Goal: Task Accomplishment & Management: Complete application form

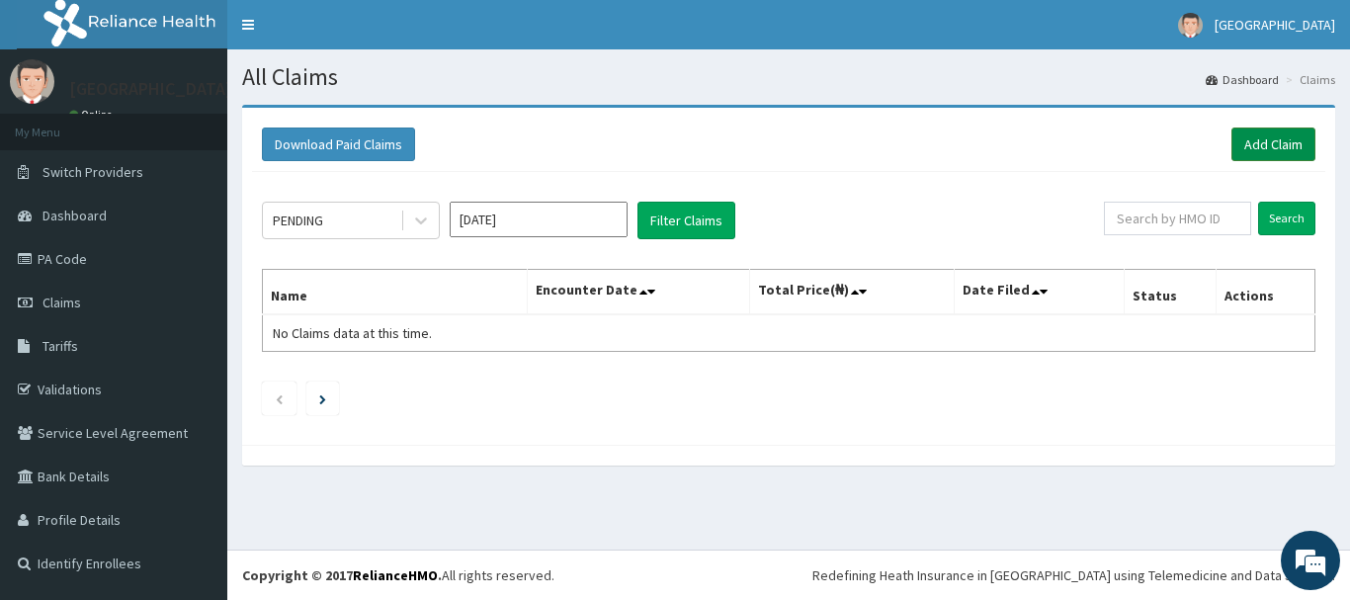
click at [1278, 149] on link "Add Claim" at bounding box center [1274, 145] width 84 height 34
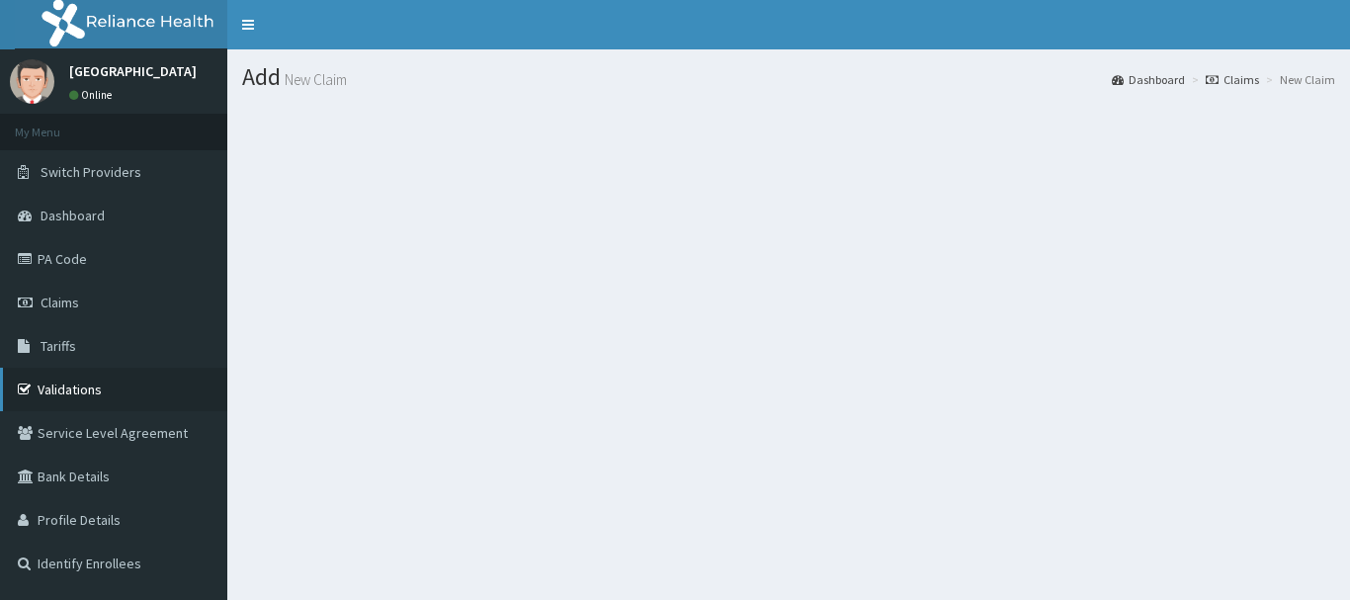
click at [129, 368] on link "Validations" at bounding box center [113, 389] width 227 height 43
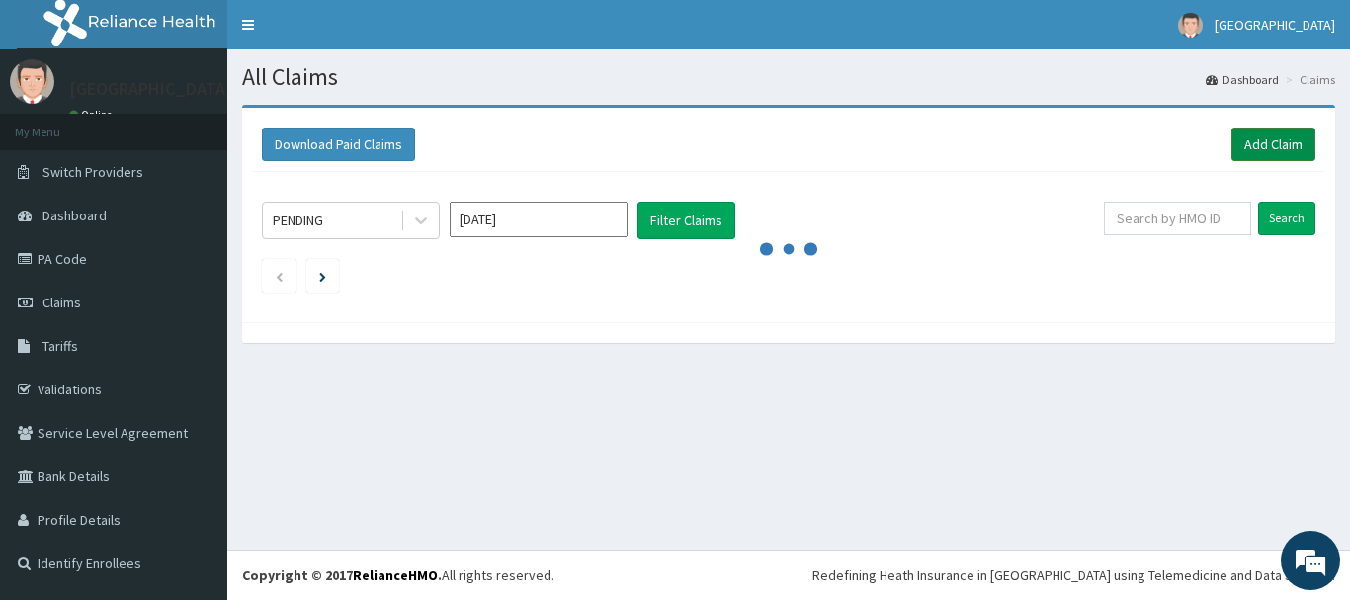
click at [1264, 136] on link "Add Claim" at bounding box center [1274, 145] width 84 height 34
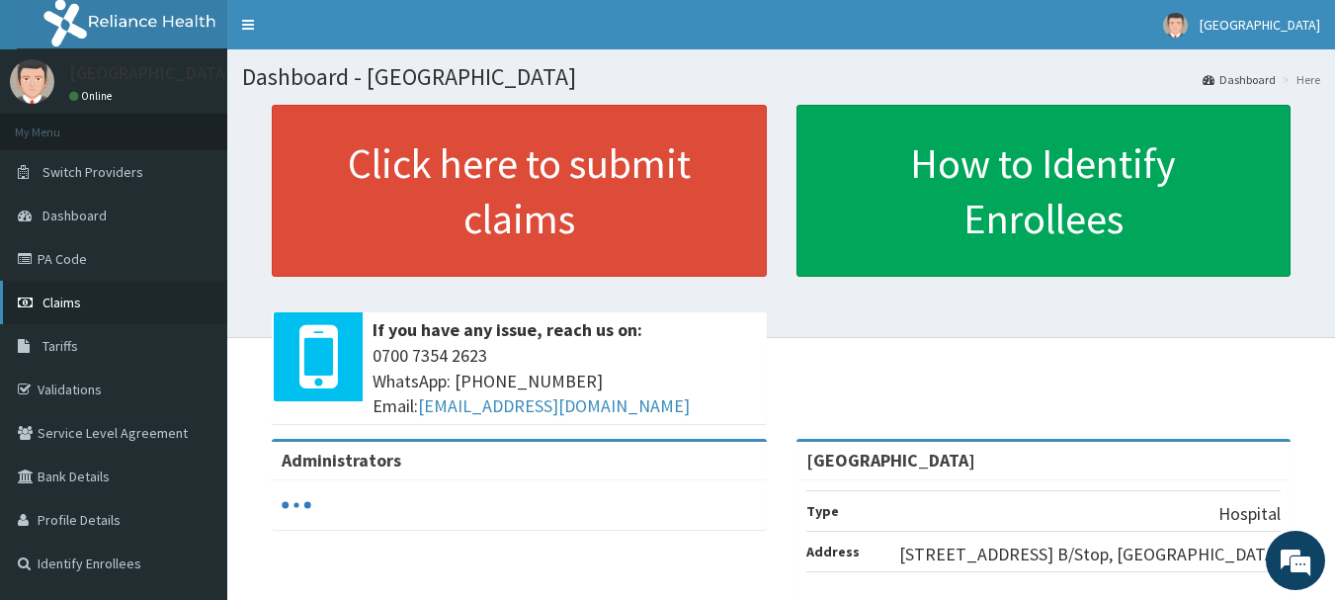
click at [43, 301] on span "Claims" at bounding box center [62, 303] width 39 height 18
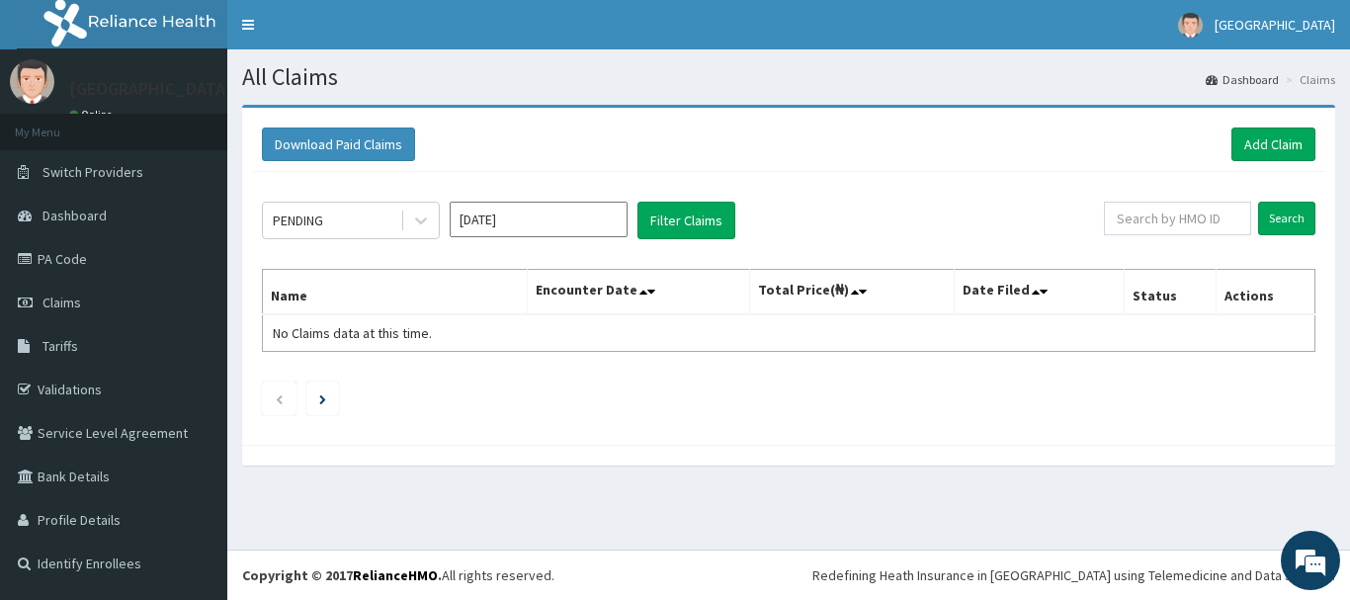
click at [1230, 142] on div "Download Paid Claims Add Claim" at bounding box center [789, 145] width 1054 height 34
click at [1246, 142] on link "Add Claim" at bounding box center [1274, 145] width 84 height 34
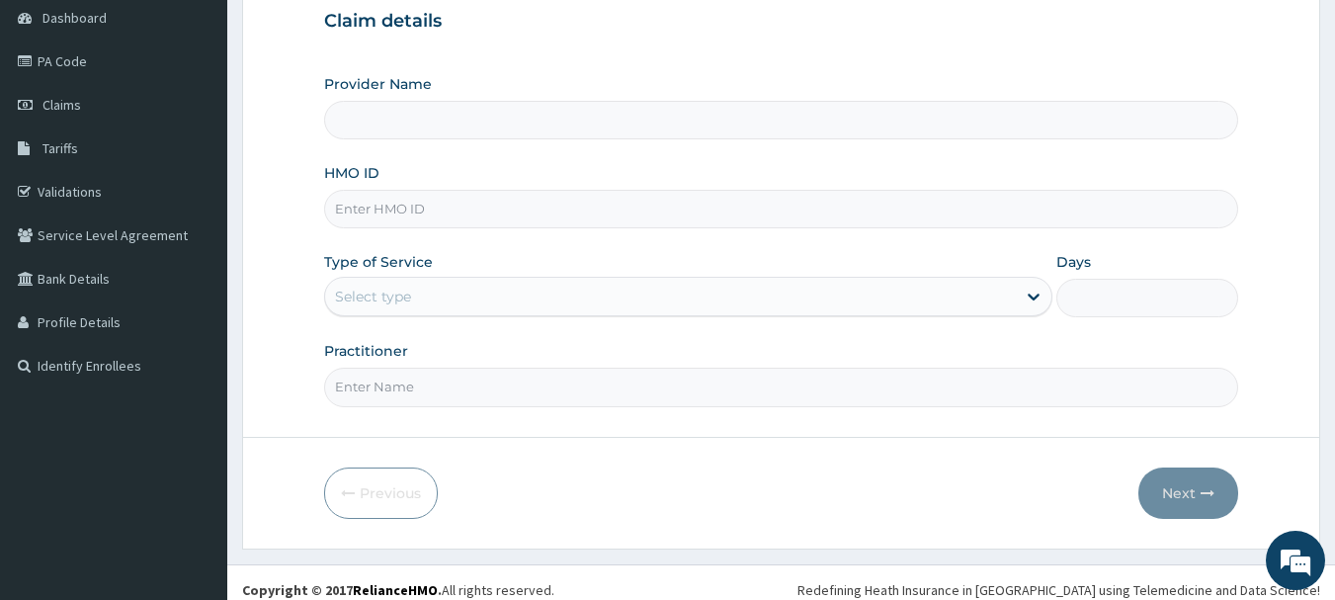
scroll to position [213, 0]
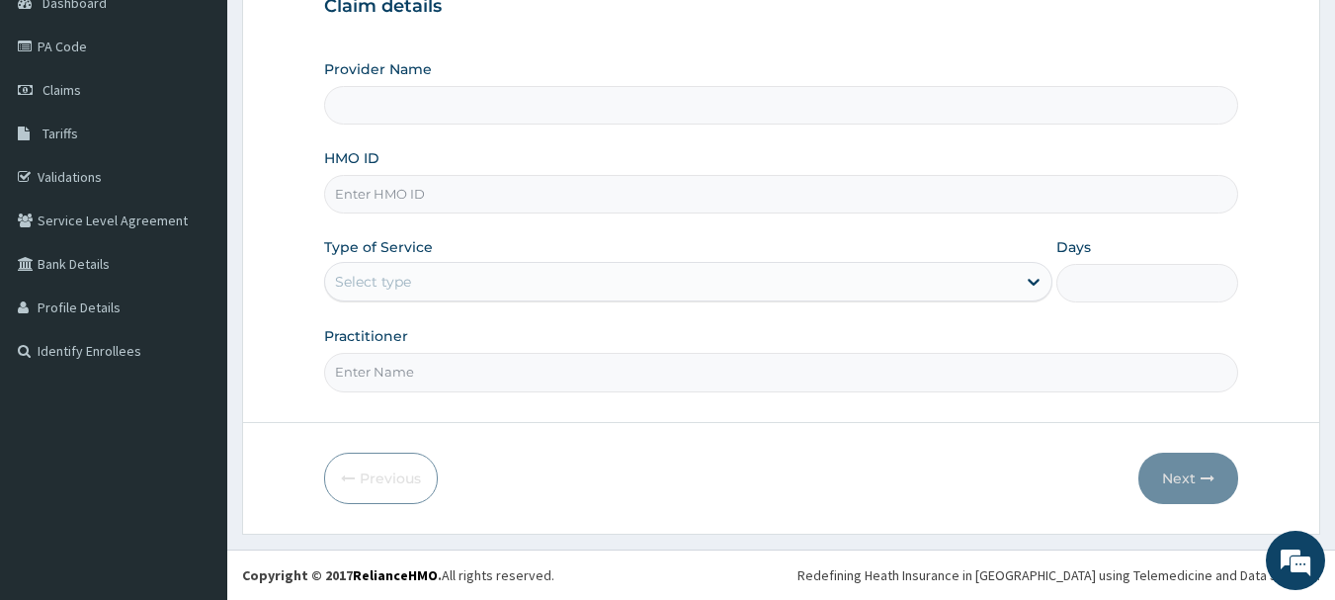
click at [415, 197] on input "HMO ID" at bounding box center [781, 194] width 915 height 39
type input "[GEOGRAPHIC_DATA]"
type input "ALP/10067/e"
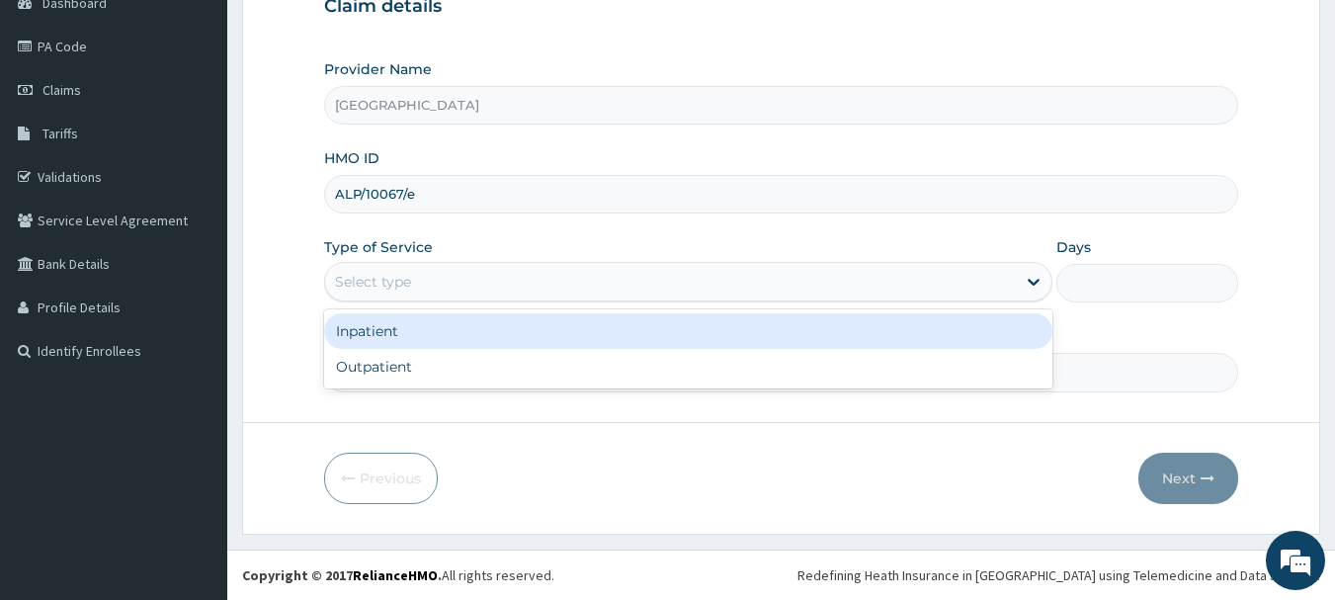
click at [409, 267] on div "Select type" at bounding box center [670, 282] width 691 height 32
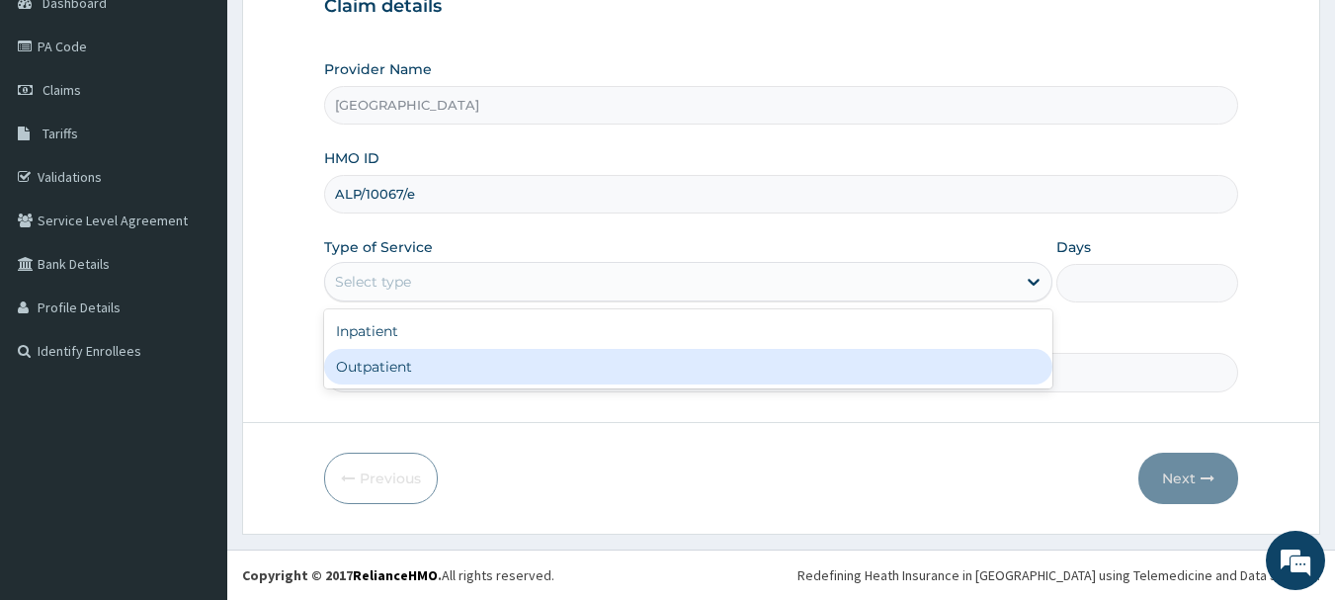
click at [411, 363] on div "Outpatient" at bounding box center [688, 367] width 729 height 36
type input "1"
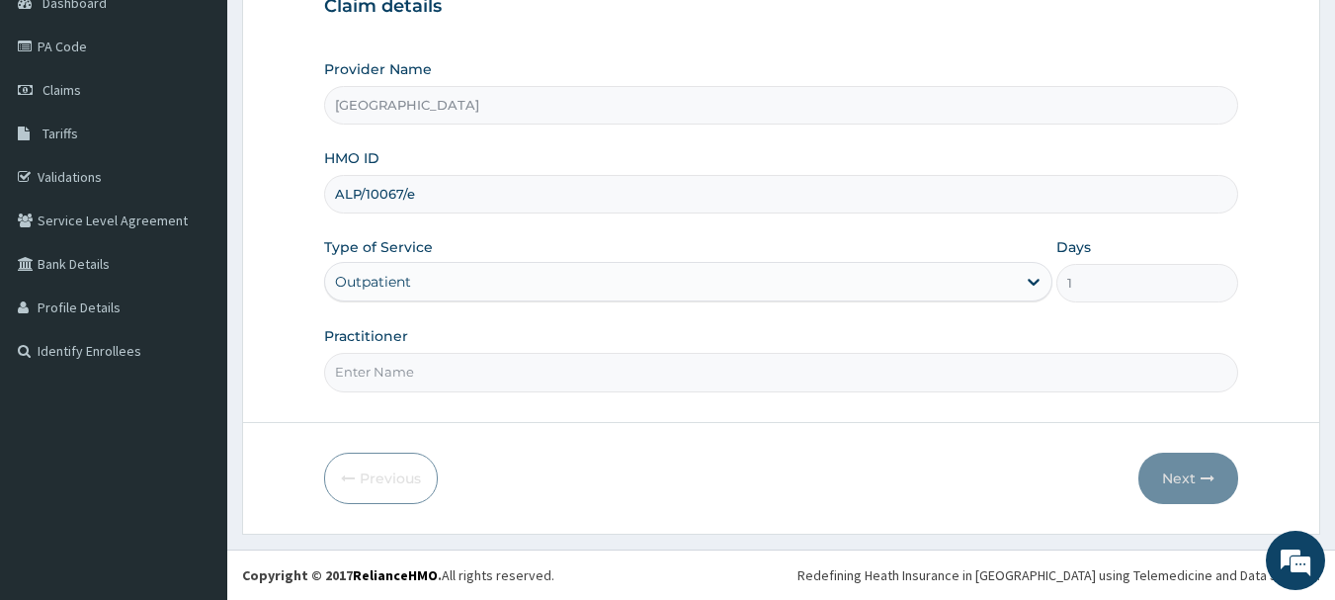
click at [416, 375] on input "Practitioner" at bounding box center [781, 372] width 915 height 39
type input "DR PAUL AKINTELURE"
click at [1192, 473] on button "Next" at bounding box center [1189, 478] width 100 height 51
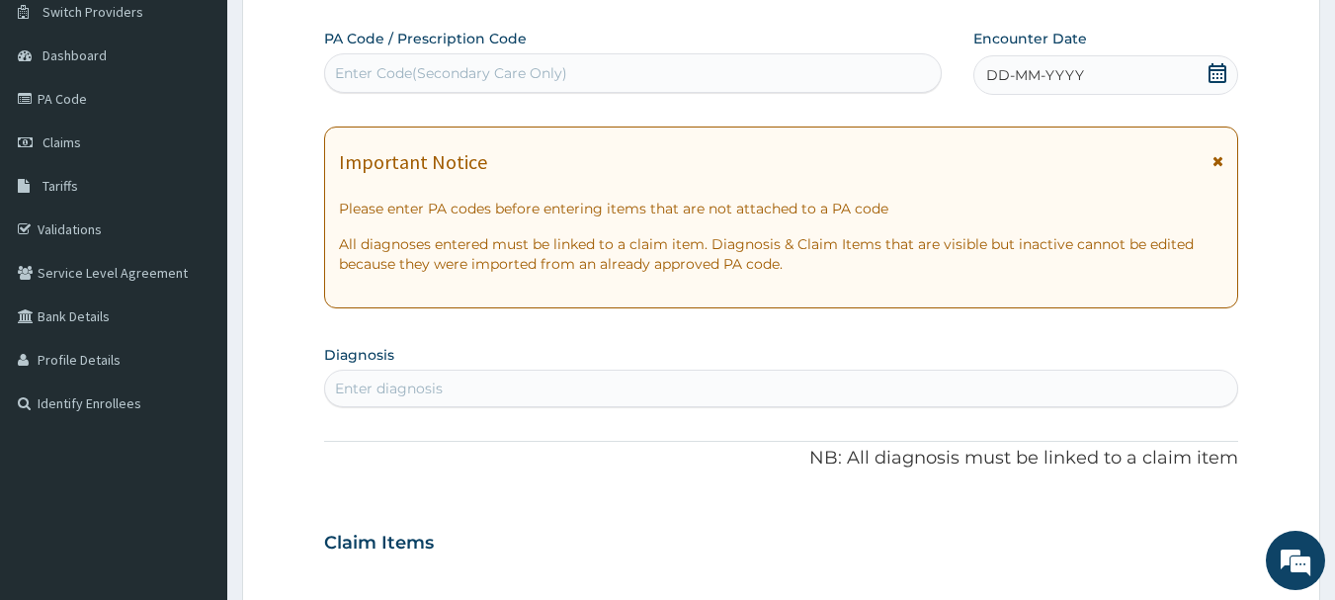
scroll to position [114, 0]
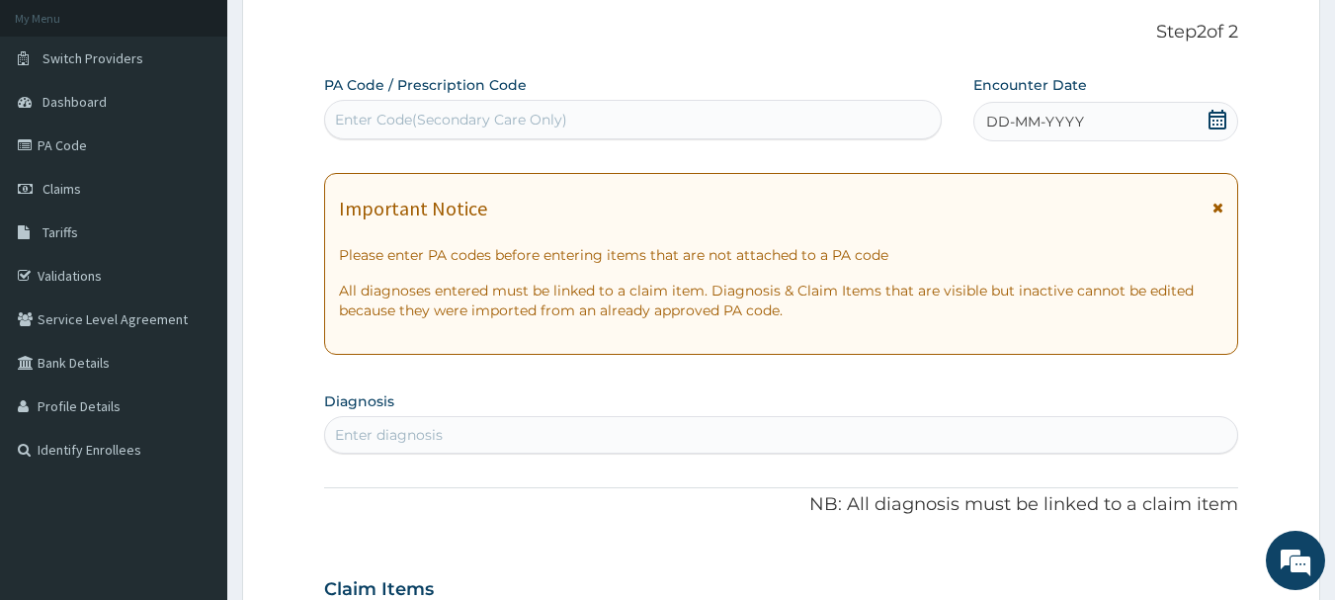
click at [1223, 126] on icon at bounding box center [1218, 120] width 20 height 20
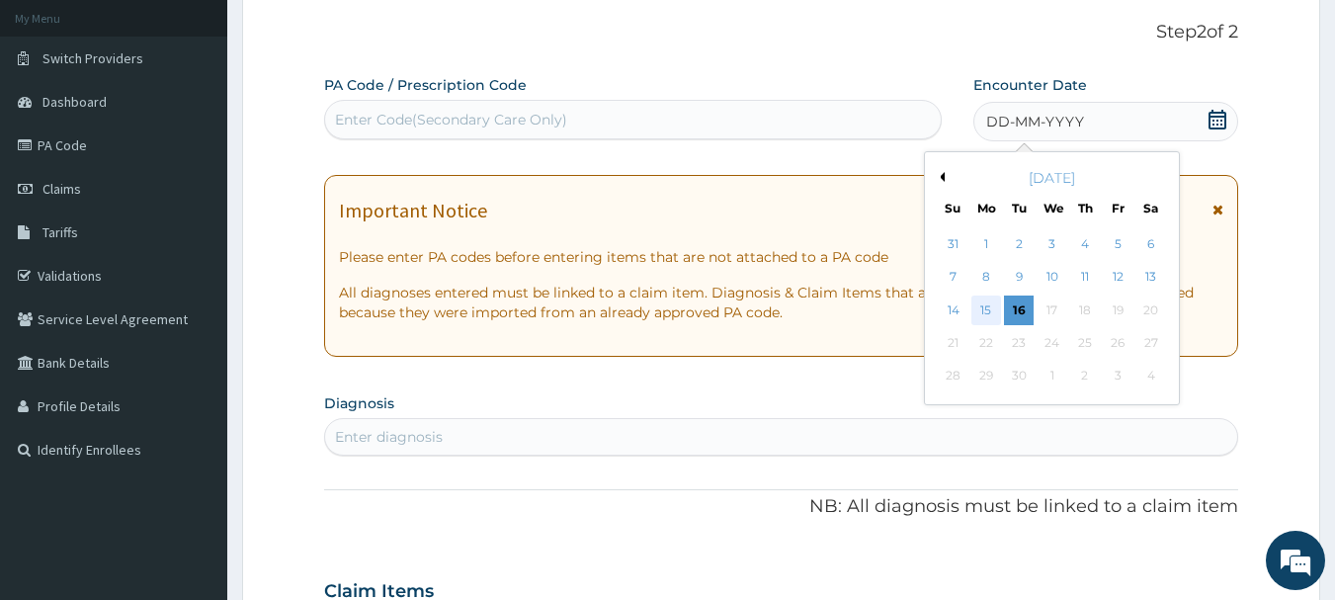
click at [980, 303] on div "15" at bounding box center [987, 311] width 30 height 30
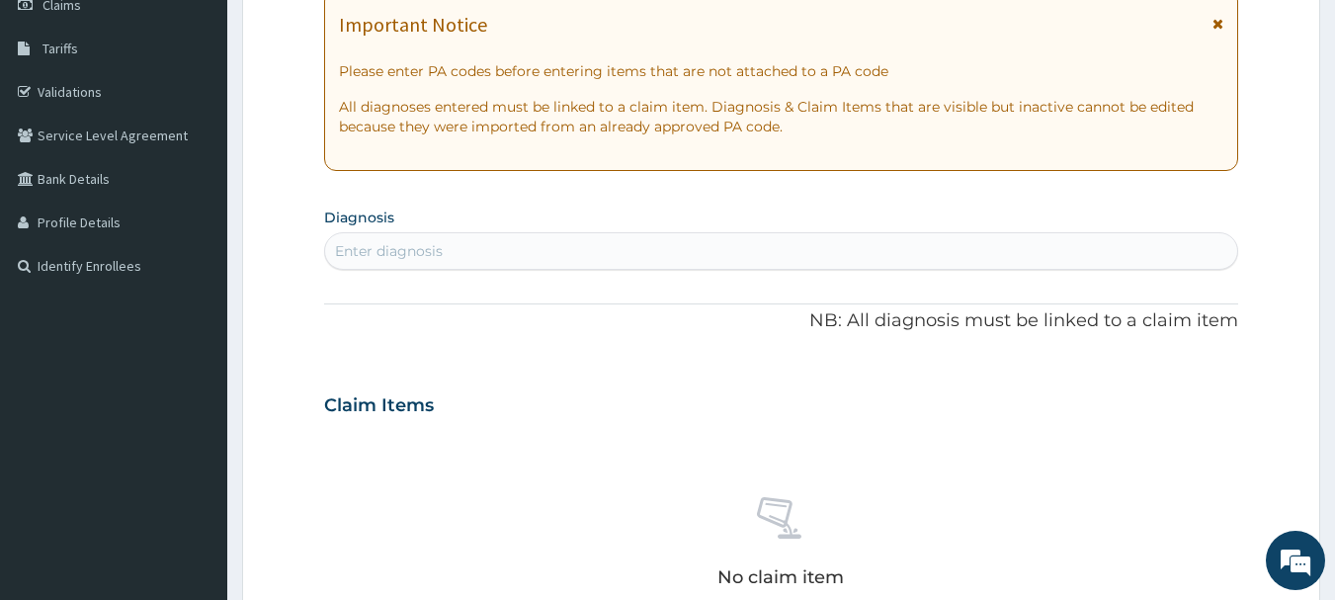
scroll to position [311, 0]
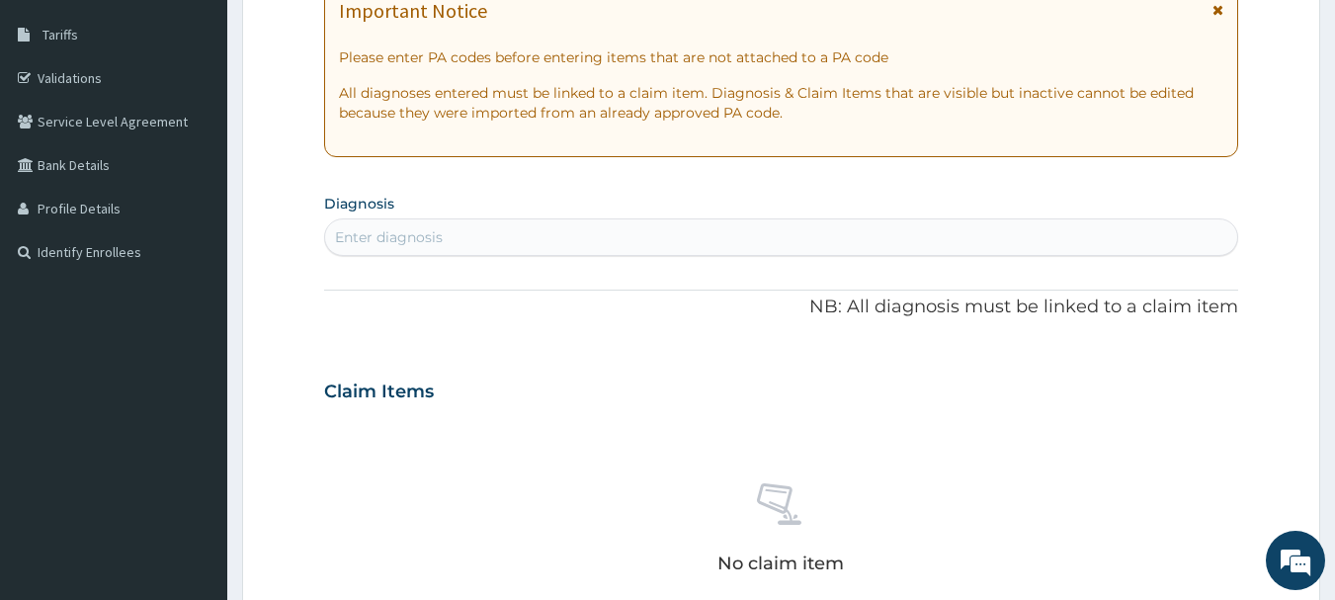
click at [370, 240] on div "Enter diagnosis" at bounding box center [389, 237] width 108 height 20
type input "malari"
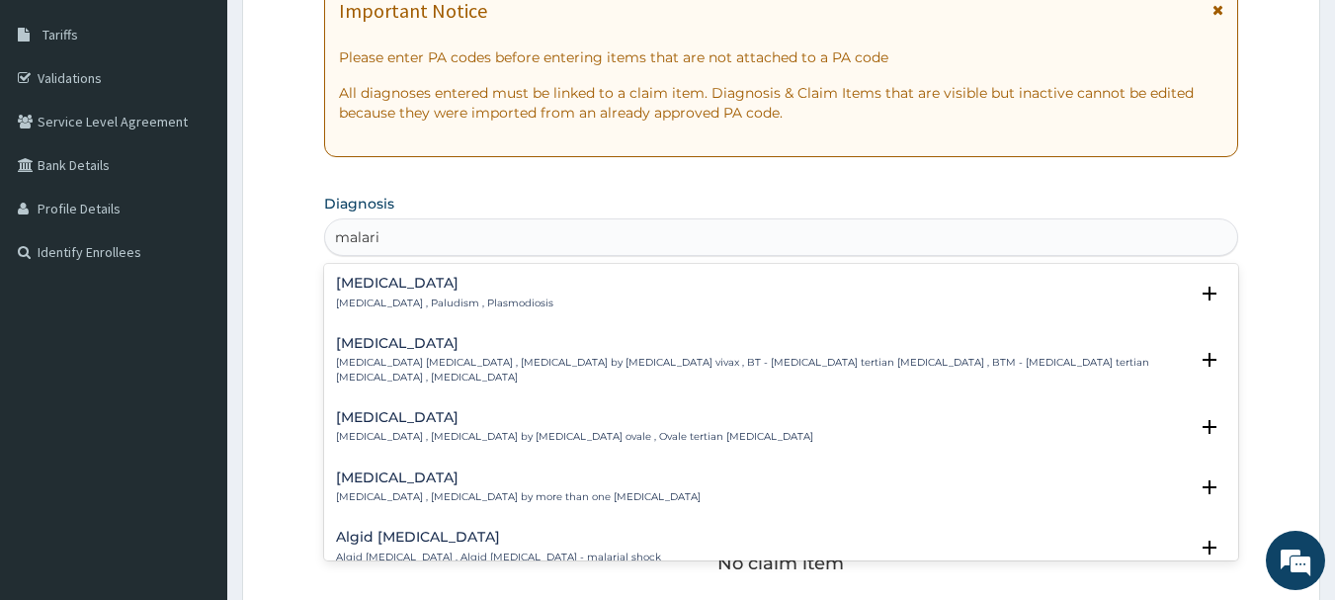
click at [394, 290] on h4 "Malaria" at bounding box center [444, 283] width 217 height 15
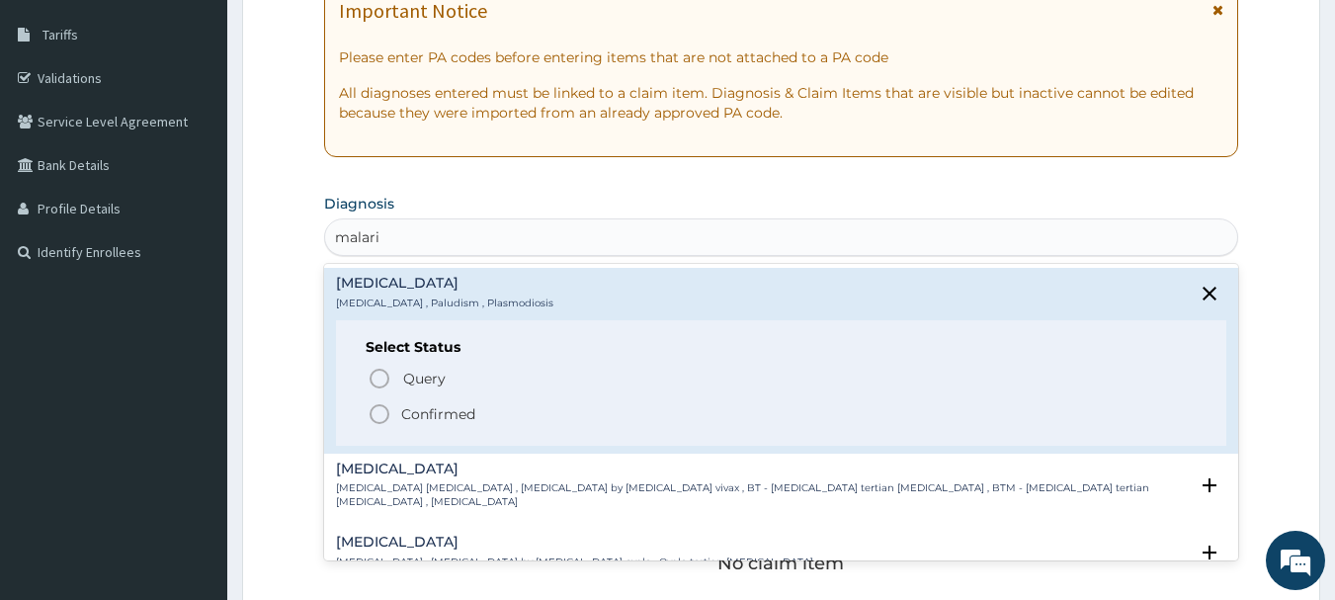
click at [380, 414] on icon "status option filled" at bounding box center [380, 414] width 24 height 24
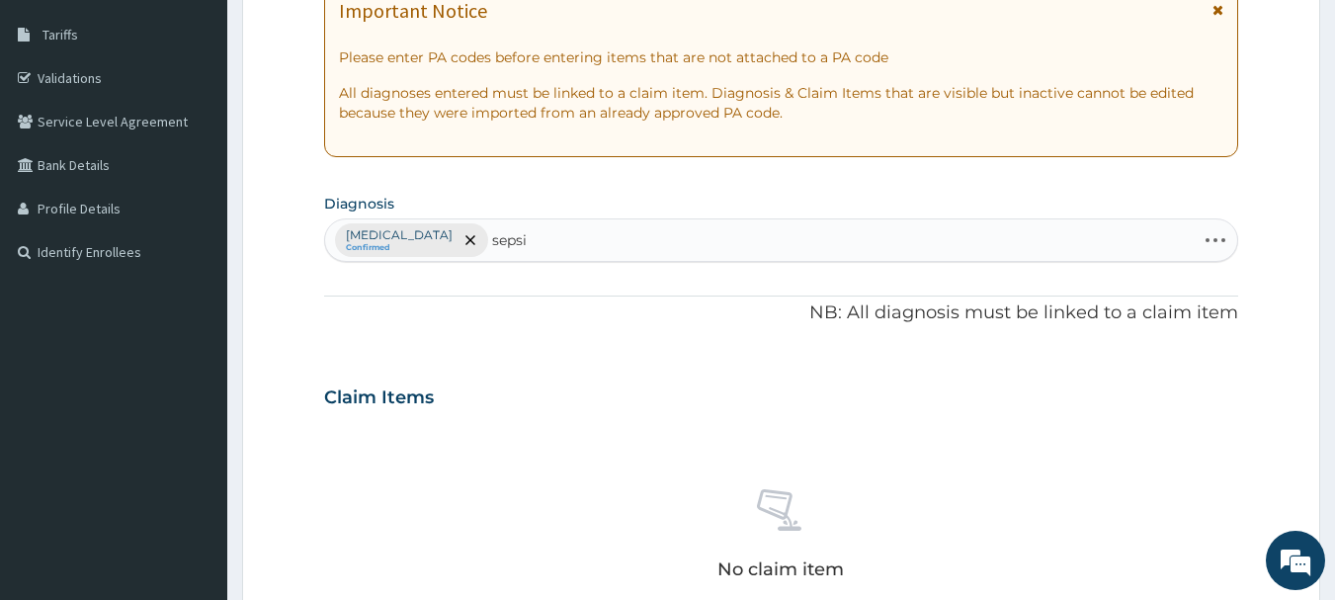
type input "sepsis"
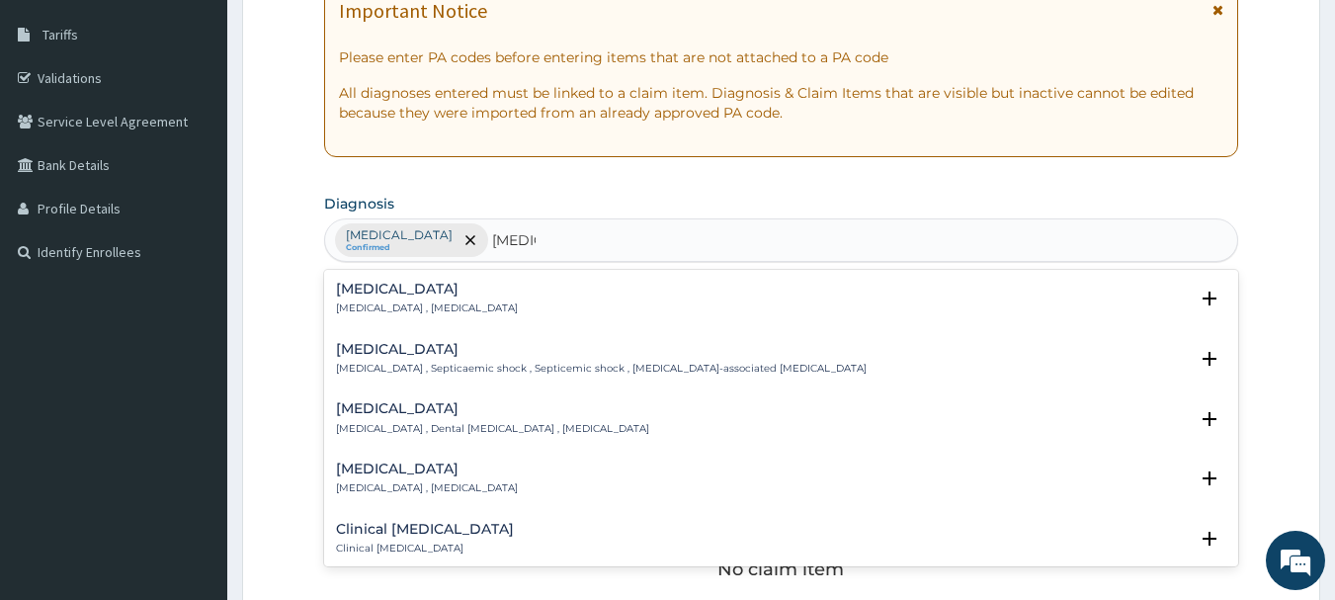
click at [406, 316] on div "Sepsis Systemic infection , Sepsis Select Status Query Query covers suspected (…" at bounding box center [782, 304] width 892 height 44
click at [369, 301] on p "Systemic infection , Sepsis" at bounding box center [427, 308] width 182 height 14
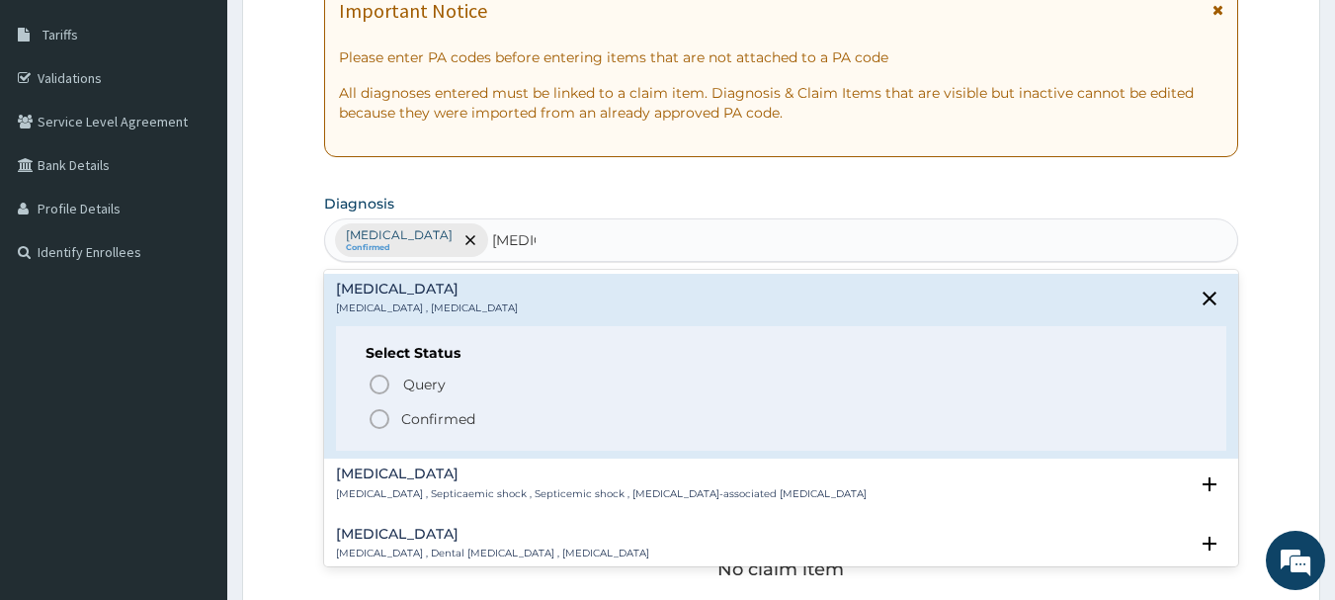
click at [377, 420] on icon "status option filled" at bounding box center [380, 419] width 24 height 24
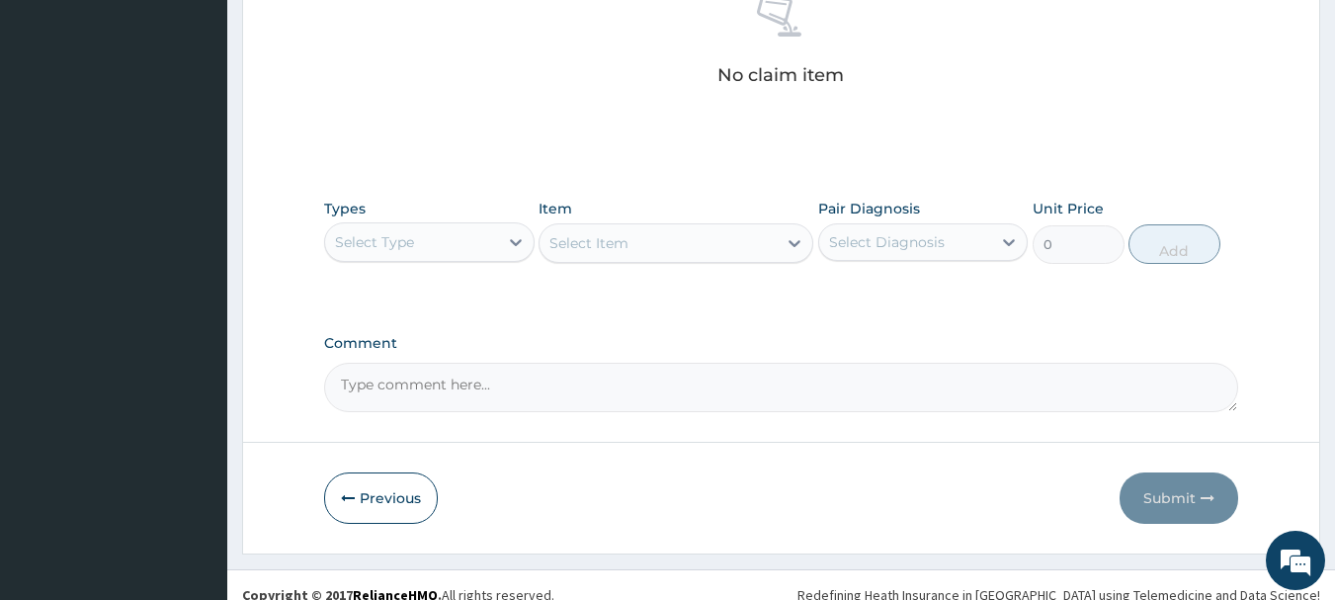
scroll to position [825, 0]
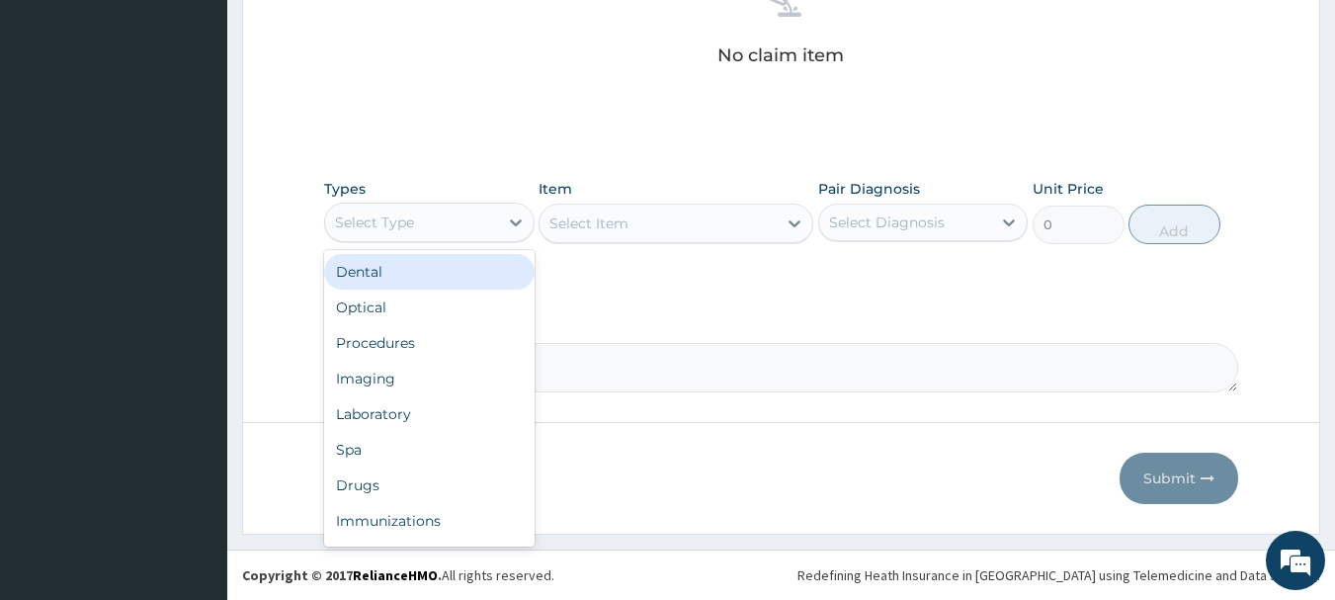
click at [439, 235] on div "Select Type" at bounding box center [411, 223] width 173 height 32
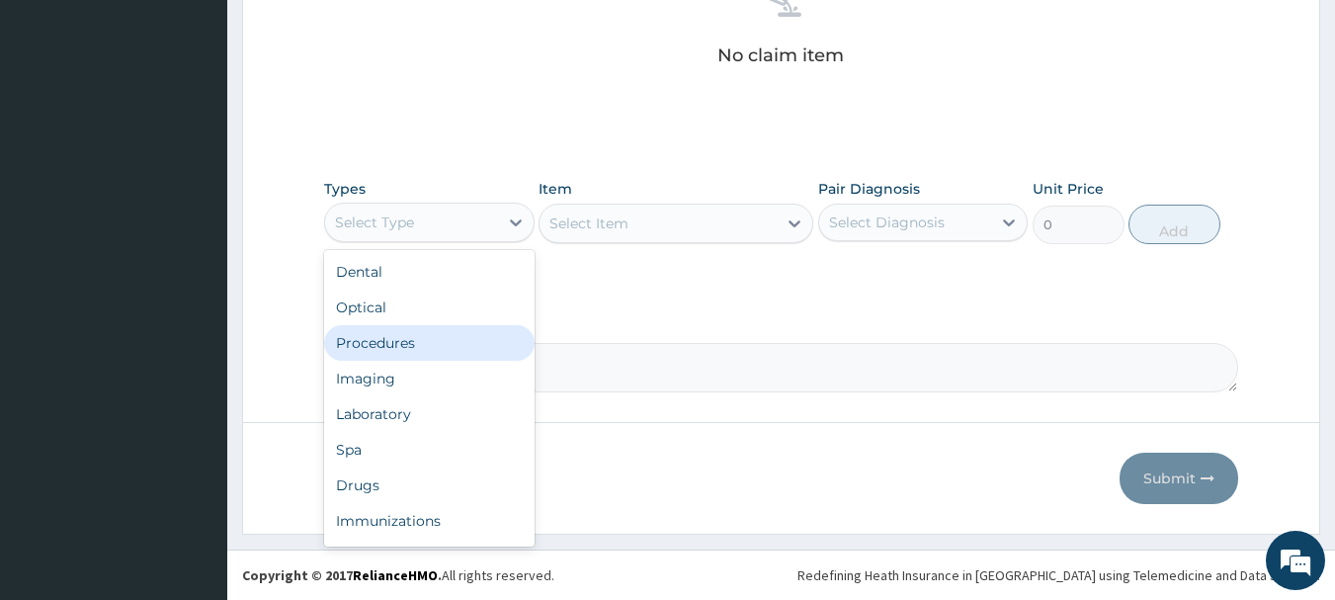
click at [515, 351] on div "Procedures" at bounding box center [429, 343] width 211 height 36
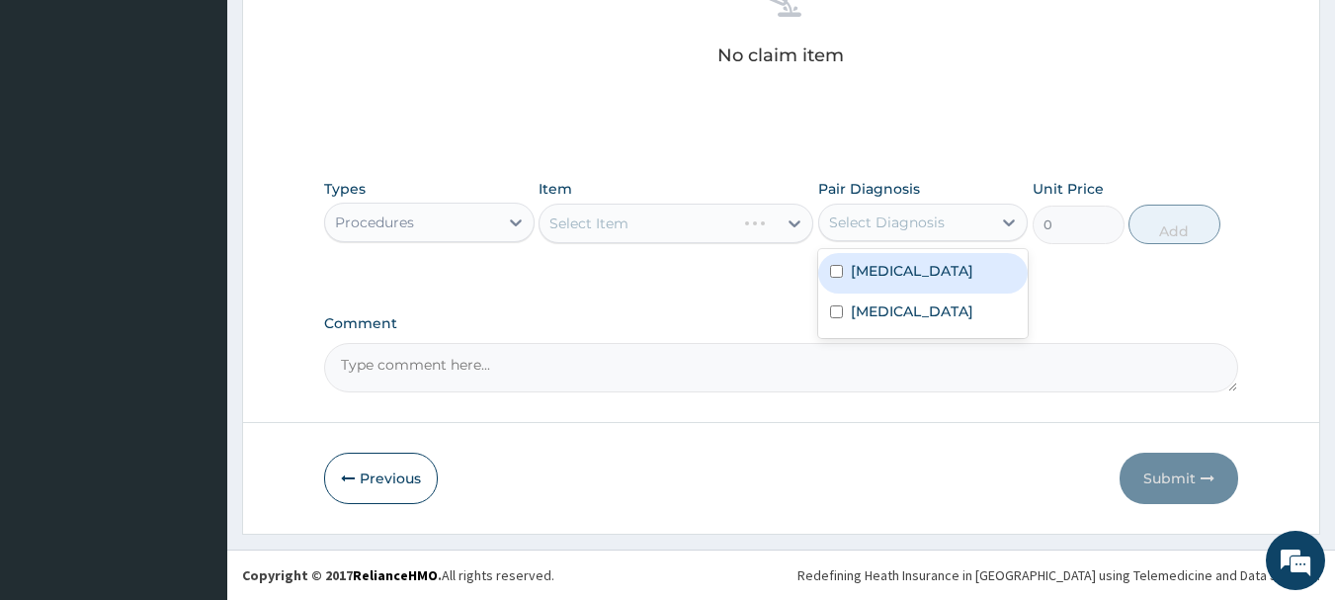
click at [898, 234] on div "Select Diagnosis" at bounding box center [905, 223] width 173 height 32
click at [892, 285] on div "Malaria" at bounding box center [923, 273] width 211 height 41
checkbox input "true"
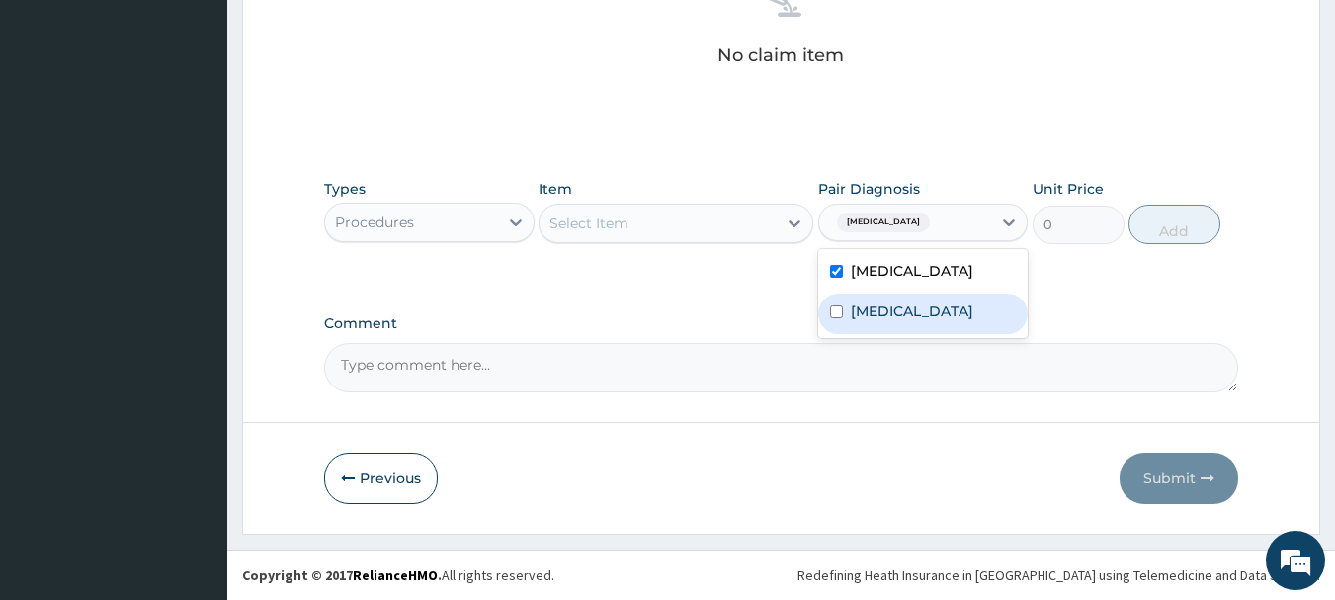
click at [888, 302] on label "Sepsis" at bounding box center [912, 311] width 123 height 20
checkbox input "true"
click at [658, 224] on div "Select Item" at bounding box center [658, 224] width 237 height 32
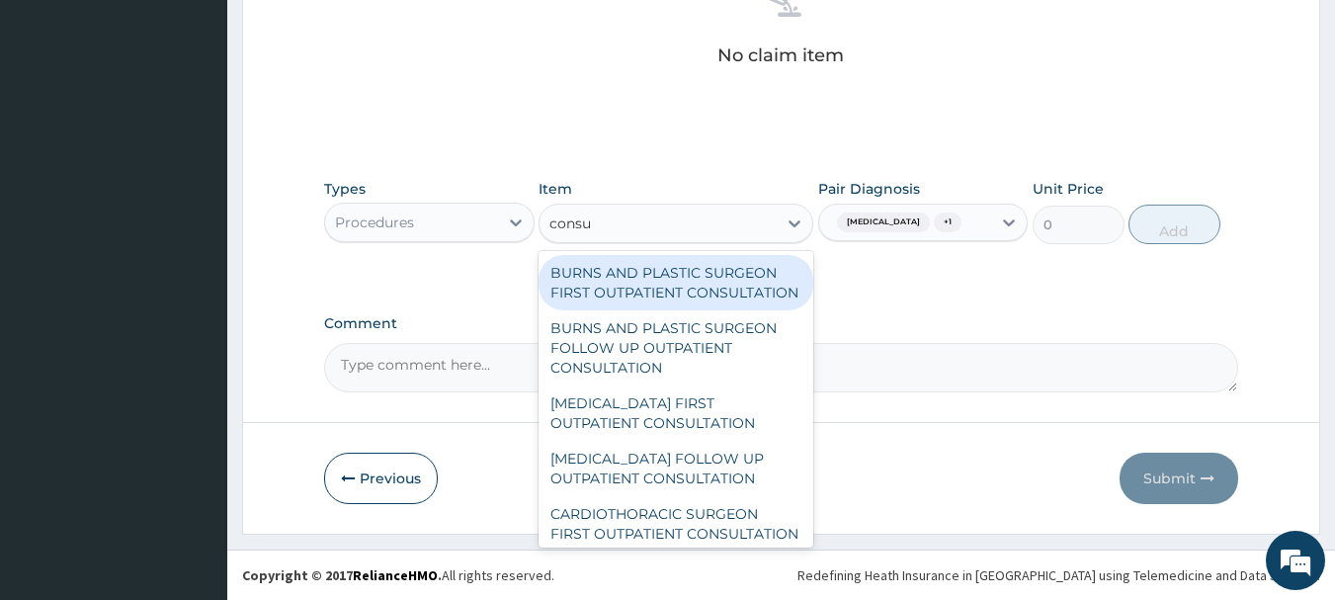
type input "consul"
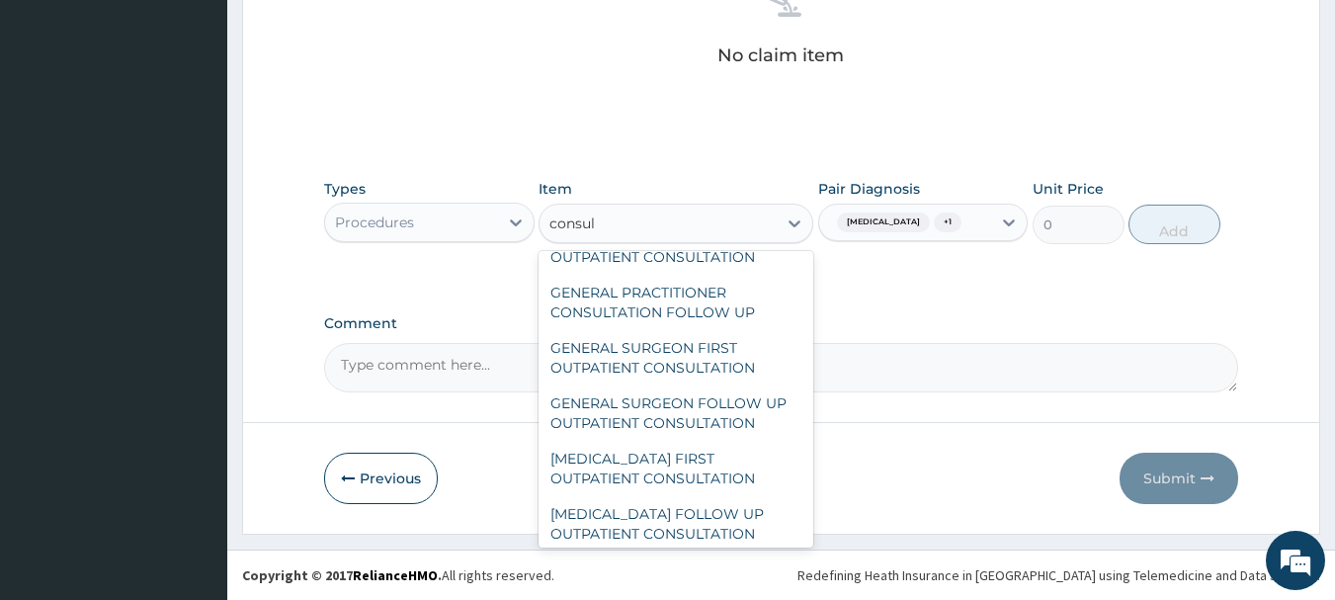
scroll to position [1087, 0]
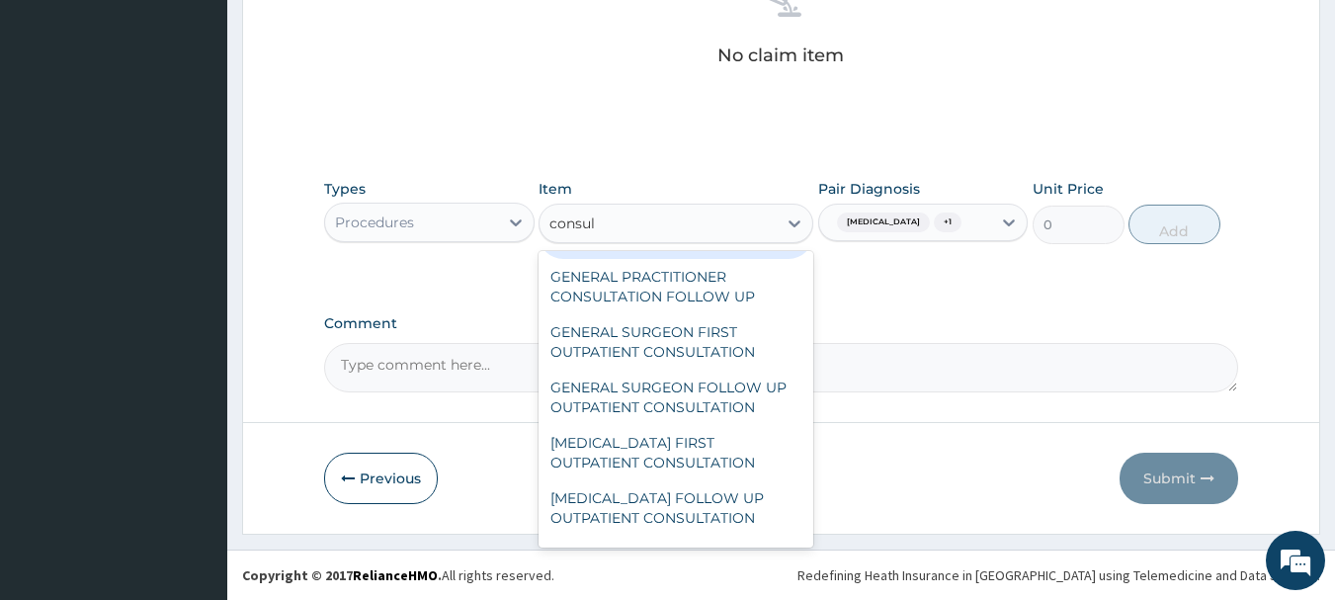
click at [717, 259] on div "GENERAL PRACTITIONER FIRST OUTPATIENT CONSULTATION" at bounding box center [676, 231] width 275 height 55
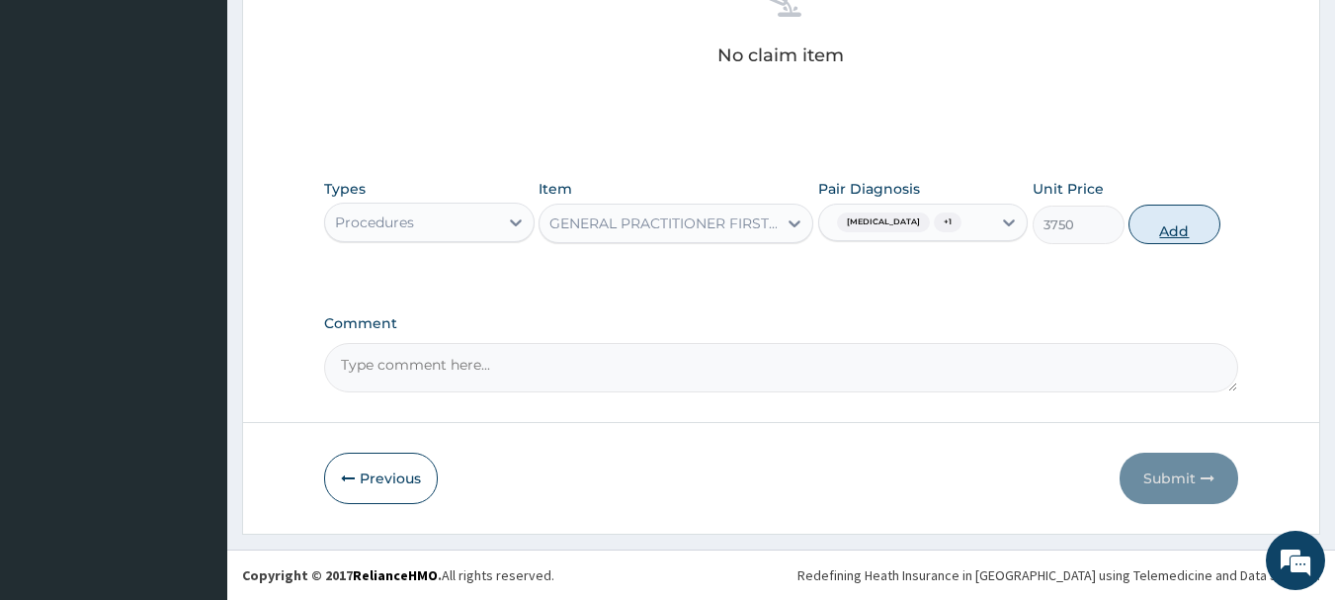
click at [1214, 212] on button "Add" at bounding box center [1175, 225] width 92 height 40
type input "0"
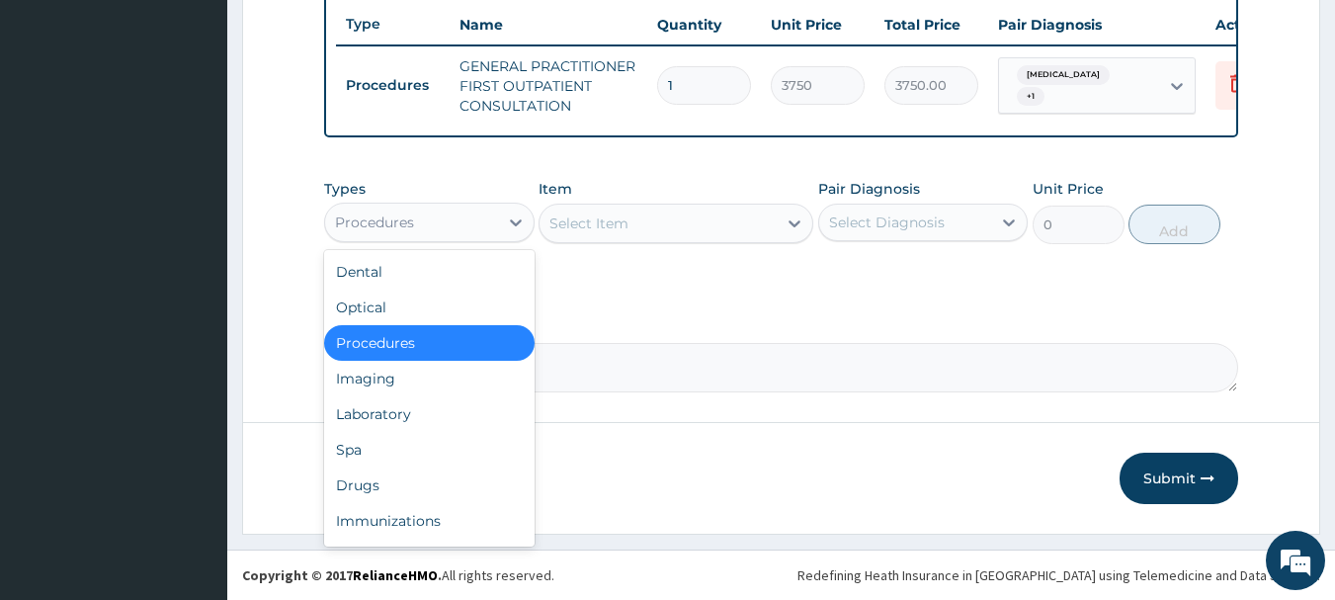
click at [461, 228] on div "Procedures" at bounding box center [411, 223] width 173 height 32
click at [444, 406] on div "Laboratory" at bounding box center [429, 414] width 211 height 36
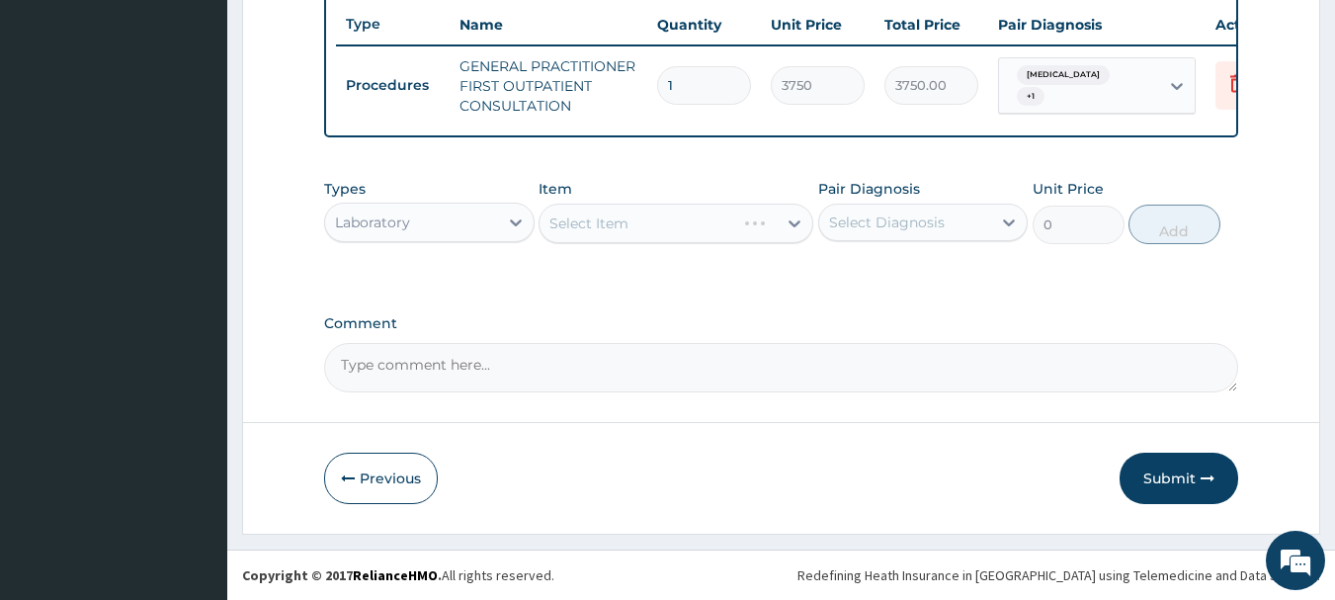
click at [716, 218] on div "Select Item" at bounding box center [676, 224] width 275 height 40
click at [939, 219] on div "Select Diagnosis" at bounding box center [887, 223] width 116 height 20
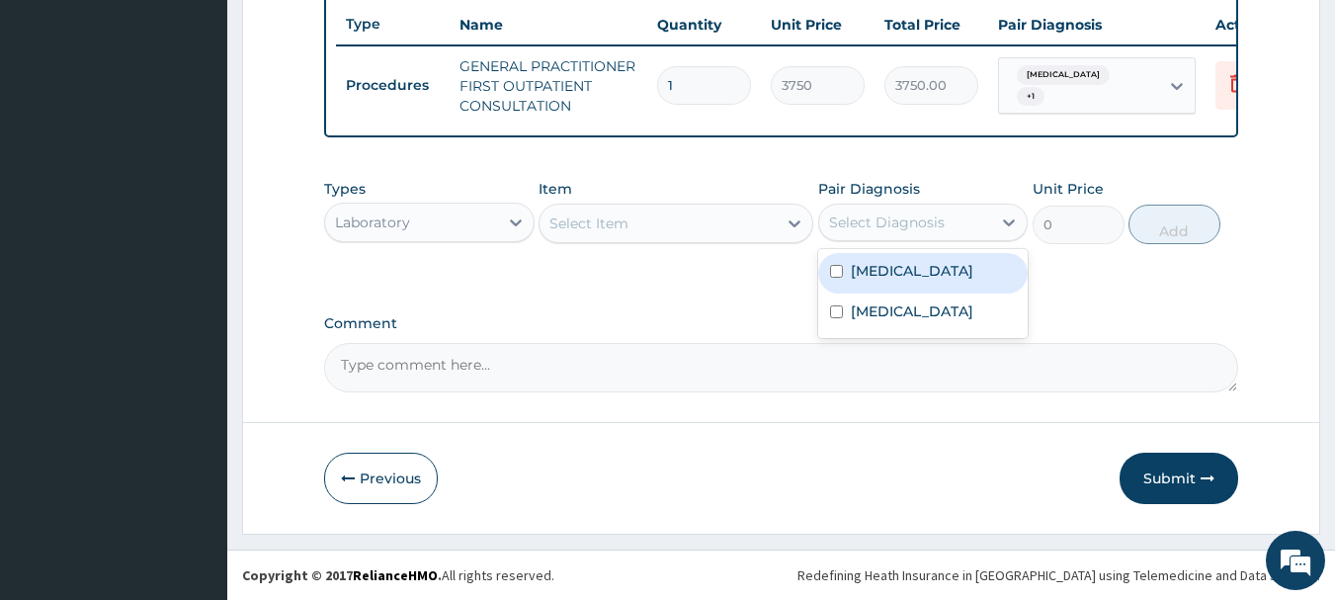
click at [931, 257] on div "Malaria" at bounding box center [923, 273] width 211 height 41
checkbox input "true"
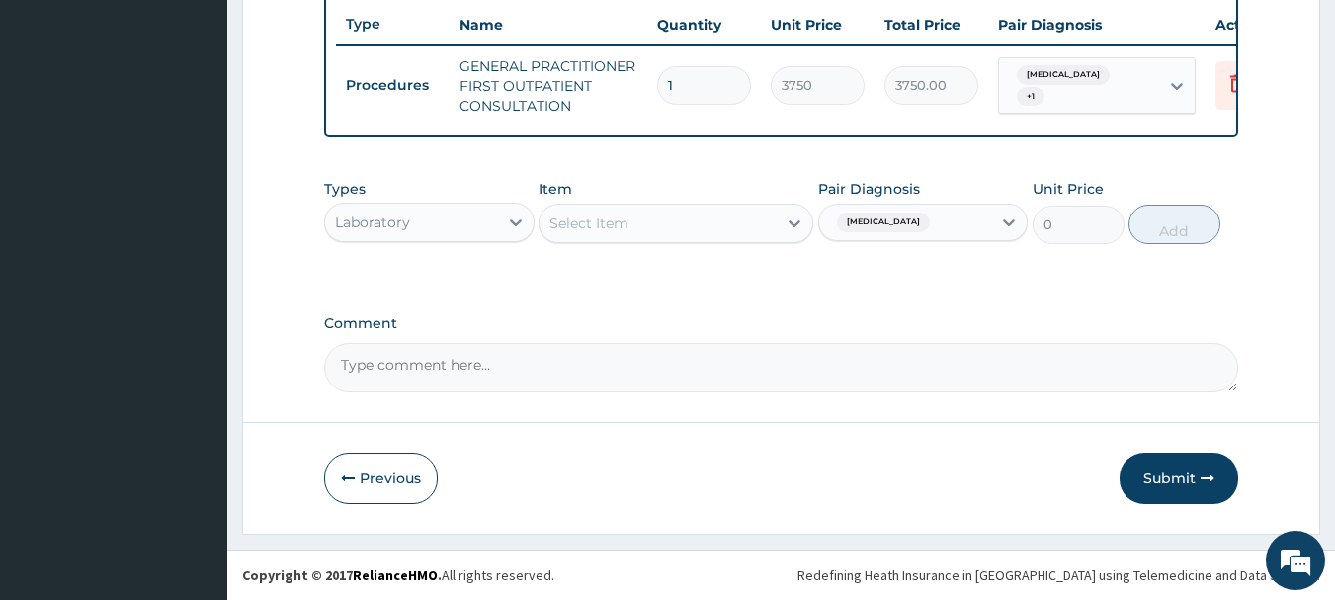
click at [656, 243] on div "Item Select Item" at bounding box center [676, 211] width 275 height 65
click at [650, 240] on div "Select Item" at bounding box center [676, 224] width 275 height 40
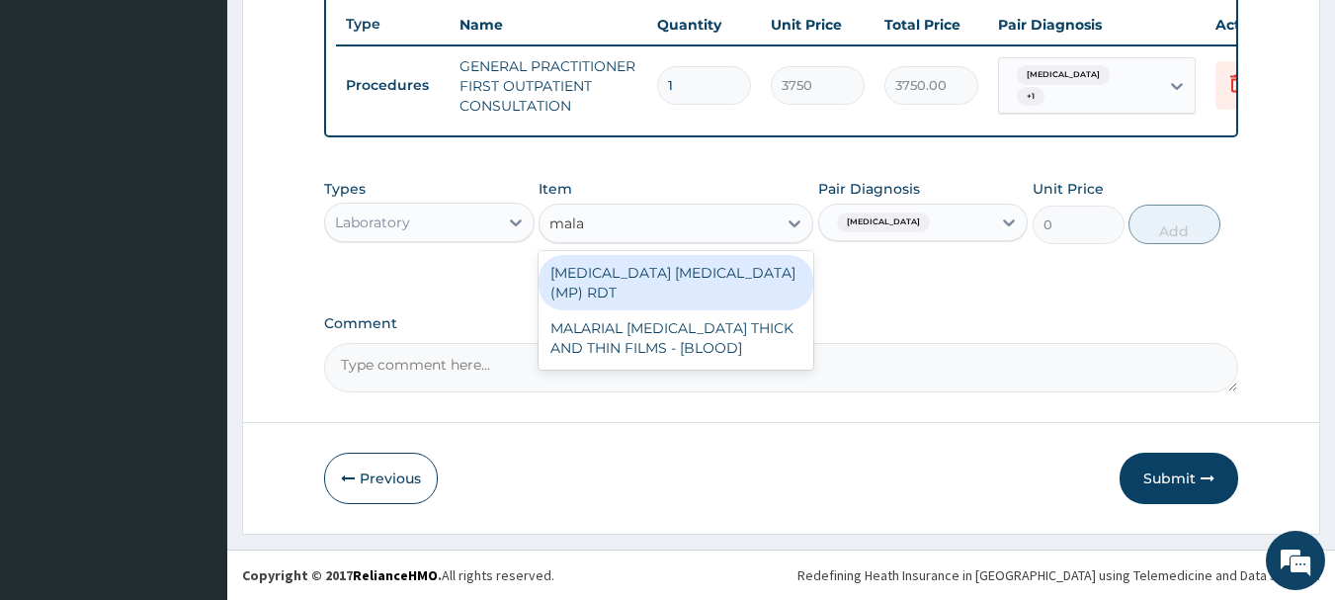
type input "malar"
click at [727, 260] on div "MALARIA PARASITE (MP) RDT" at bounding box center [676, 282] width 275 height 55
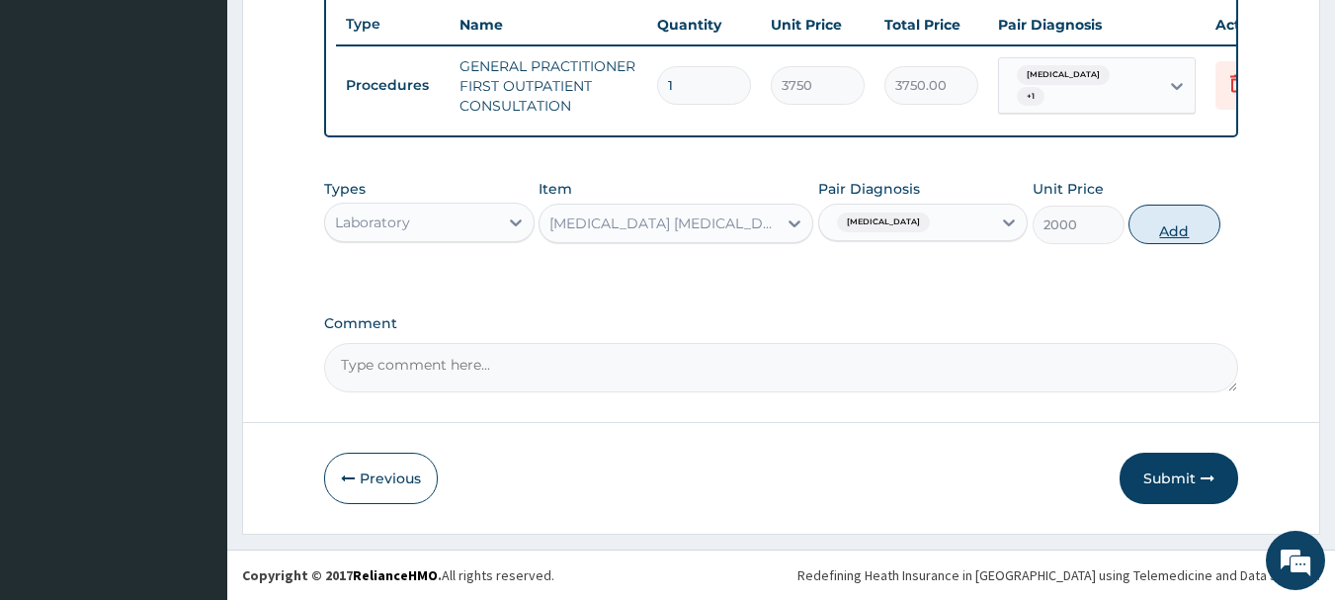
click at [1158, 223] on button "Add" at bounding box center [1175, 225] width 92 height 40
type input "0"
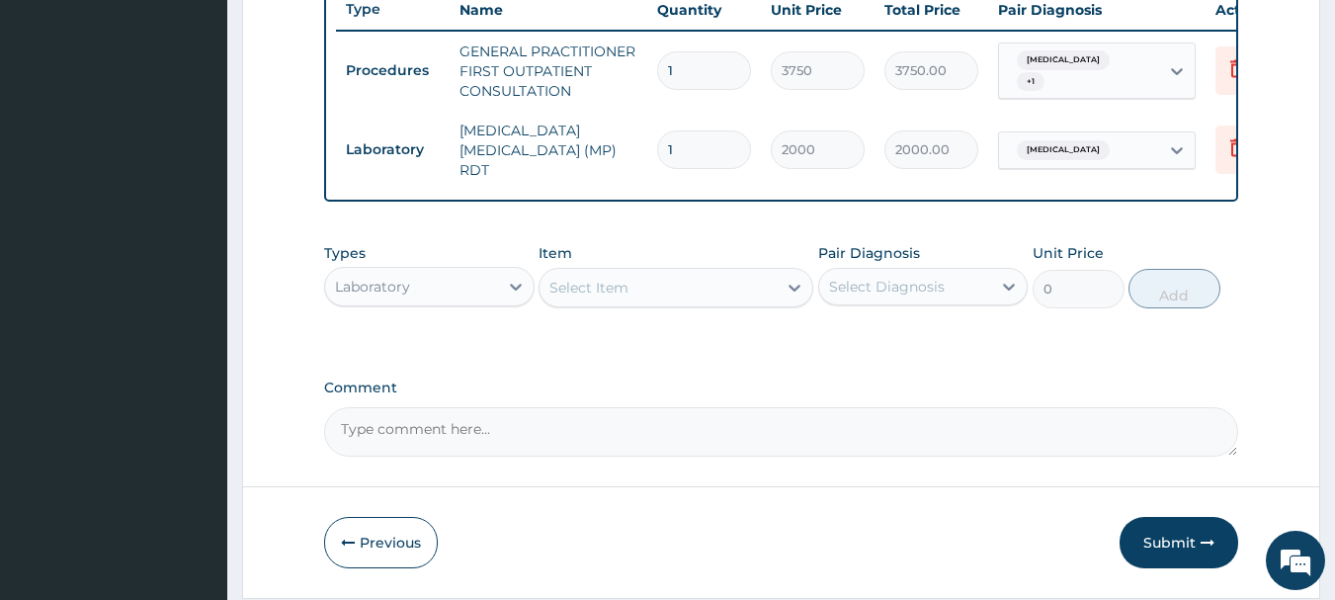
type input "0"
type input "0.00"
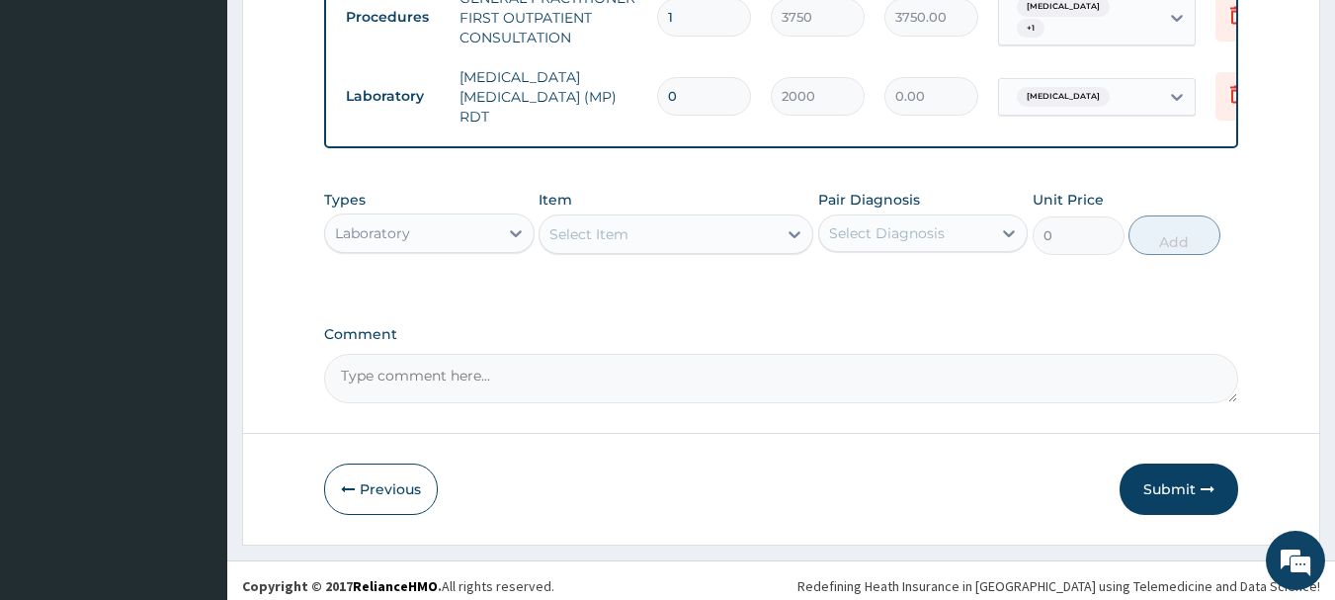
scroll to position [825, 0]
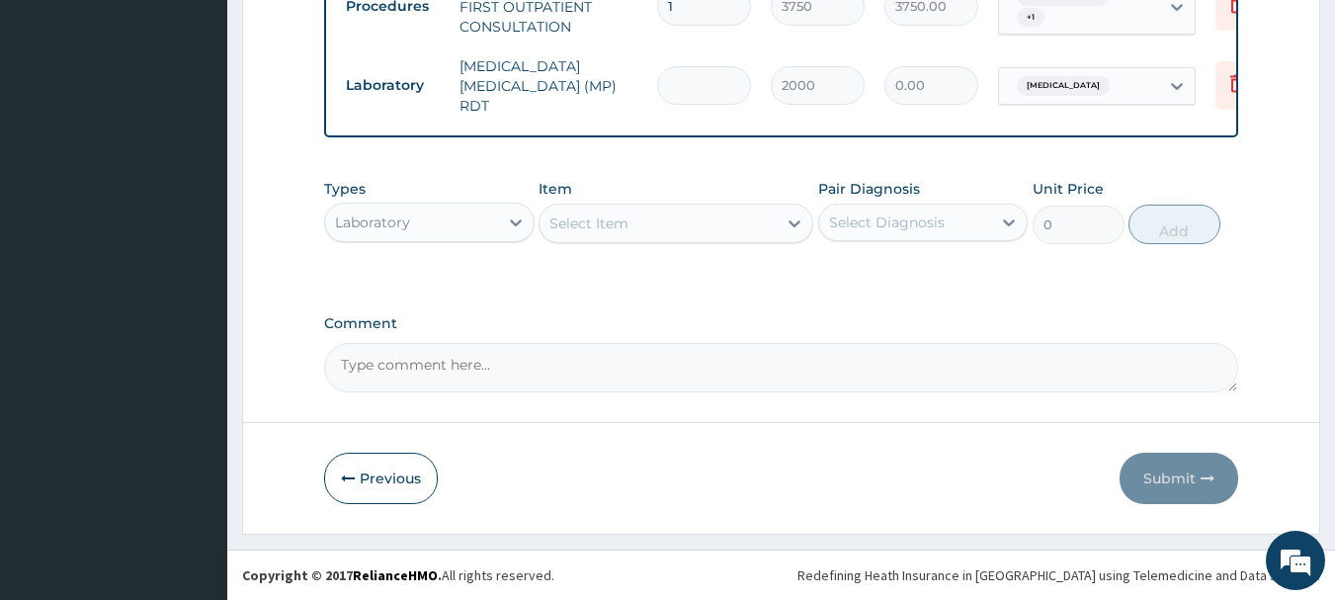
type input "1"
type input "2000.00"
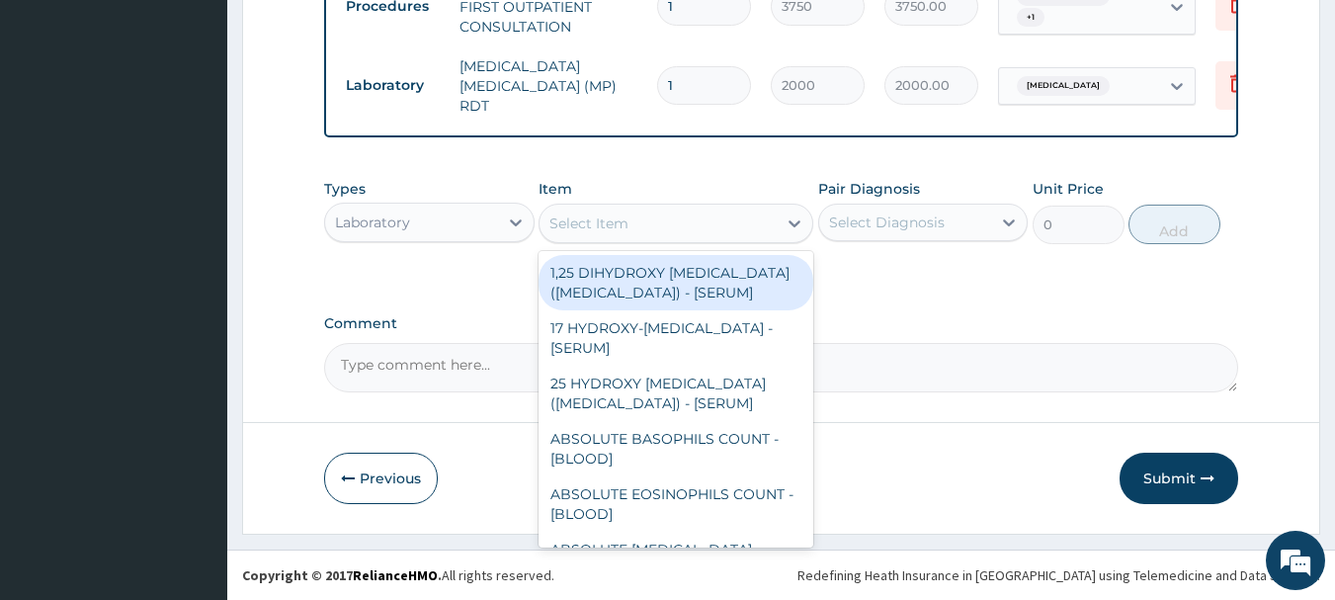
click at [678, 240] on div "Select Item" at bounding box center [676, 224] width 275 height 40
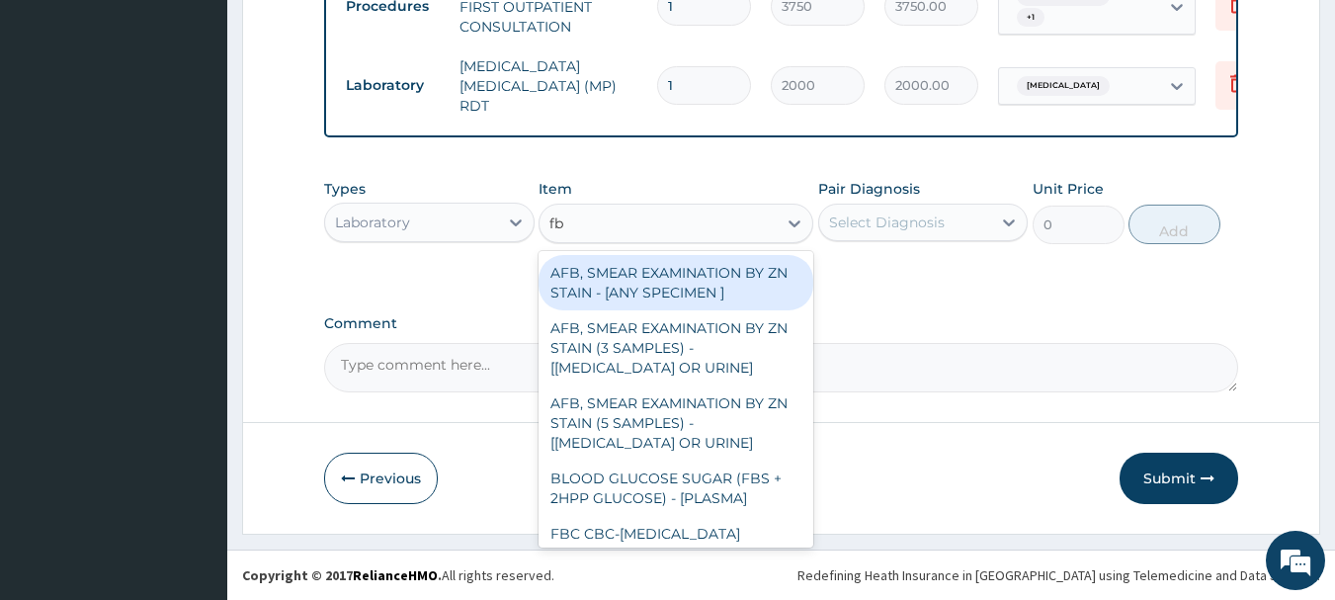
type input "fbc"
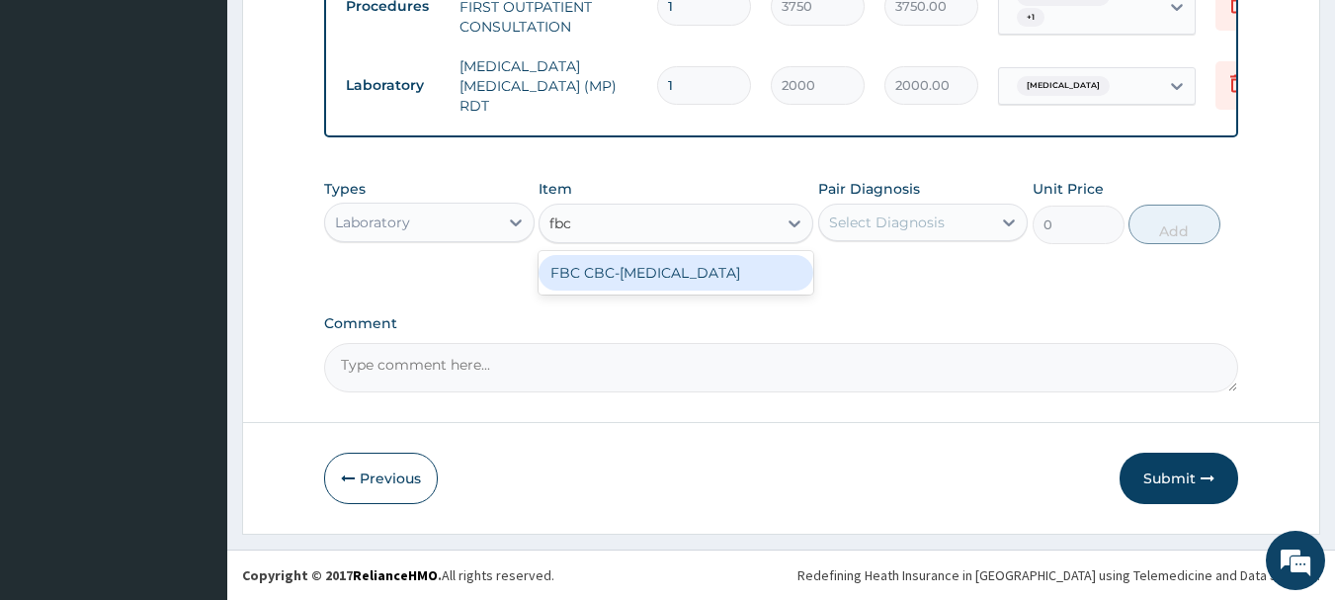
click at [663, 265] on div "FBC CBC-COMPLETE BLOOD COUNT" at bounding box center [676, 273] width 275 height 36
type input "2500"
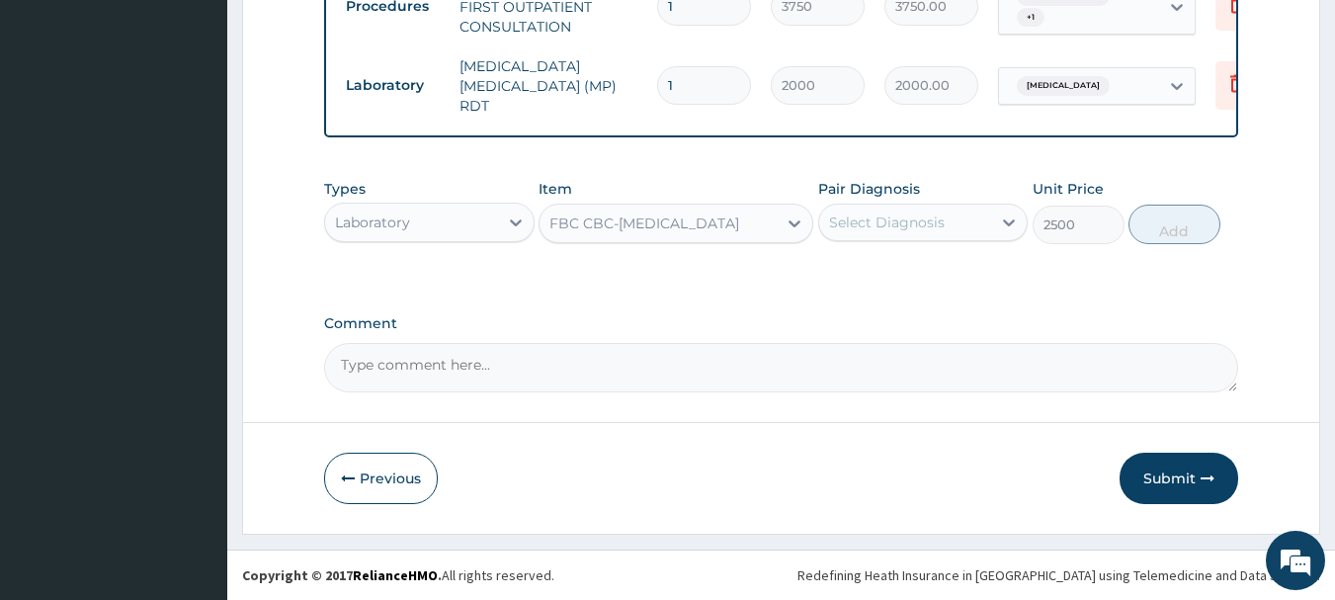
click at [897, 237] on div "Select Diagnosis" at bounding box center [905, 223] width 173 height 32
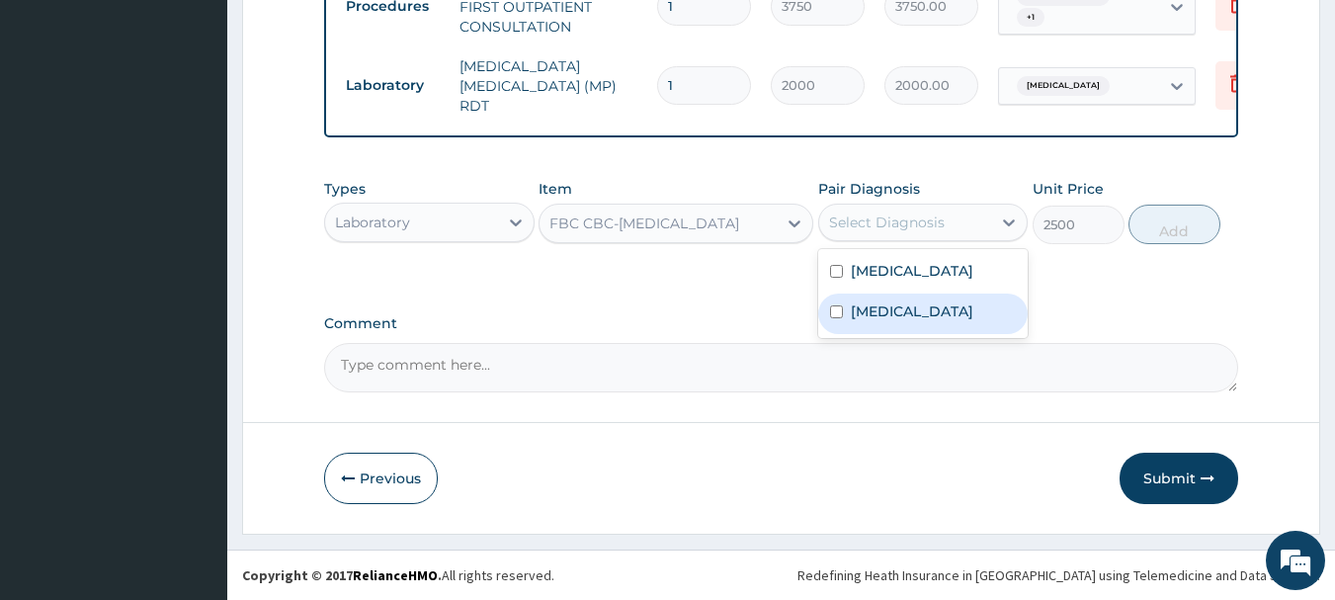
click at [880, 309] on label "Sepsis" at bounding box center [912, 311] width 123 height 20
checkbox input "true"
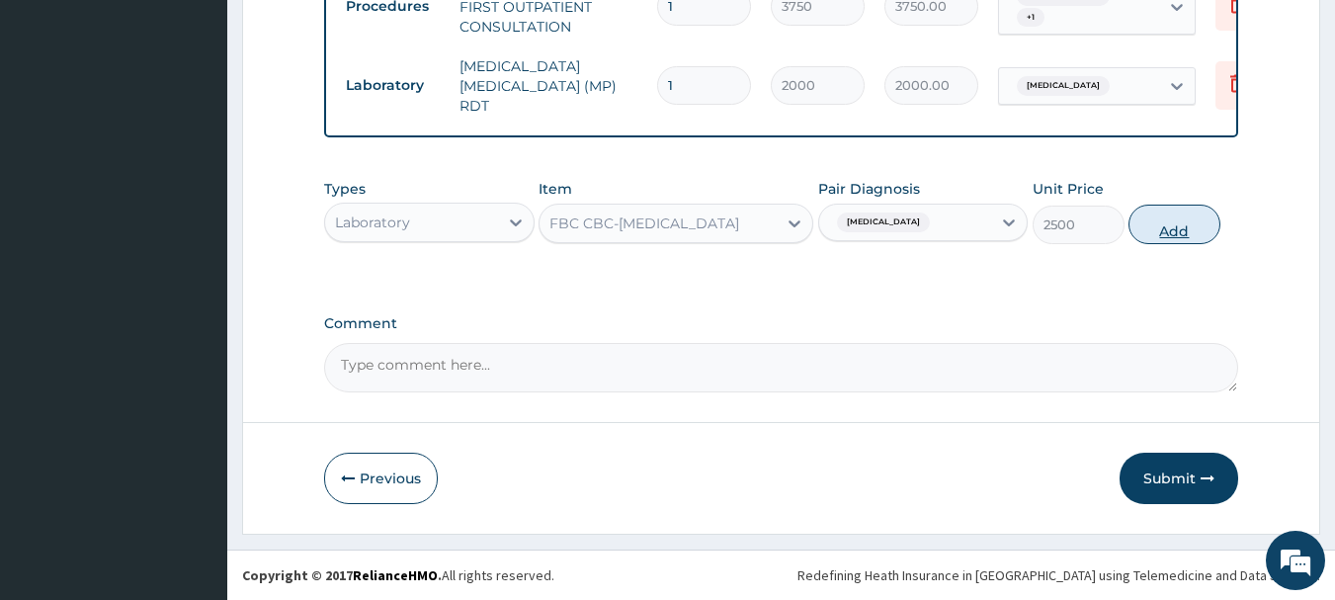
click at [1168, 227] on button "Add" at bounding box center [1175, 225] width 92 height 40
type input "0"
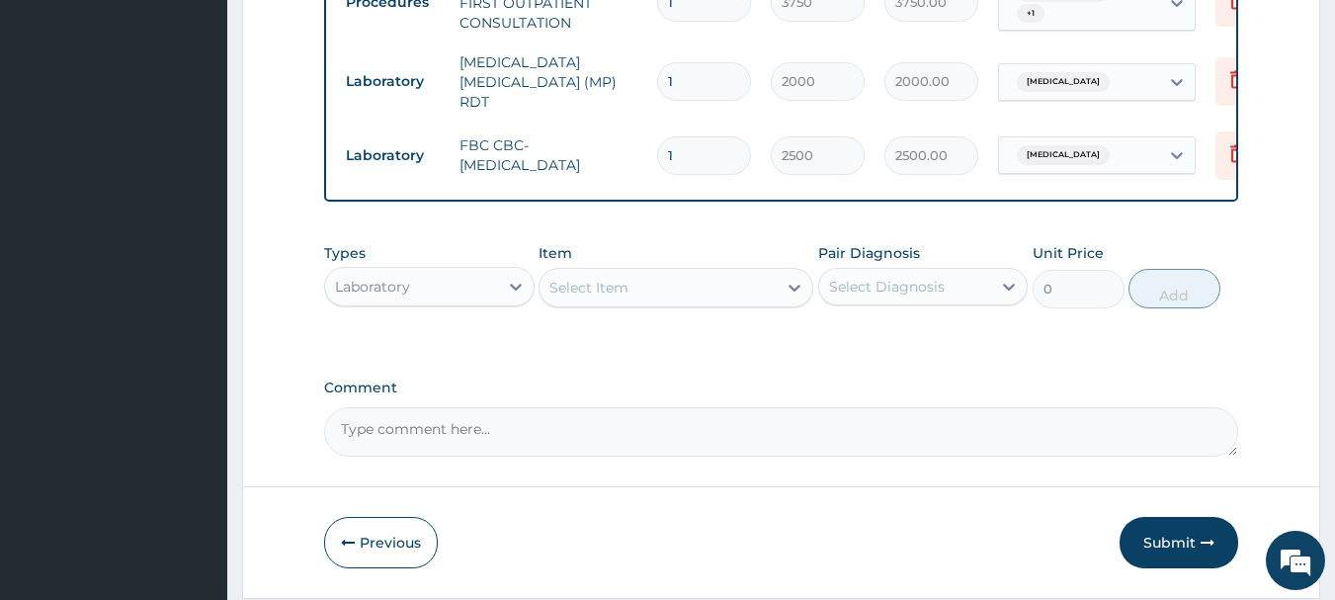
click at [645, 299] on div "Select Item" at bounding box center [658, 288] width 237 height 32
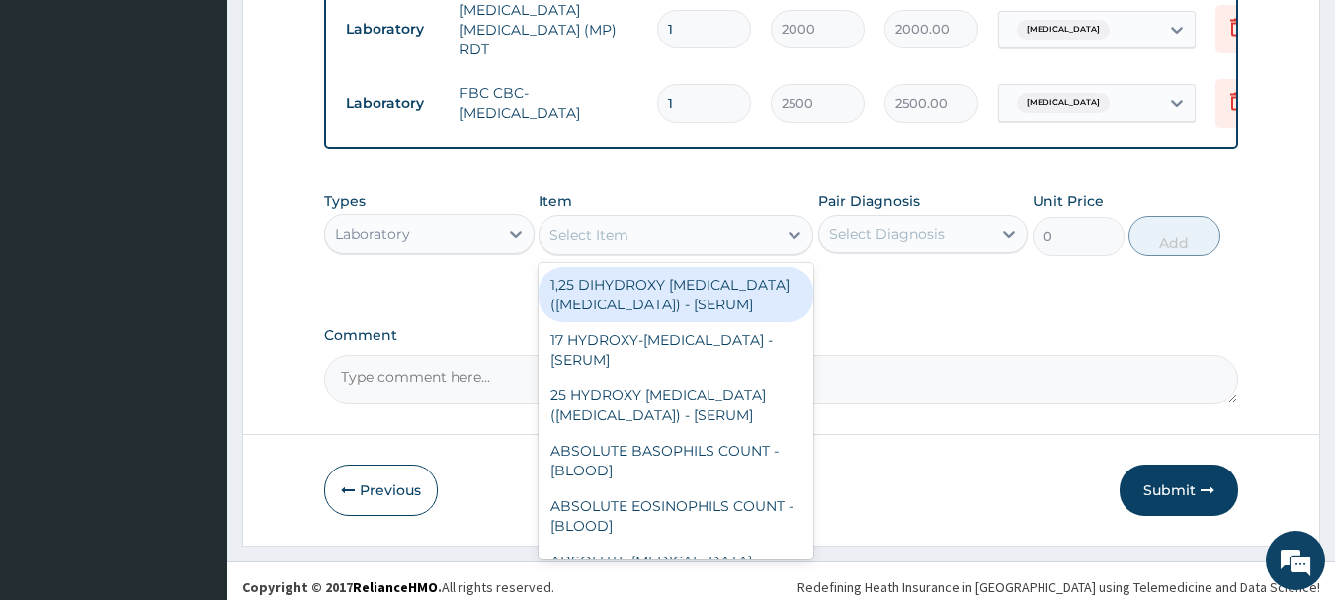
scroll to position [894, 0]
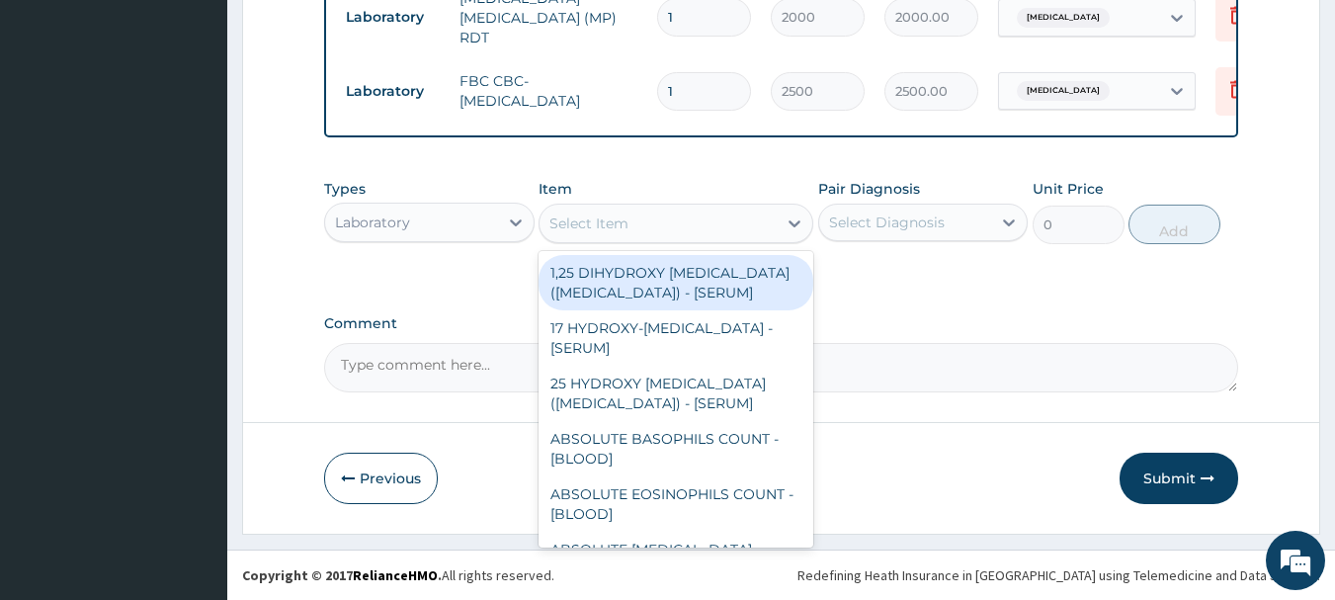
click at [491, 233] on div "Laboratory" at bounding box center [411, 223] width 173 height 32
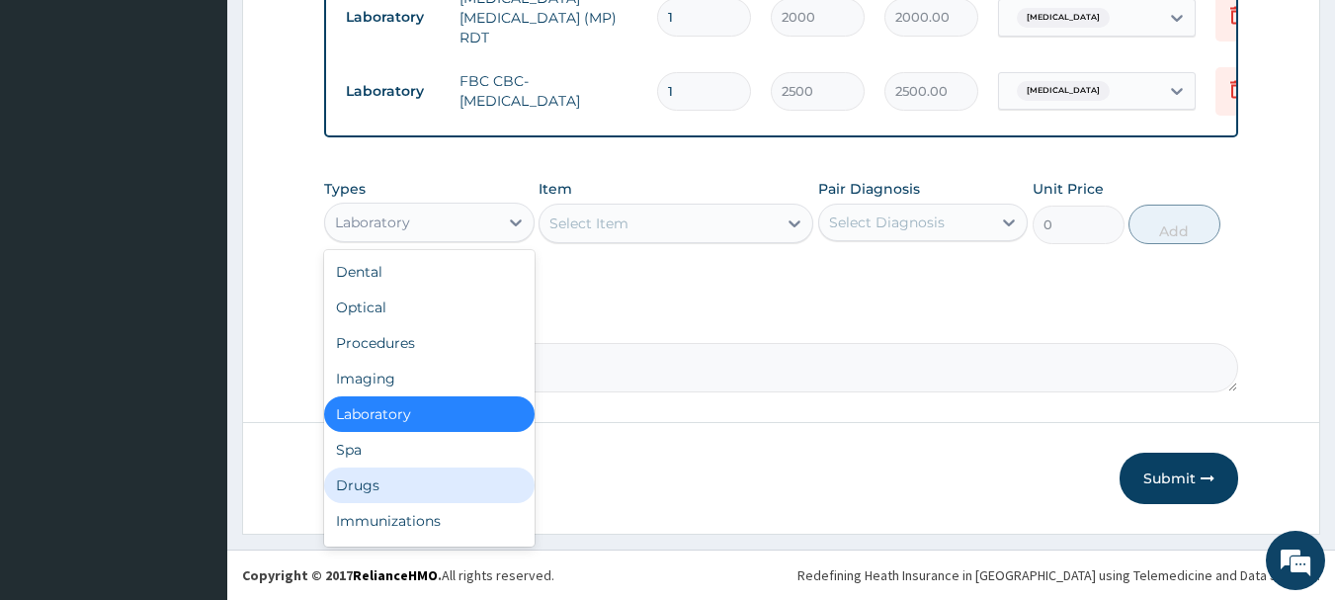
click at [401, 475] on div "Drugs" at bounding box center [429, 486] width 211 height 36
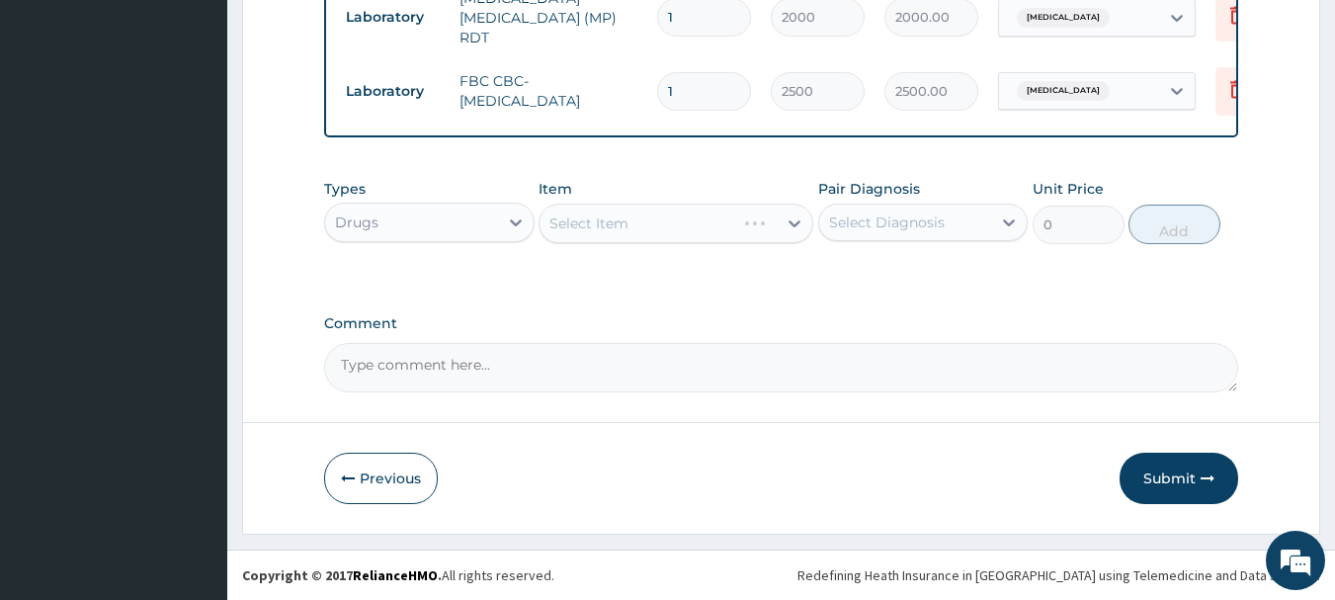
click at [944, 229] on div "Select Diagnosis" at bounding box center [905, 223] width 173 height 32
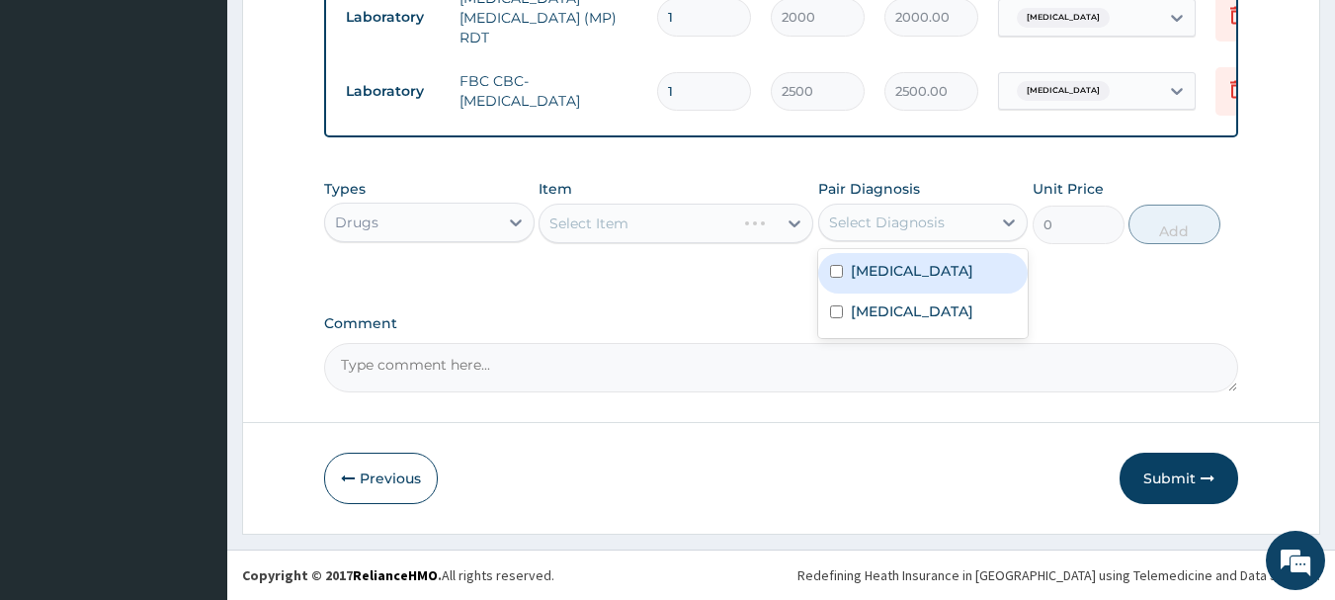
click at [899, 277] on label "Malaria" at bounding box center [912, 271] width 123 height 20
checkbox input "true"
click at [657, 240] on div "Select Item" at bounding box center [676, 224] width 275 height 40
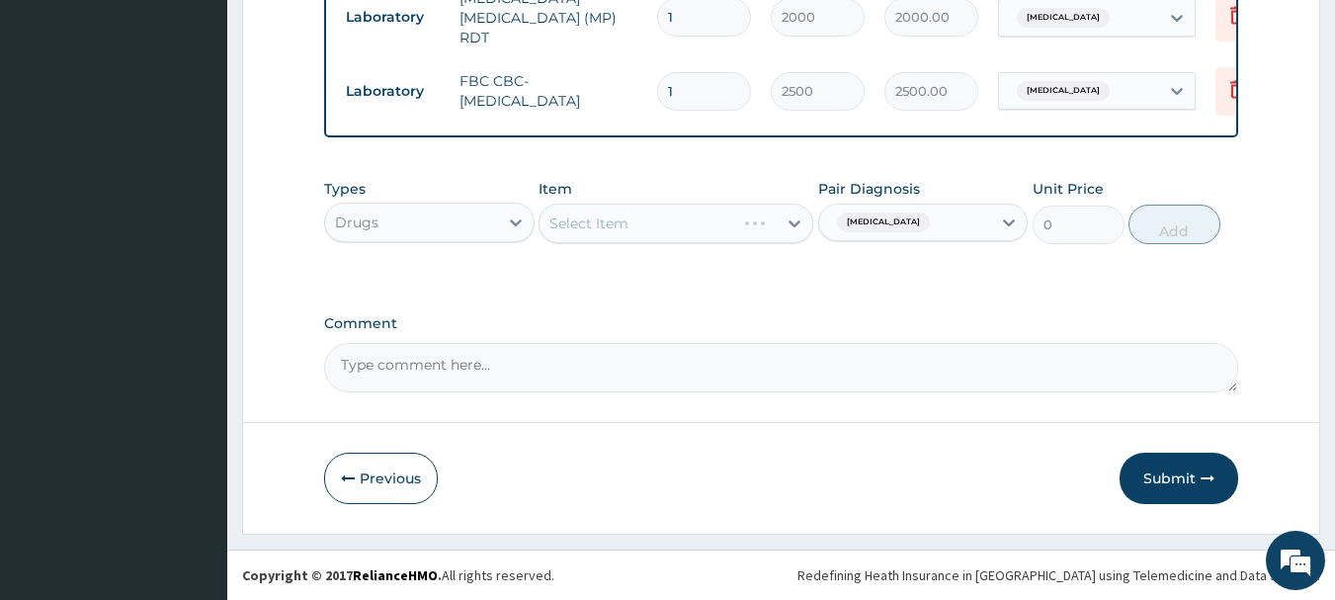
click at [658, 226] on div "Select Item" at bounding box center [676, 224] width 275 height 40
click at [658, 226] on div "Select Item" at bounding box center [658, 224] width 237 height 32
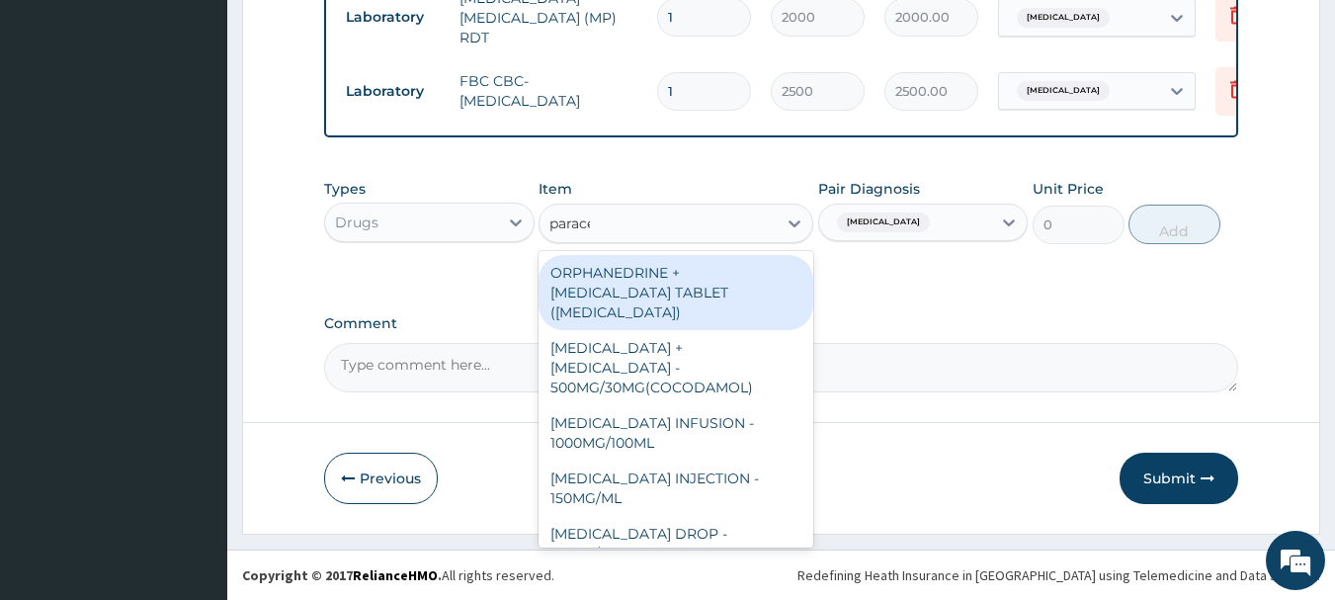
type input "paracet"
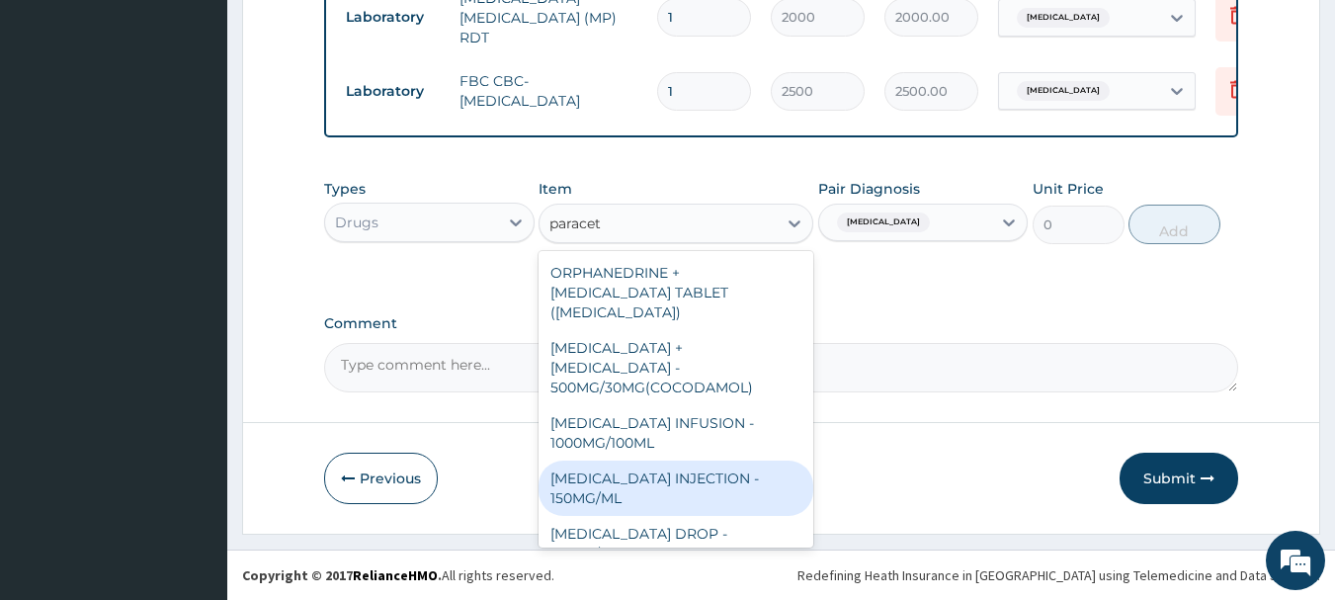
click at [677, 484] on div "PARACETAMOL INJECTION - 150MG/ML" at bounding box center [676, 488] width 275 height 55
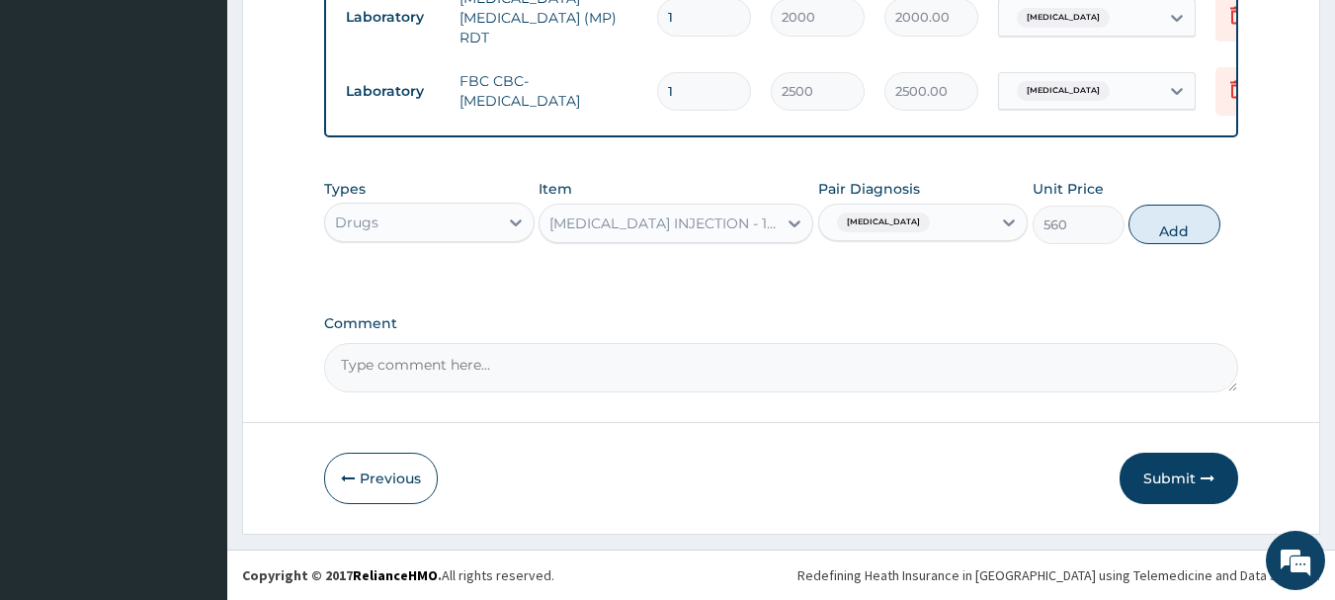
click at [1170, 222] on button "Add" at bounding box center [1175, 225] width 92 height 40
type input "0"
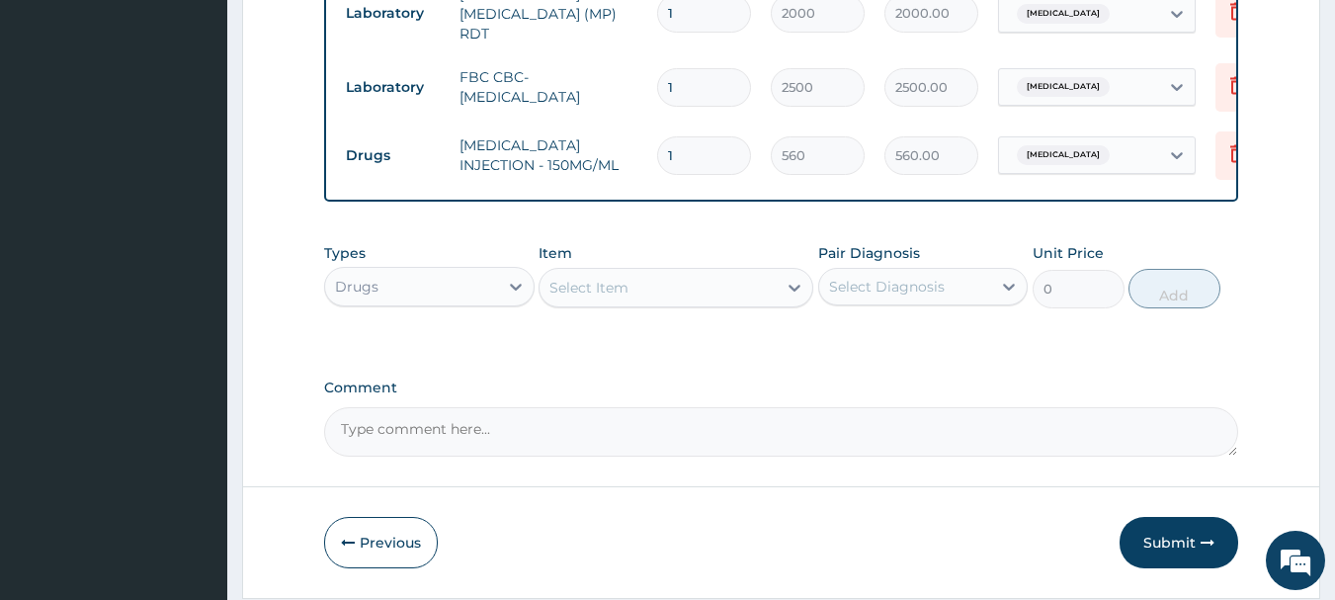
type input "0.00"
type input "4"
type input "2240.00"
type input "4"
click at [705, 295] on div "Select Item" at bounding box center [658, 288] width 237 height 32
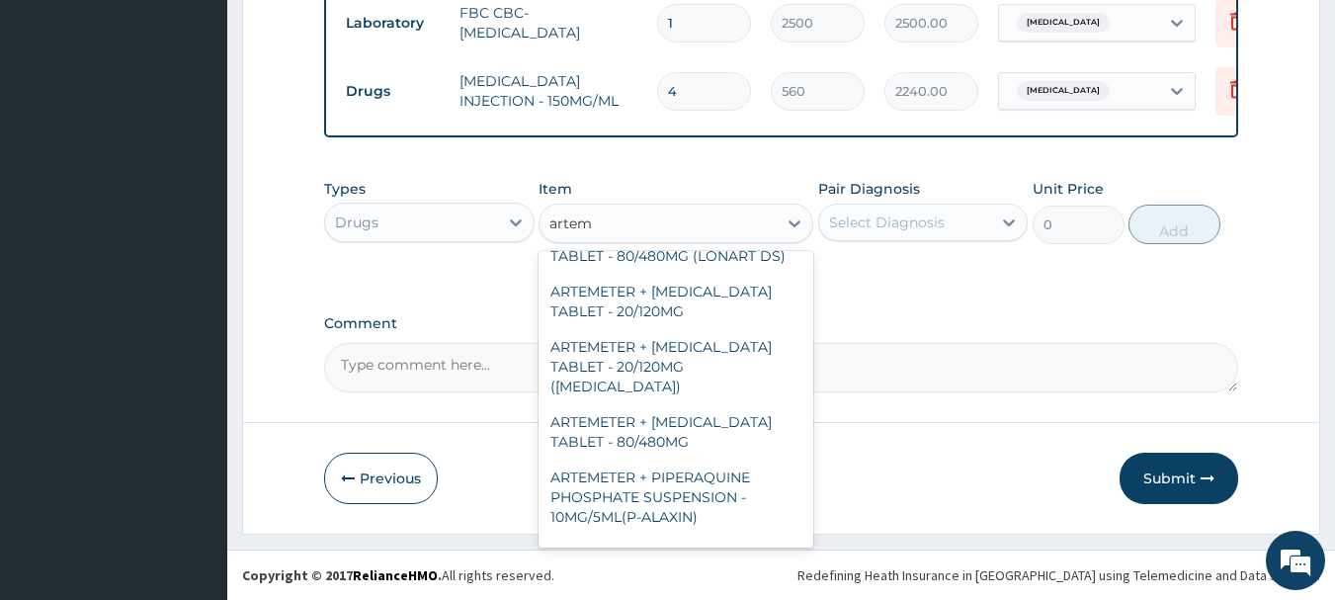
scroll to position [170, 0]
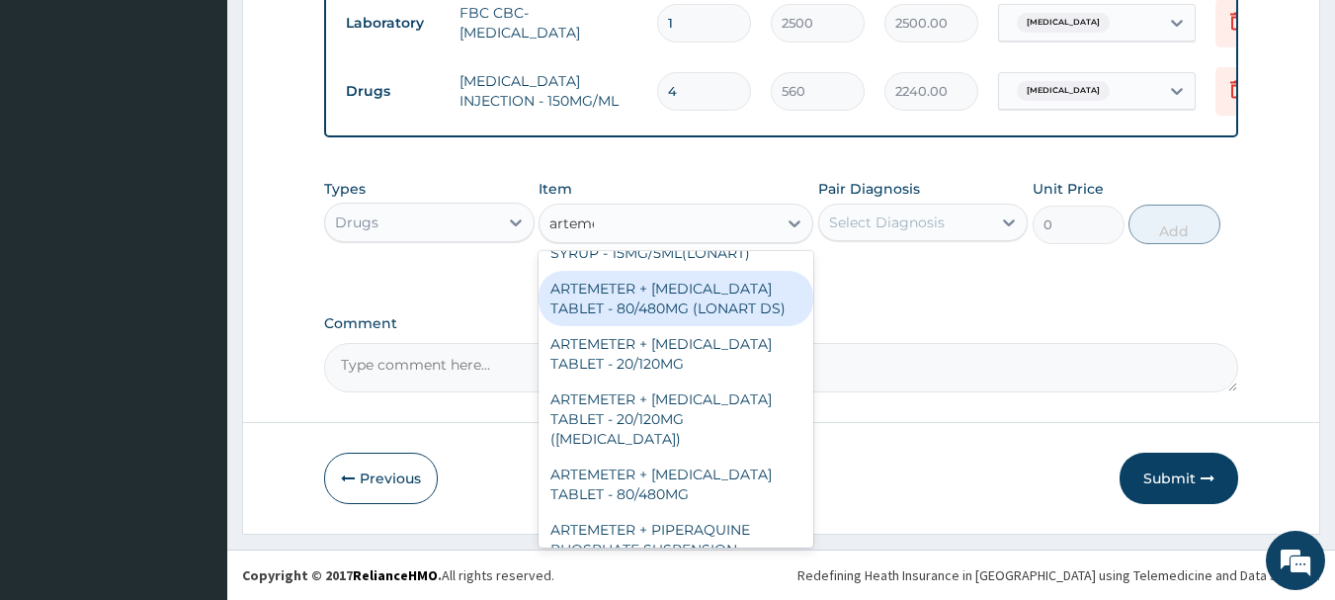
type input "artemet"
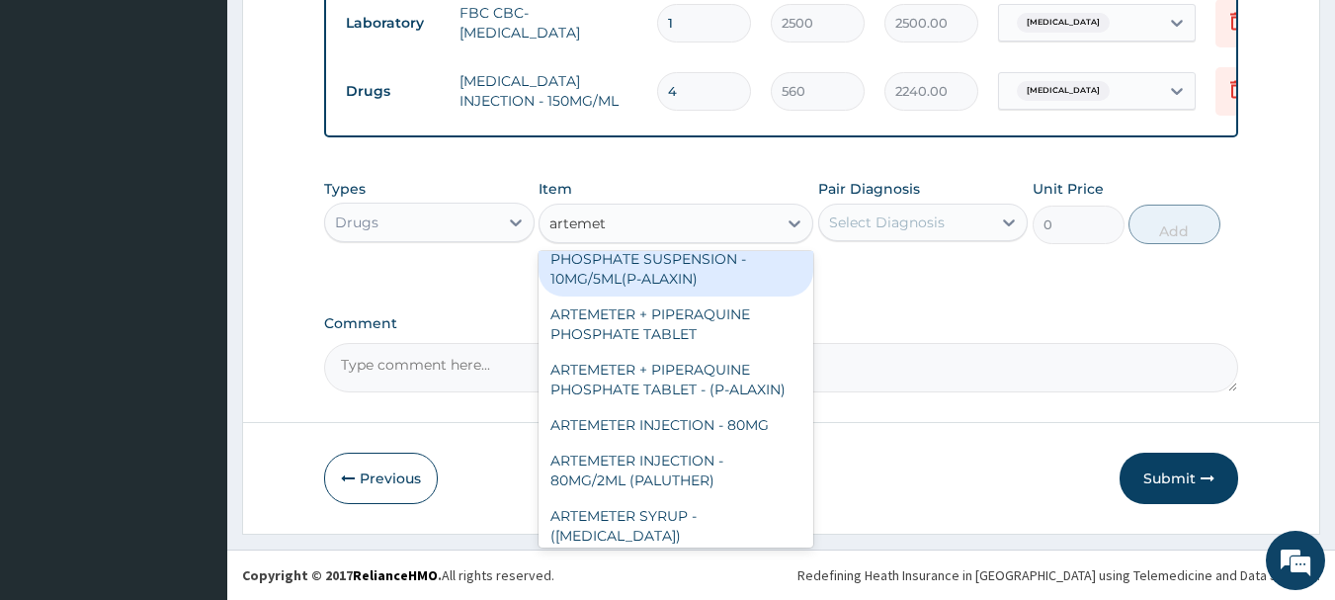
scroll to position [494, 0]
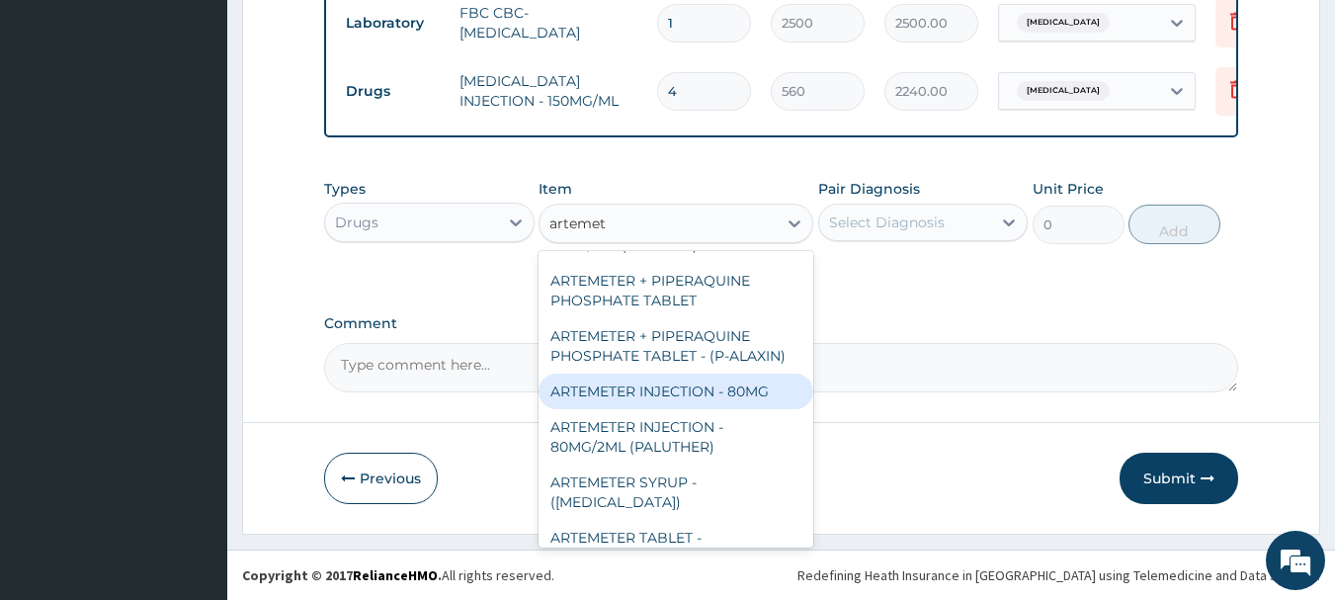
click at [735, 374] on div "ARTEMETER INJECTION - 80MG" at bounding box center [676, 392] width 275 height 36
type input "476"
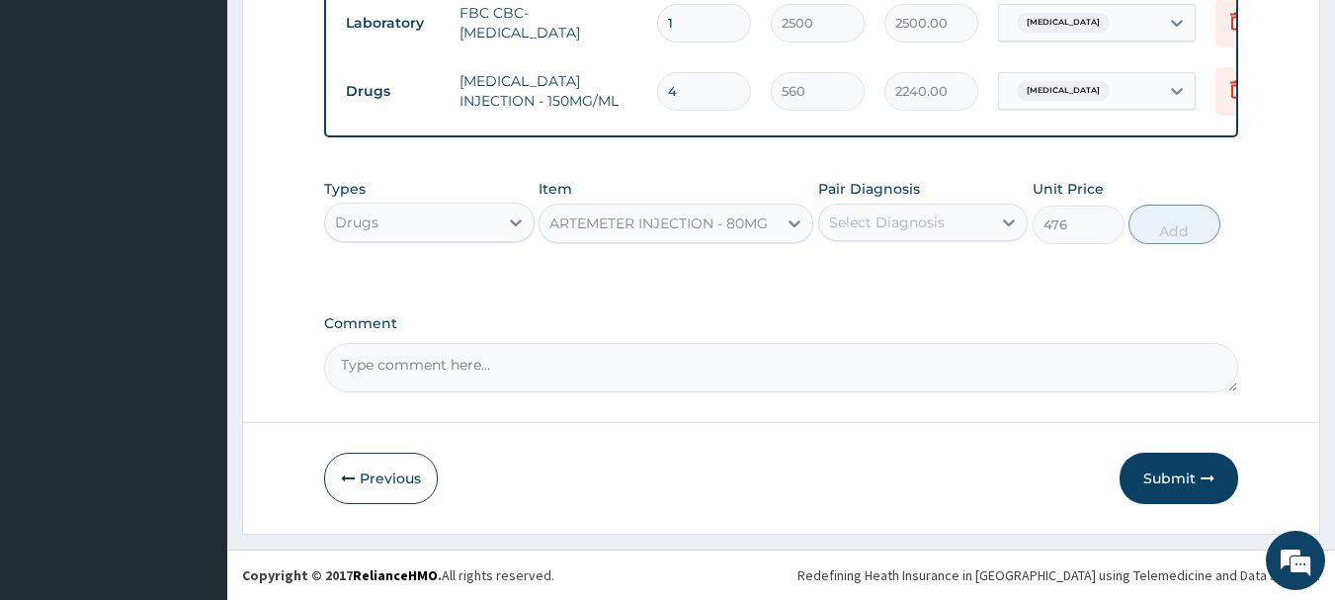
click at [934, 218] on div "Select Diagnosis" at bounding box center [887, 223] width 116 height 20
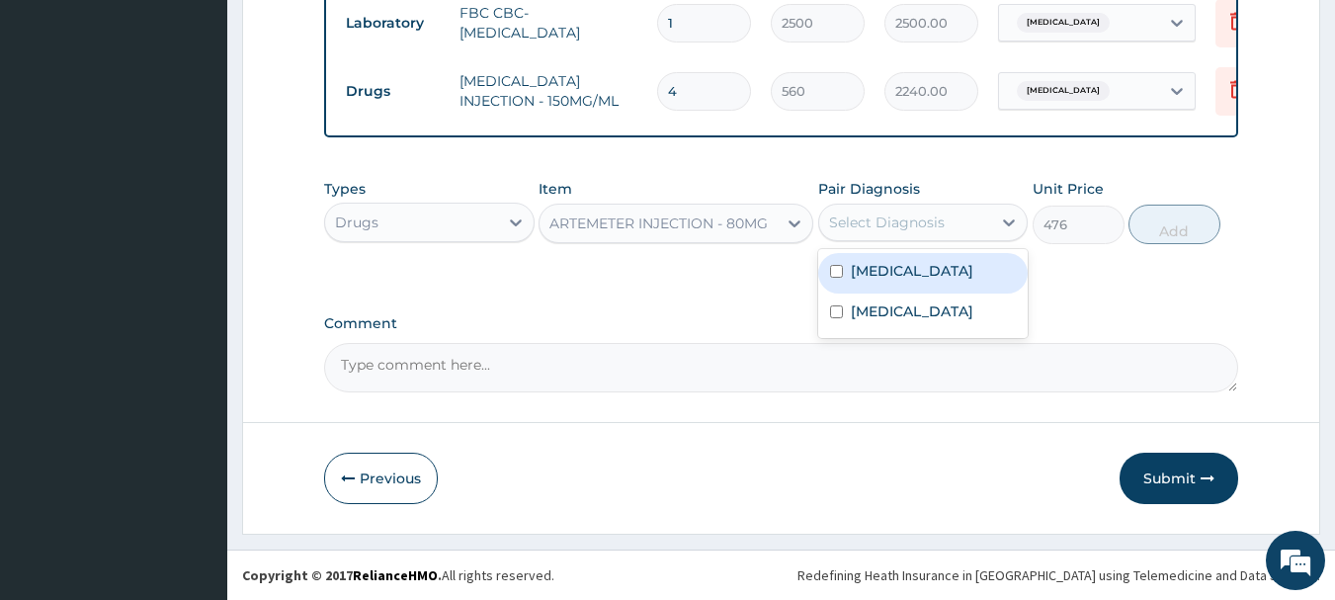
click at [926, 265] on div "Malaria" at bounding box center [923, 273] width 211 height 41
checkbox input "true"
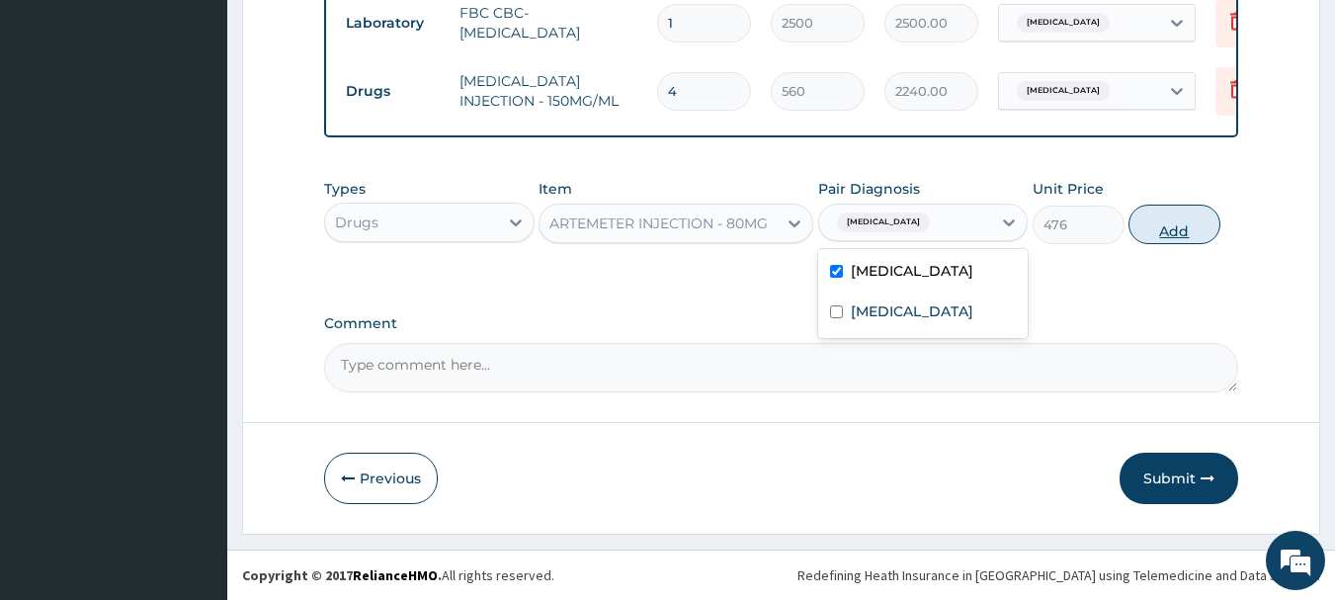
click at [1154, 224] on button "Add" at bounding box center [1175, 225] width 92 height 40
type input "0"
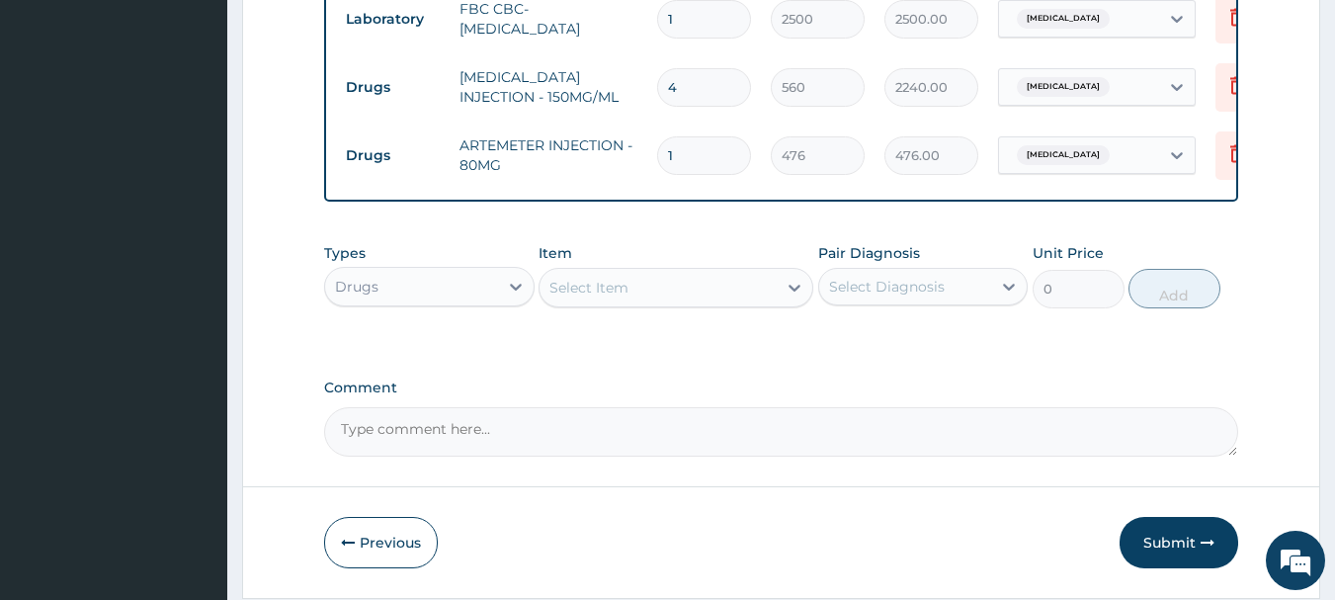
type input "0.00"
type input "6"
type input "2856.00"
type input "6"
click at [741, 282] on div "Select Item" at bounding box center [658, 288] width 237 height 32
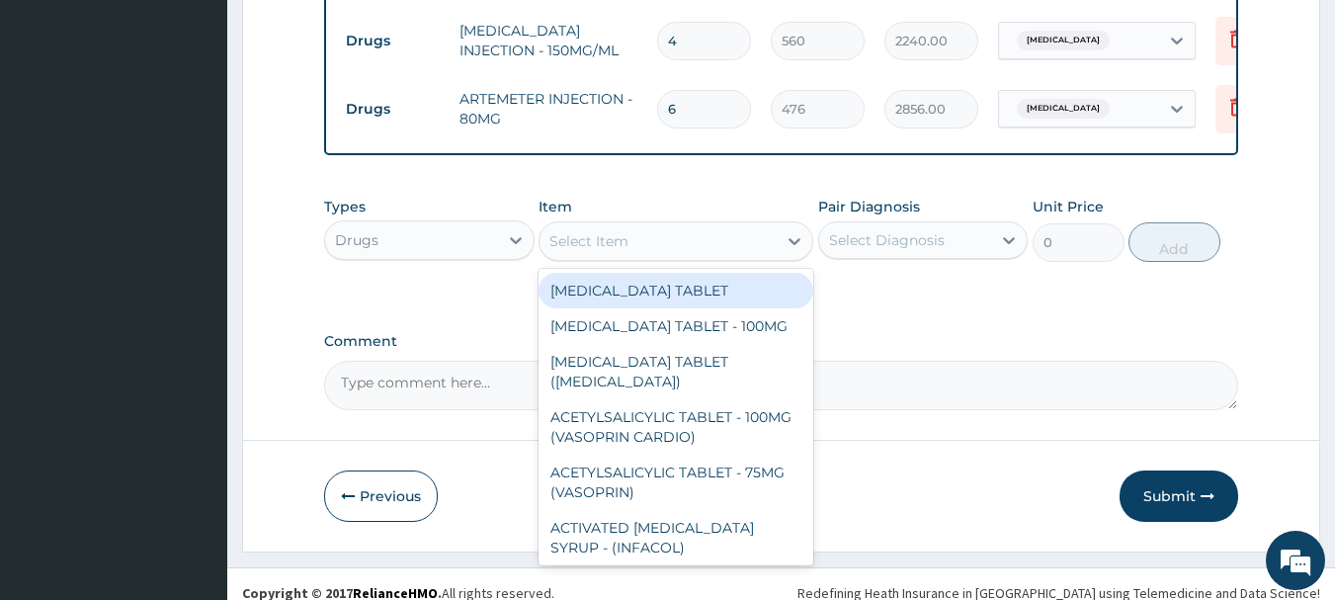
scroll to position [1030, 0]
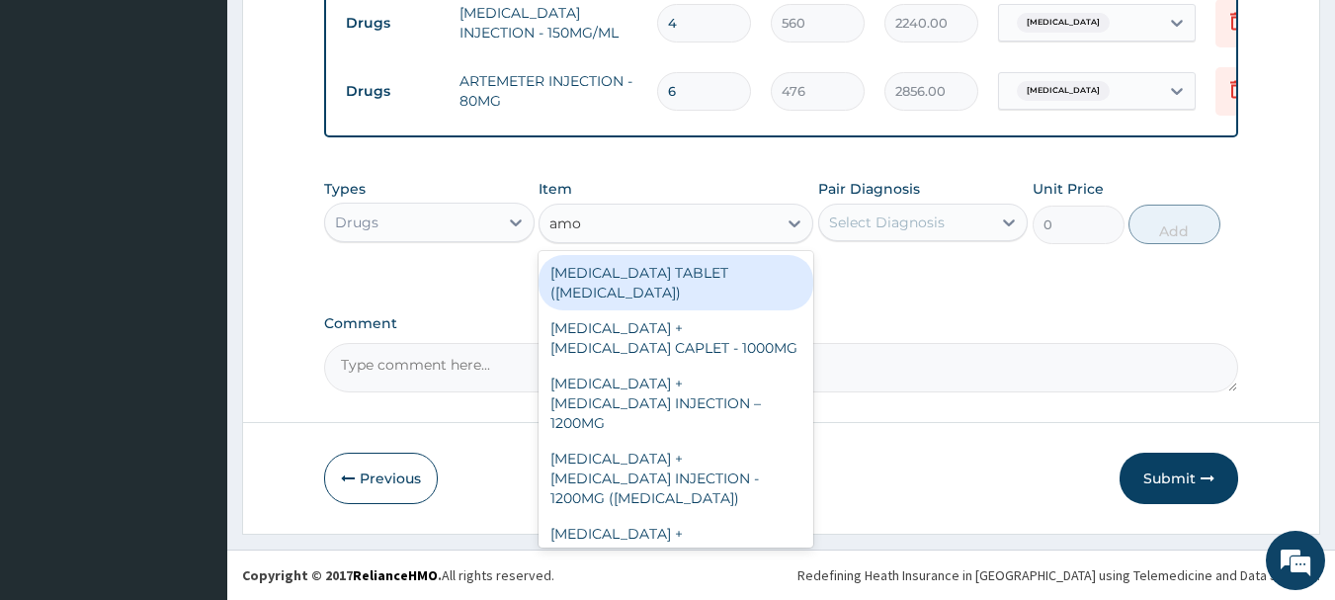
type input "amox"
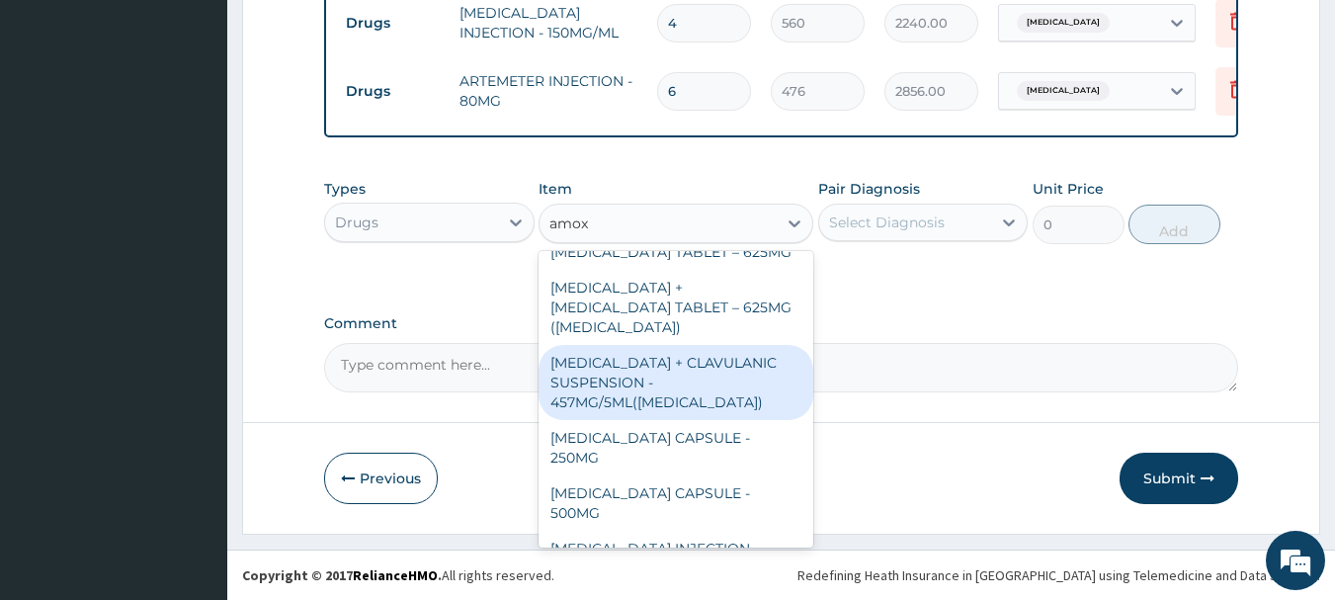
scroll to position [692, 0]
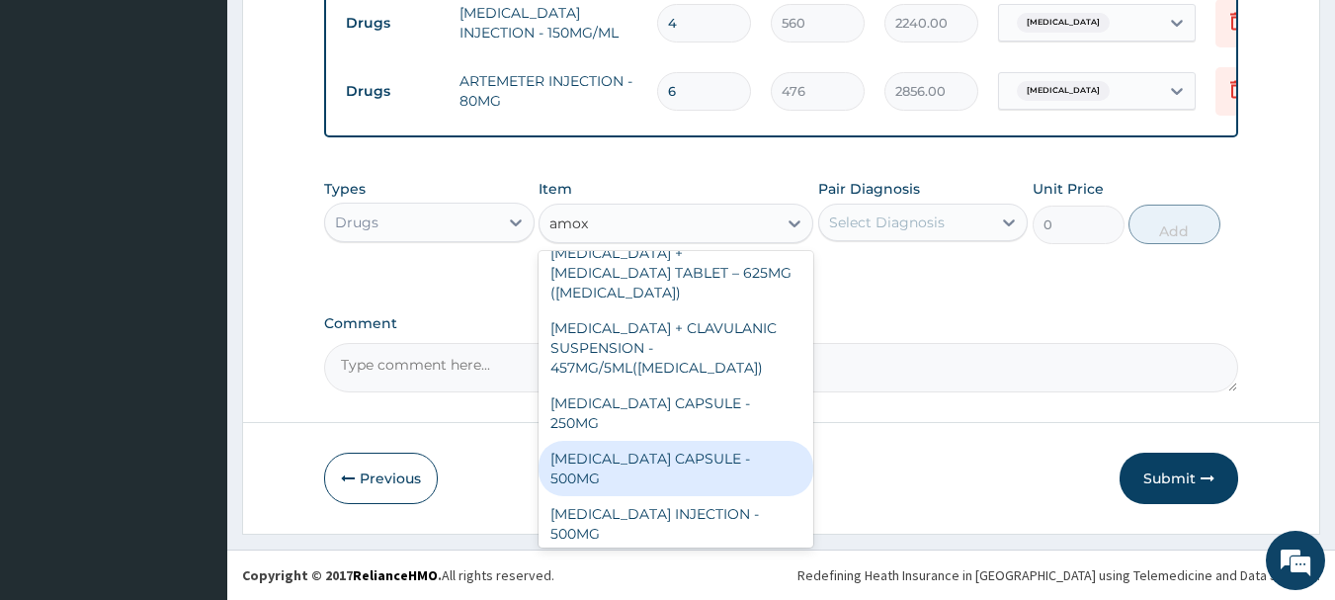
click at [674, 441] on div "AMOXICILLIN CAPSULE - 500MG" at bounding box center [676, 468] width 275 height 55
type input "112"
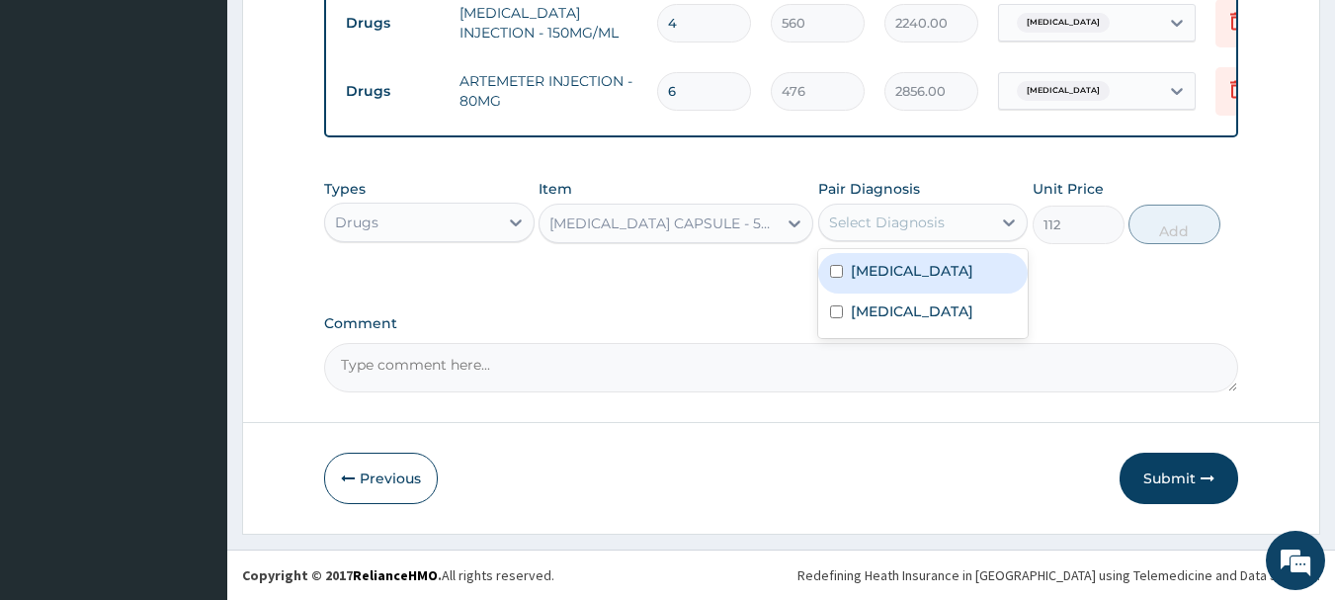
click at [931, 222] on div "Select Diagnosis" at bounding box center [887, 223] width 116 height 20
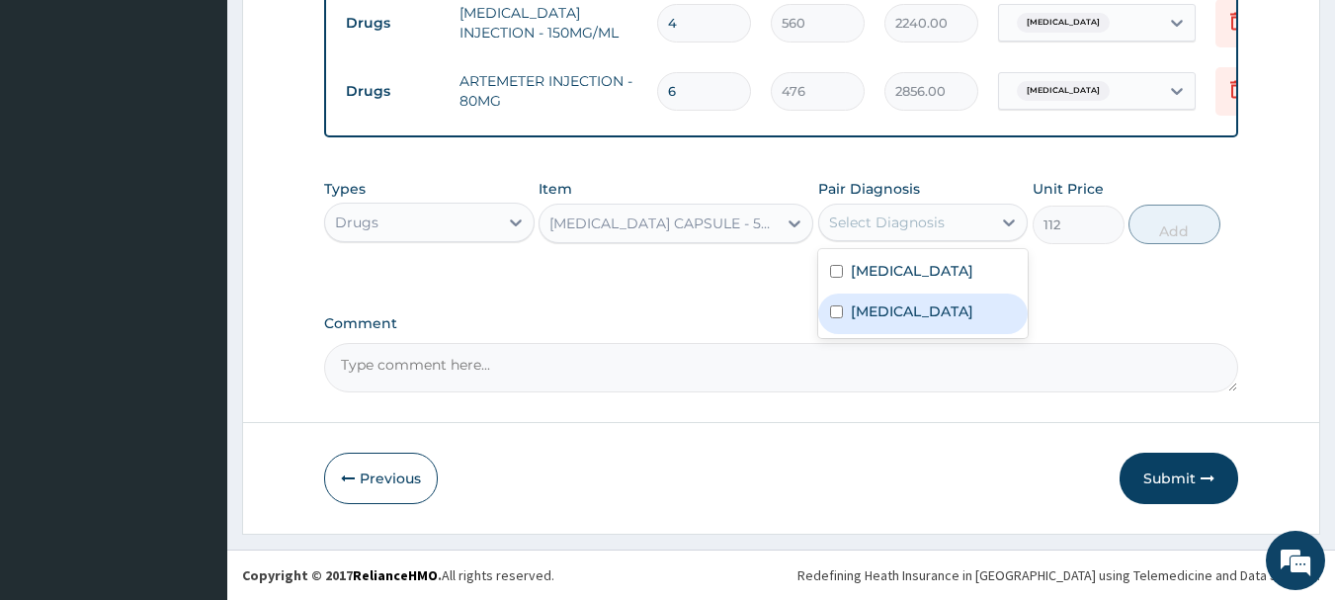
click at [910, 304] on div "Sepsis" at bounding box center [923, 314] width 211 height 41
checkbox input "true"
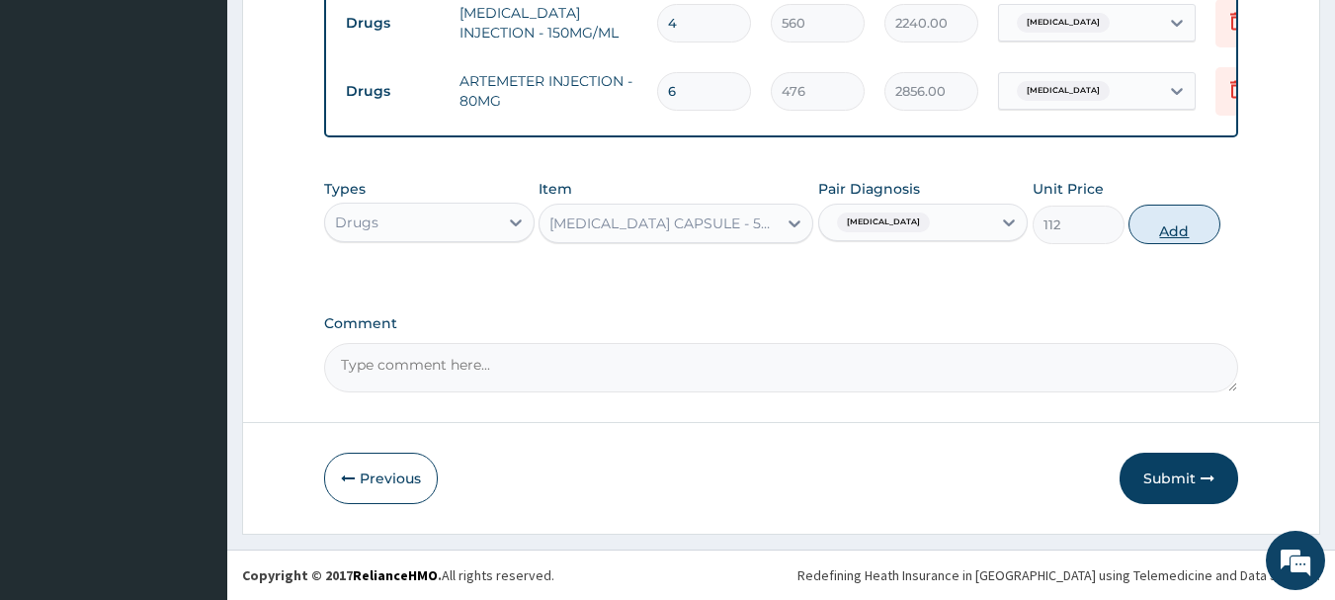
click at [1167, 225] on button "Add" at bounding box center [1175, 225] width 92 height 40
type input "0"
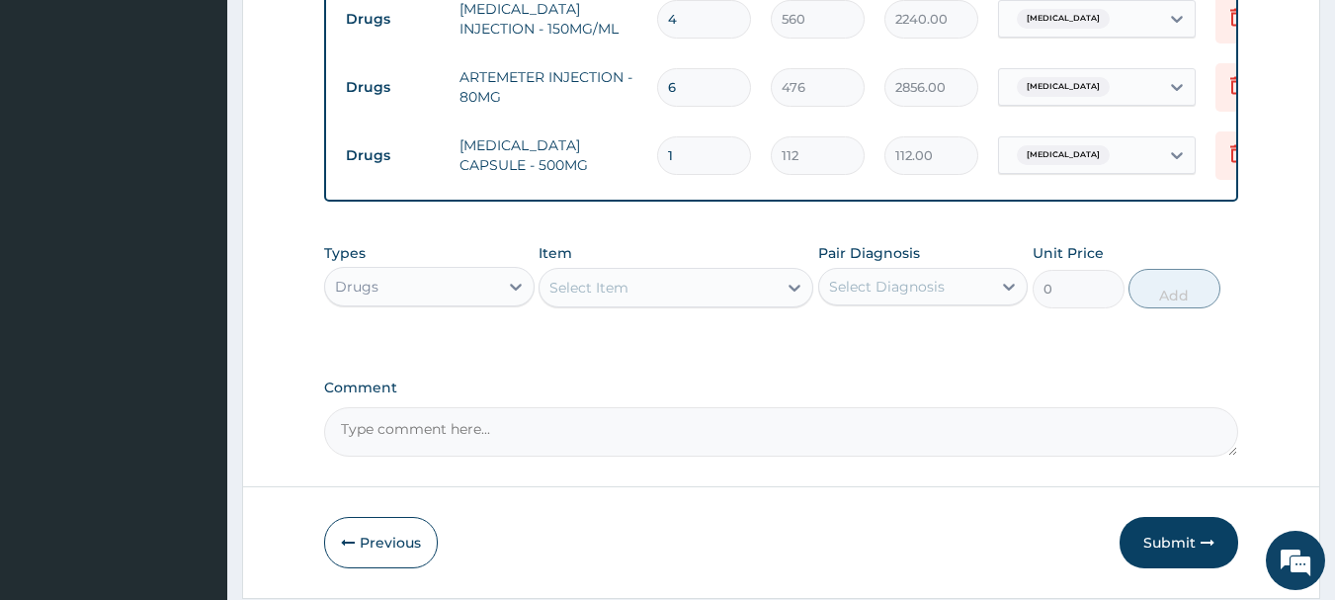
type input "15"
type input "1680.00"
type input "15"
click at [639, 291] on div "Select Item" at bounding box center [658, 288] width 237 height 32
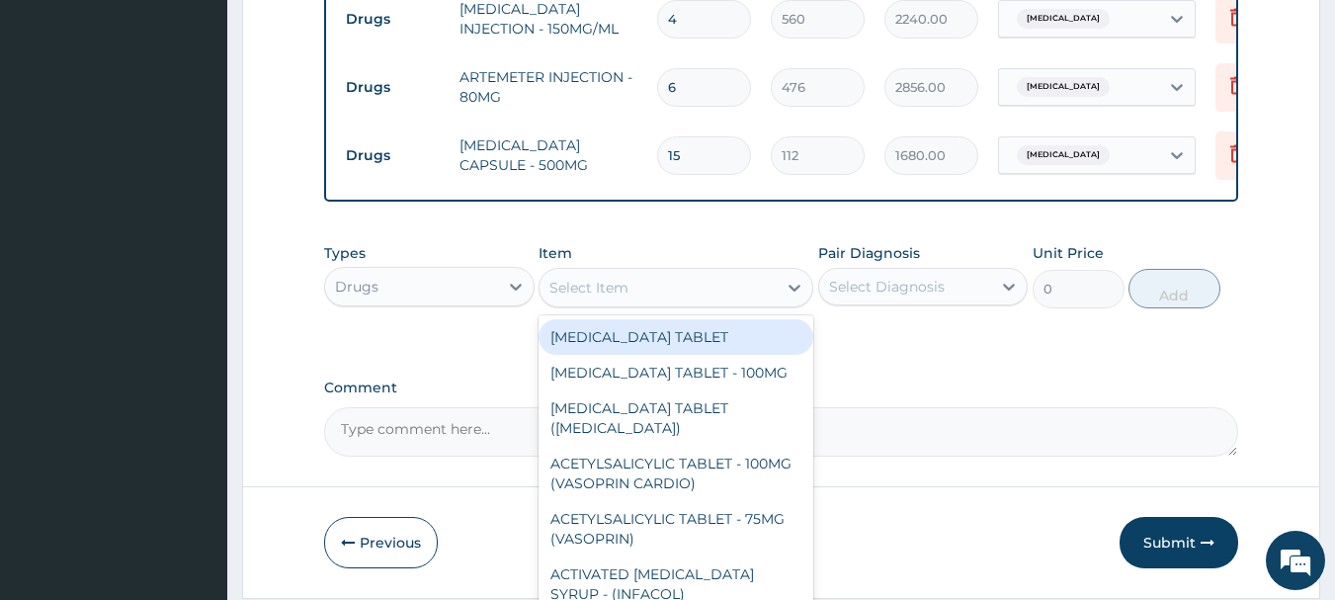
scroll to position [1098, 0]
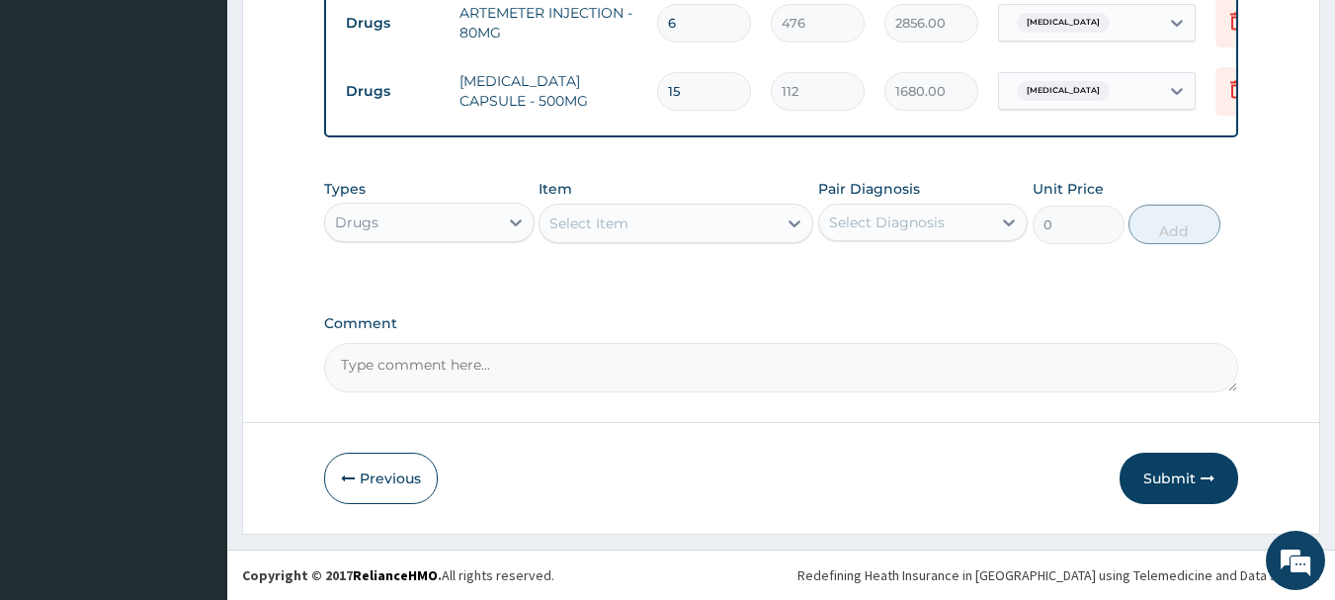
click at [926, 343] on textarea "Comment" at bounding box center [781, 367] width 915 height 49
click at [1183, 475] on button "Submit" at bounding box center [1179, 478] width 119 height 51
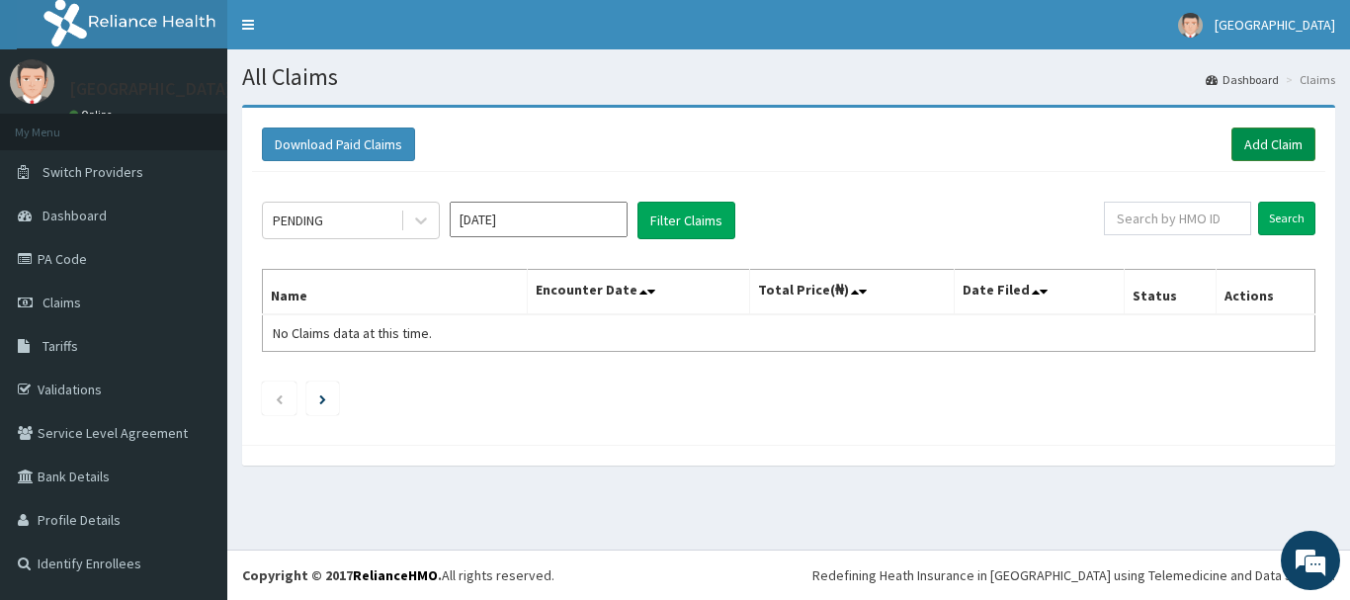
click at [1295, 144] on link "Add Claim" at bounding box center [1274, 145] width 84 height 34
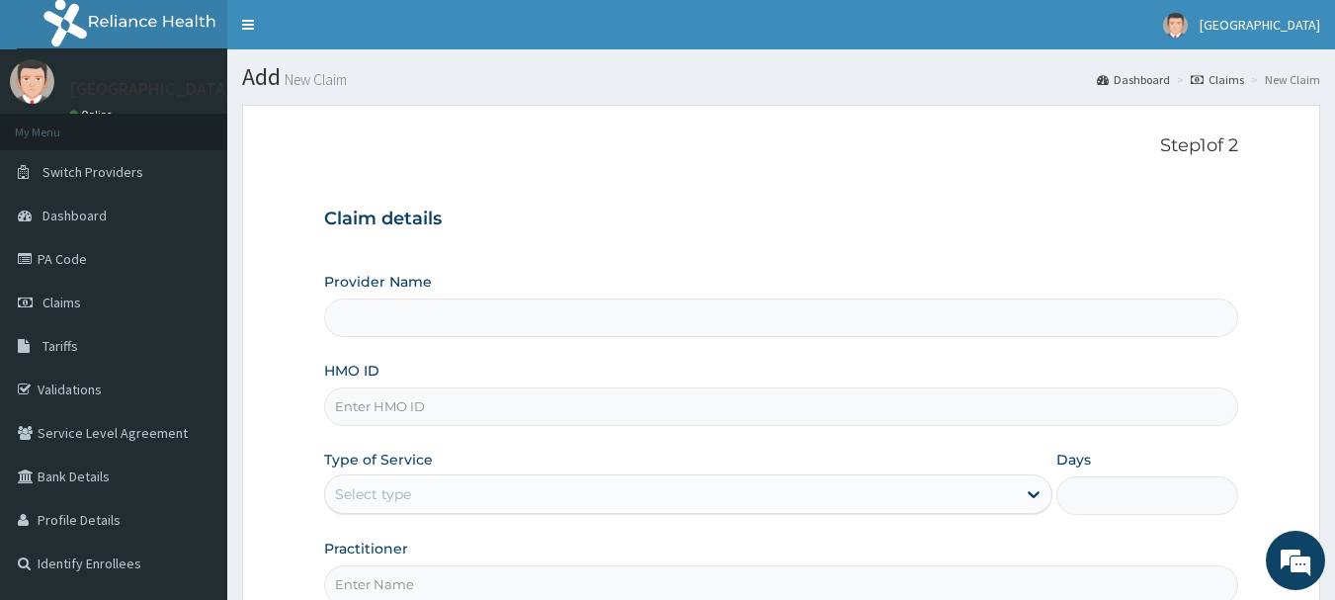
type input "[GEOGRAPHIC_DATA]"
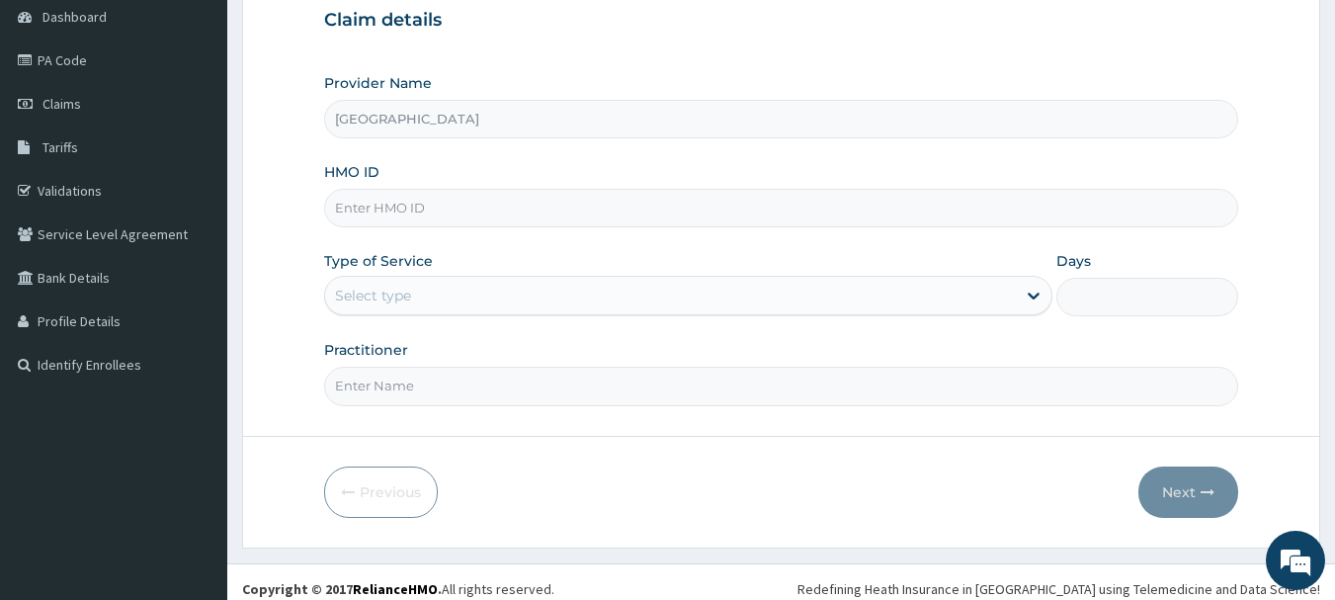
scroll to position [213, 0]
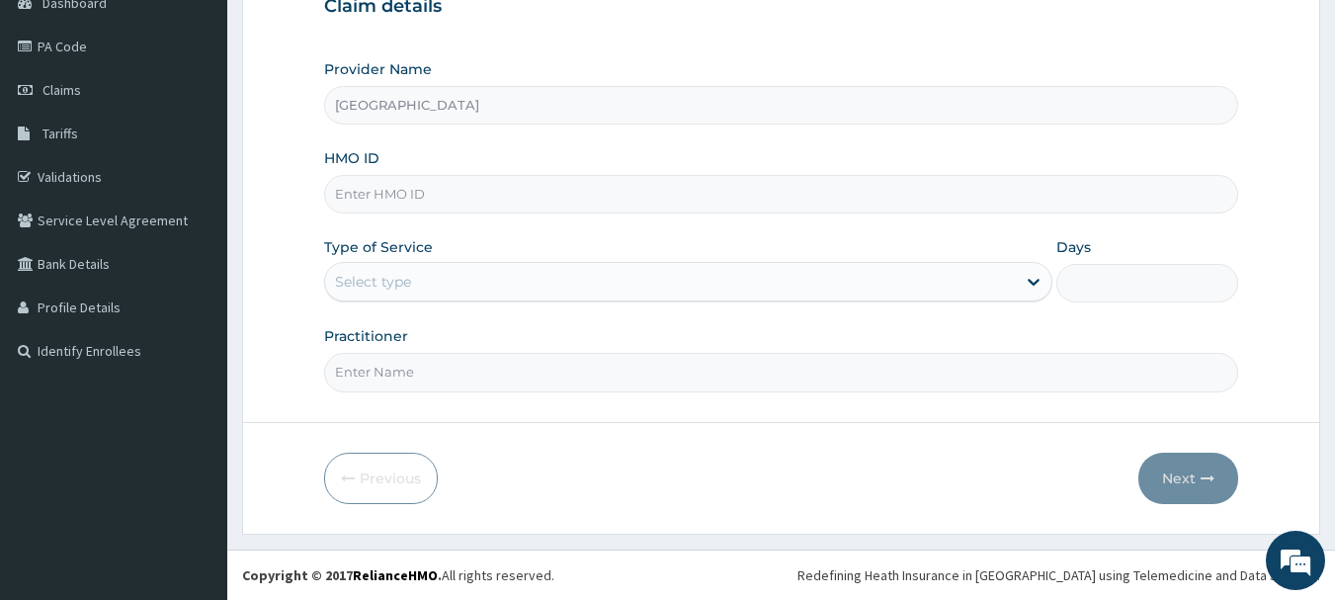
click at [405, 203] on input "HMO ID" at bounding box center [781, 194] width 915 height 39
type input "acq/10212/a"
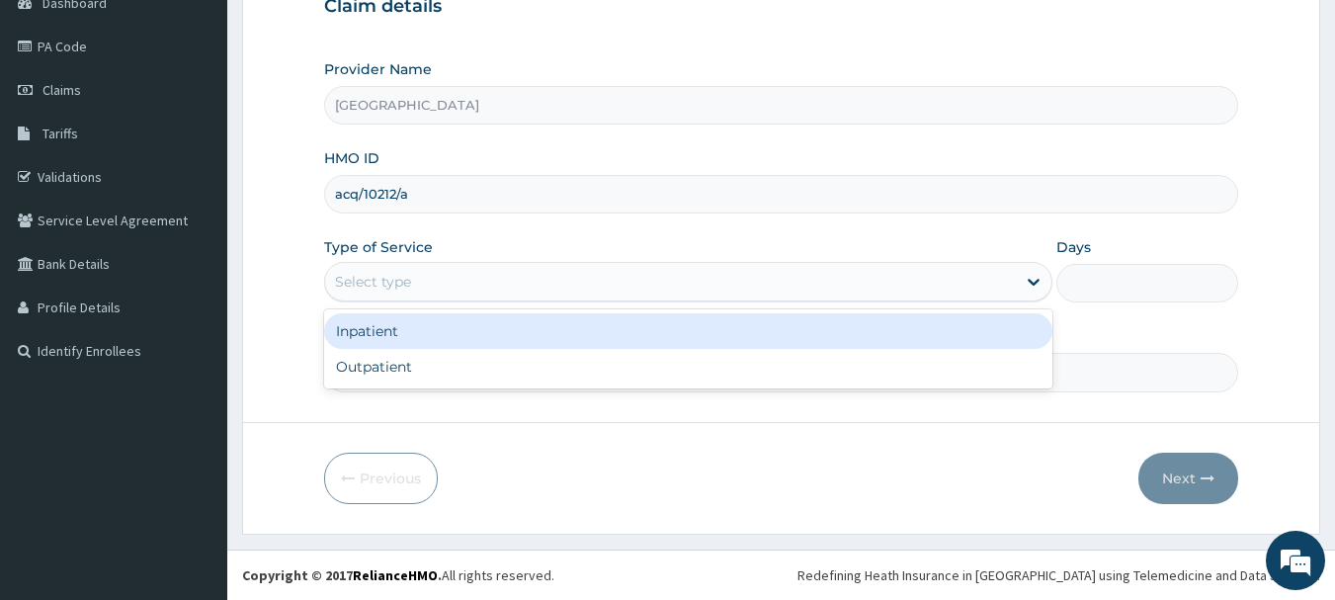
click at [415, 279] on div "Select type" at bounding box center [670, 282] width 691 height 32
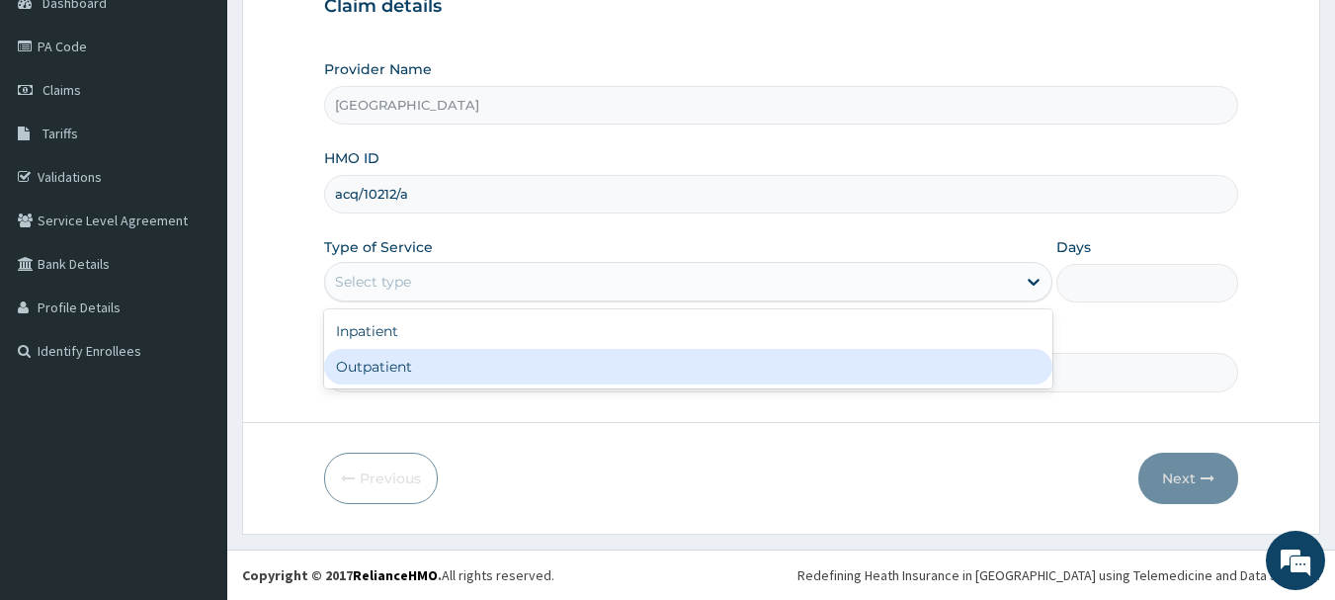
click at [412, 368] on div "Outpatient" at bounding box center [688, 367] width 729 height 36
type input "1"
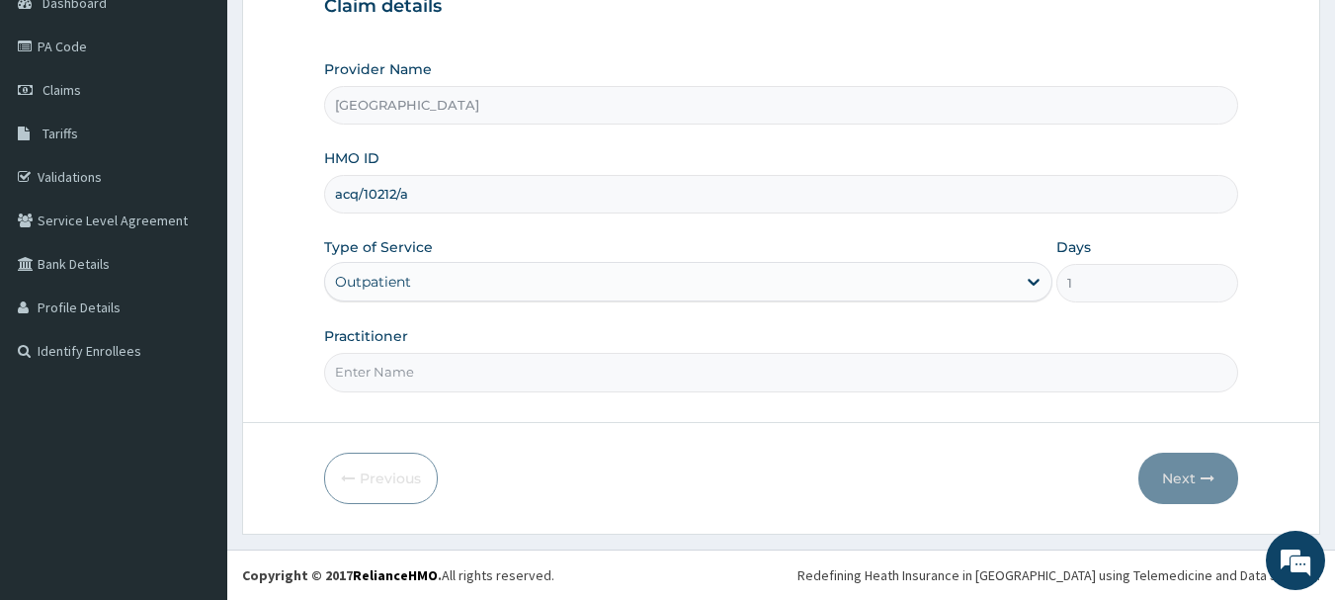
click at [413, 369] on input "Practitioner" at bounding box center [781, 372] width 915 height 39
type input "DR PAUL AKINTELURE"
click at [1193, 473] on button "Next" at bounding box center [1189, 478] width 100 height 51
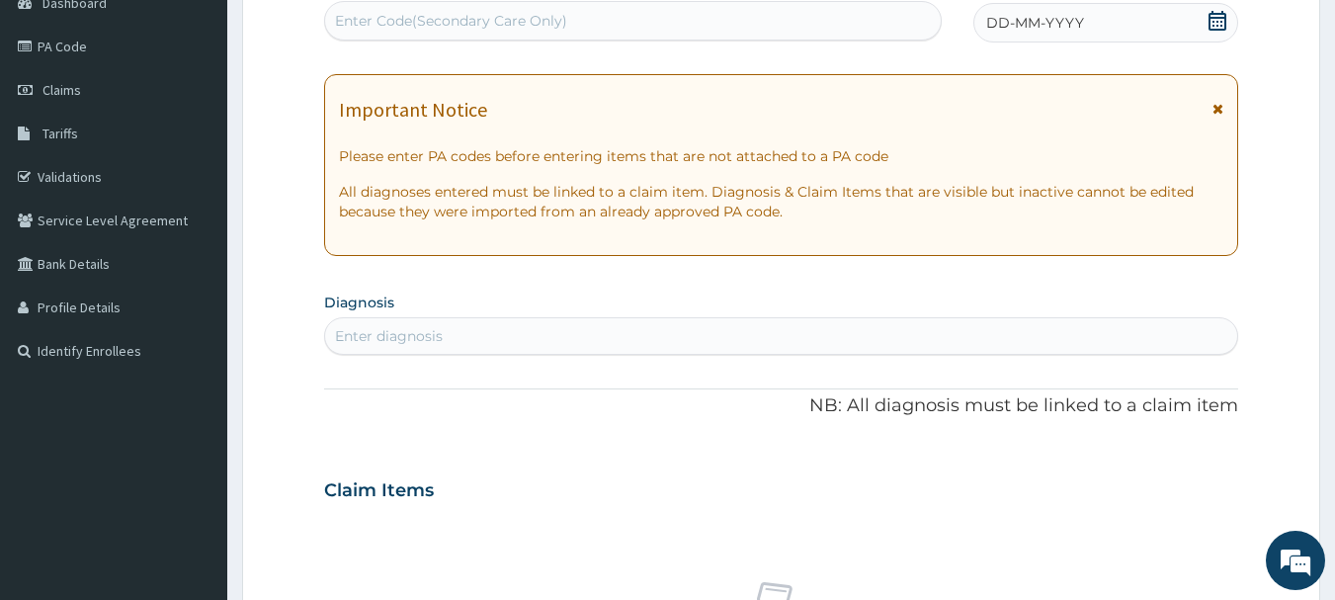
click at [1213, 18] on icon at bounding box center [1218, 21] width 18 height 20
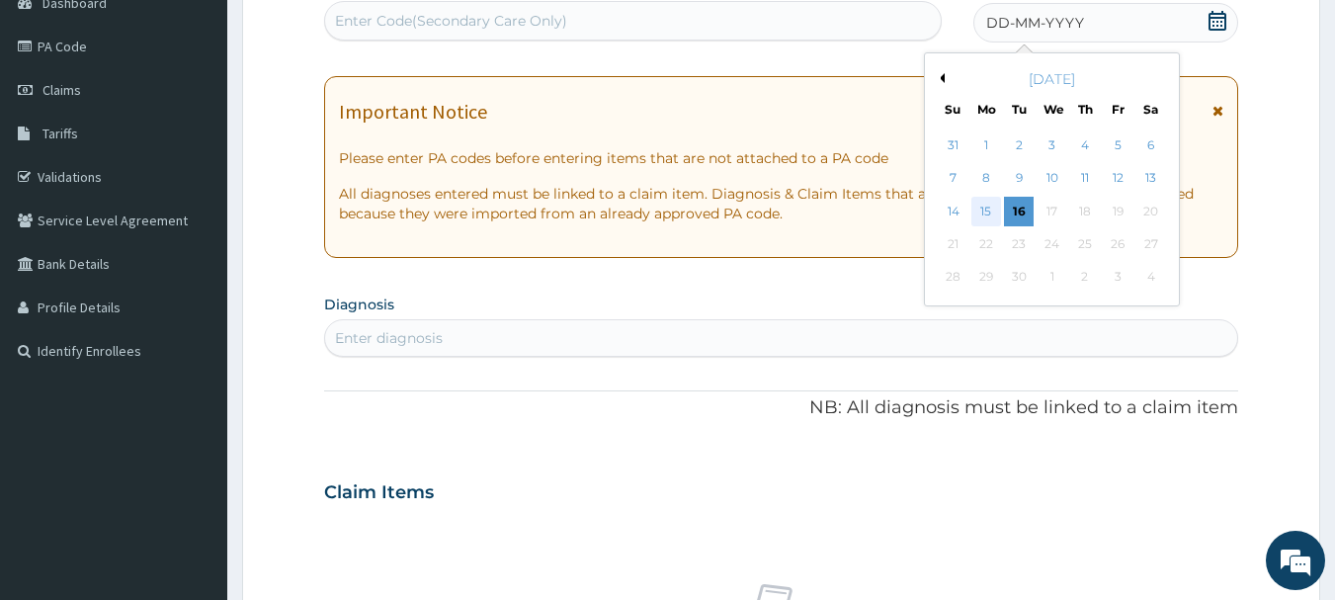
click at [974, 212] on div "15" at bounding box center [987, 212] width 30 height 30
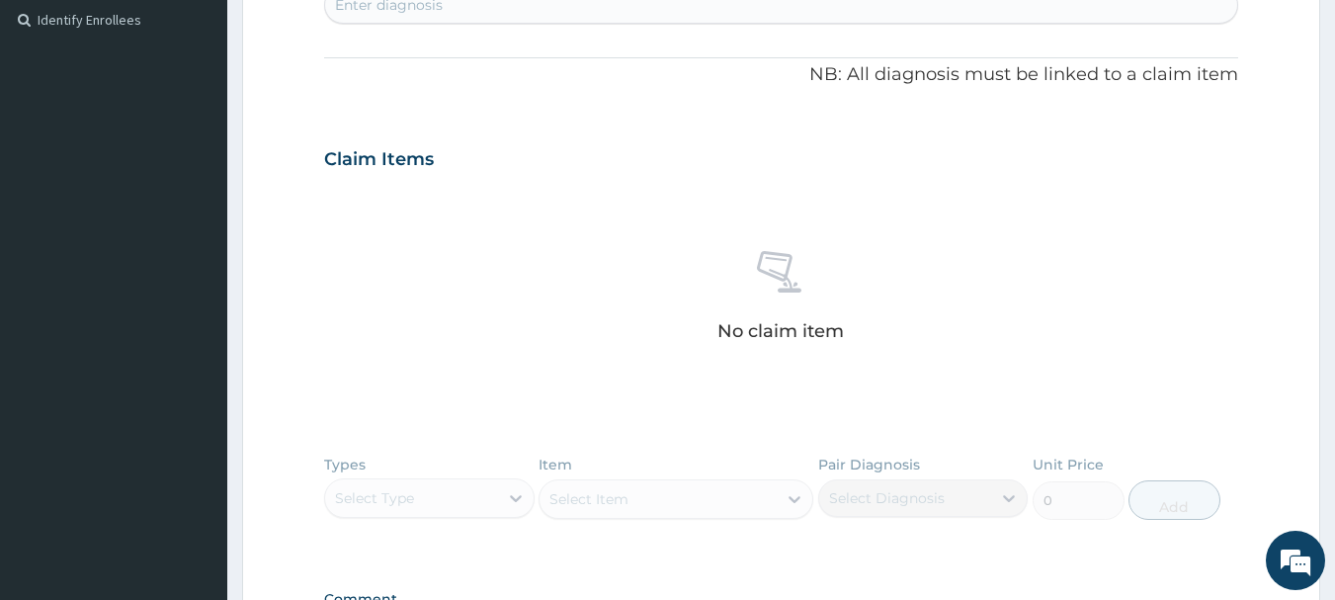
scroll to position [509, 0]
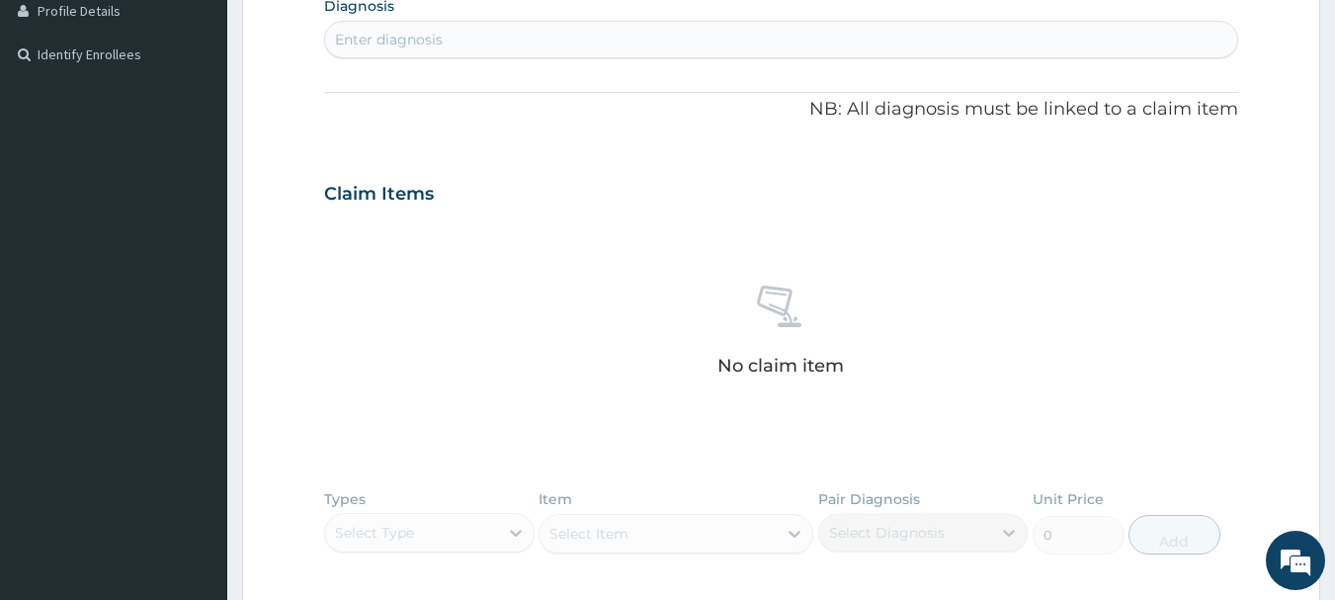
click at [400, 33] on div "Enter diagnosis" at bounding box center [389, 40] width 108 height 20
type input "a"
type input "upper resp"
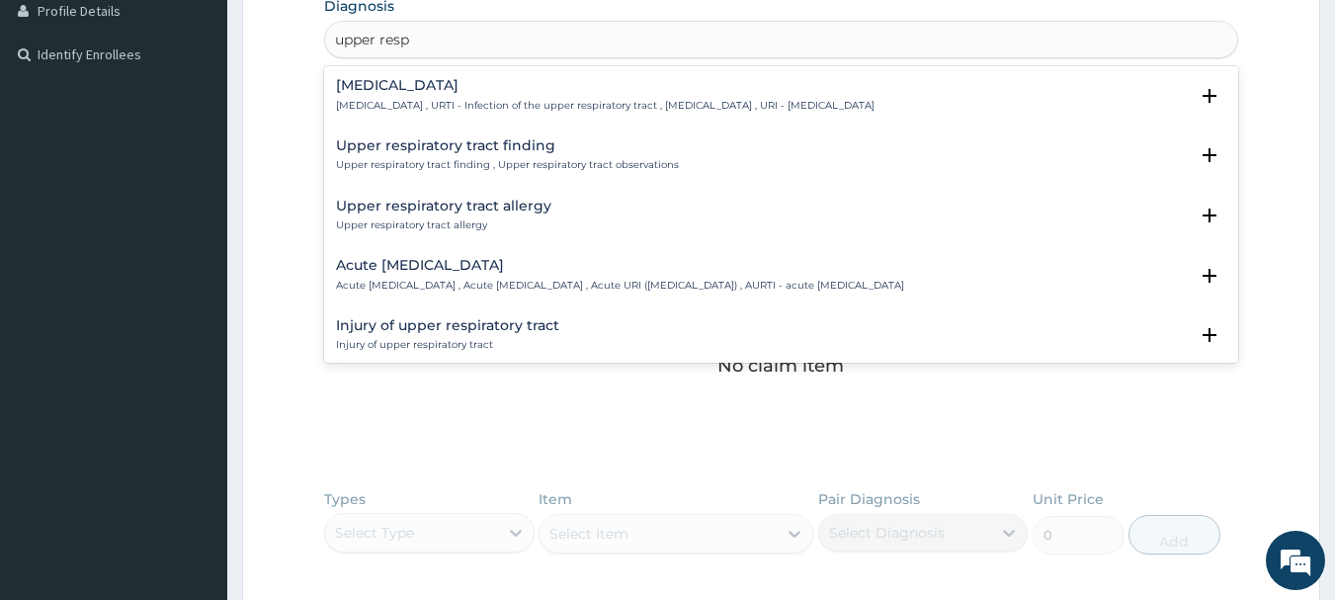
click at [462, 105] on p "Upper respiratory infection , URTI - Infection of the upper respiratory tract ,…" at bounding box center [605, 106] width 539 height 14
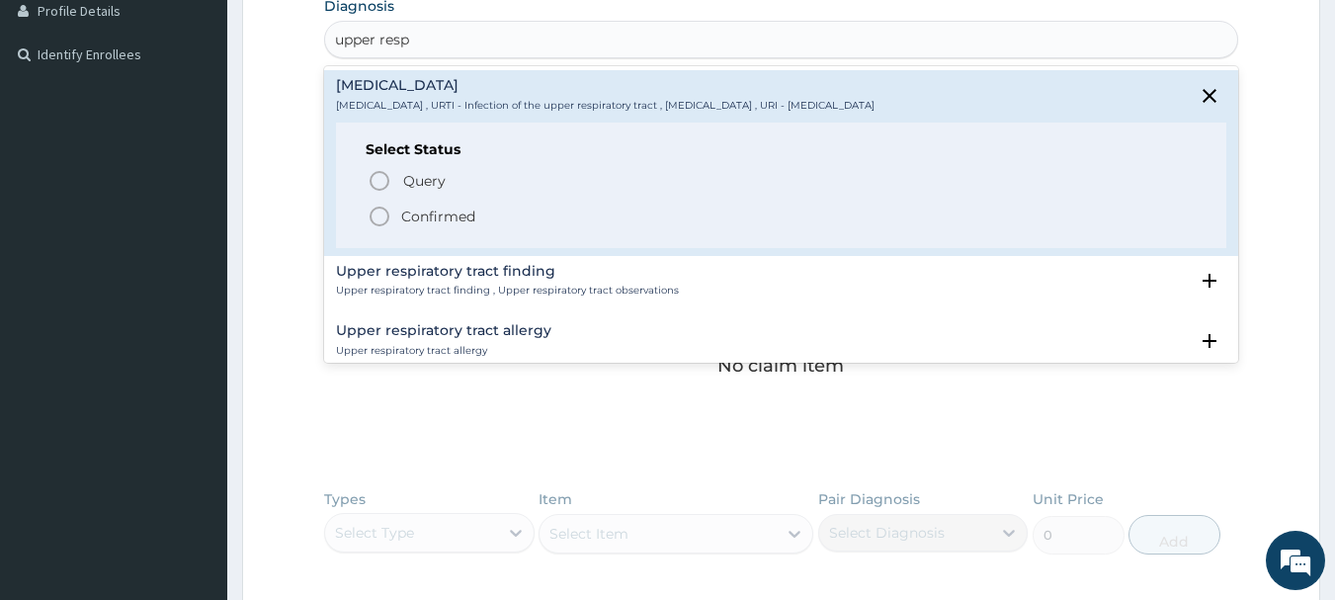
drag, startPoint x: 382, startPoint y: 216, endPoint x: 439, endPoint y: 245, distance: 64.1
click at [382, 218] on icon "status option filled" at bounding box center [380, 217] width 24 height 24
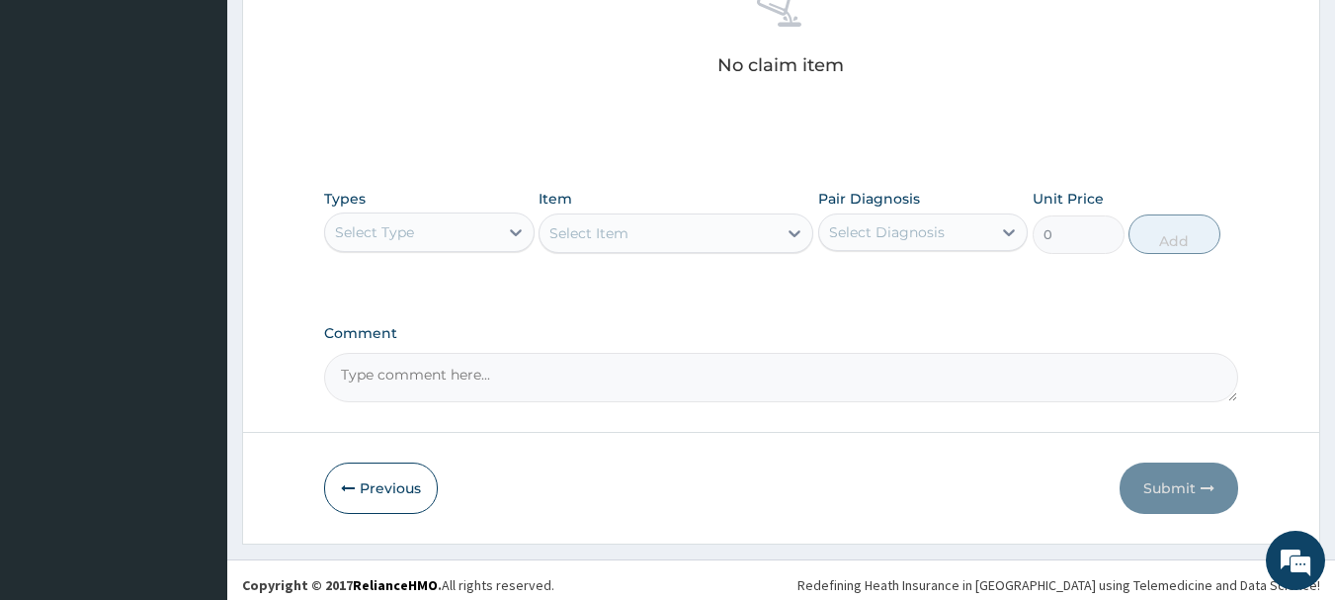
scroll to position [825, 0]
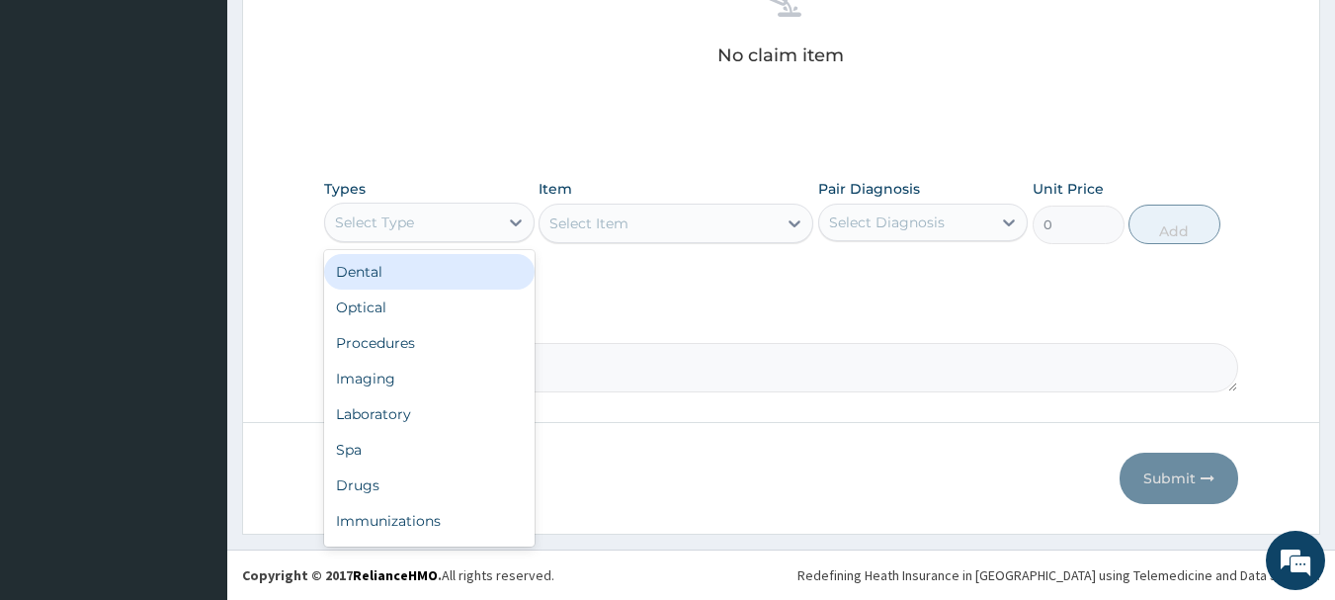
click at [485, 223] on div "Select Type" at bounding box center [411, 223] width 173 height 32
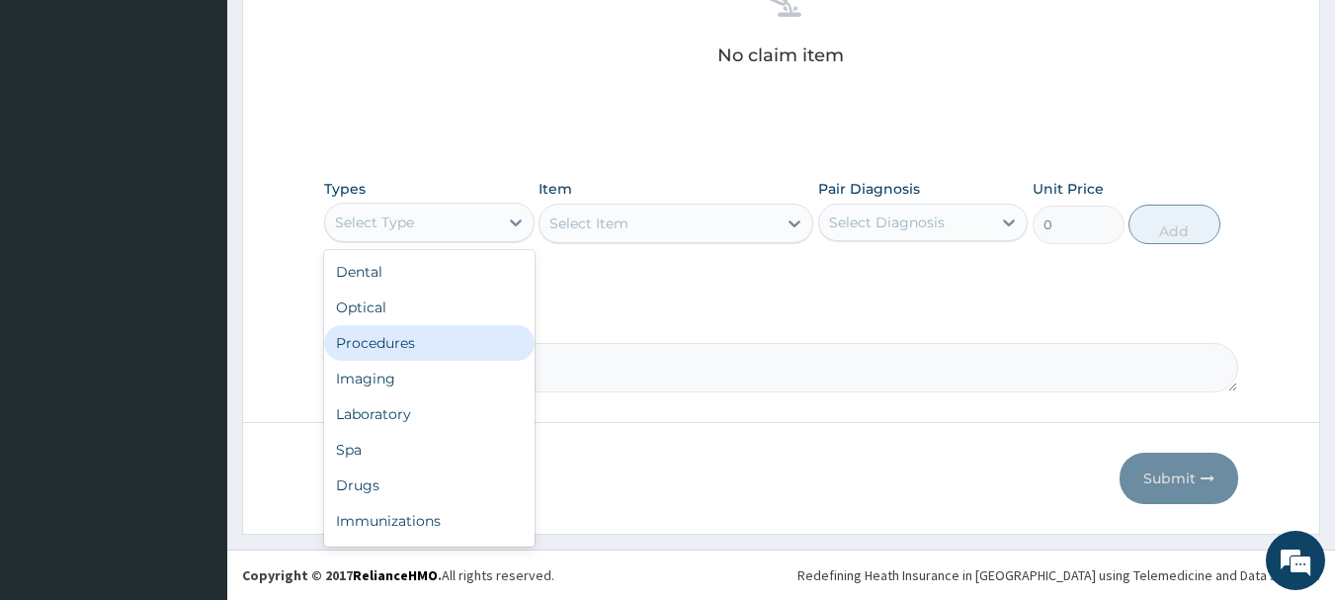
click at [441, 330] on div "Procedures" at bounding box center [429, 343] width 211 height 36
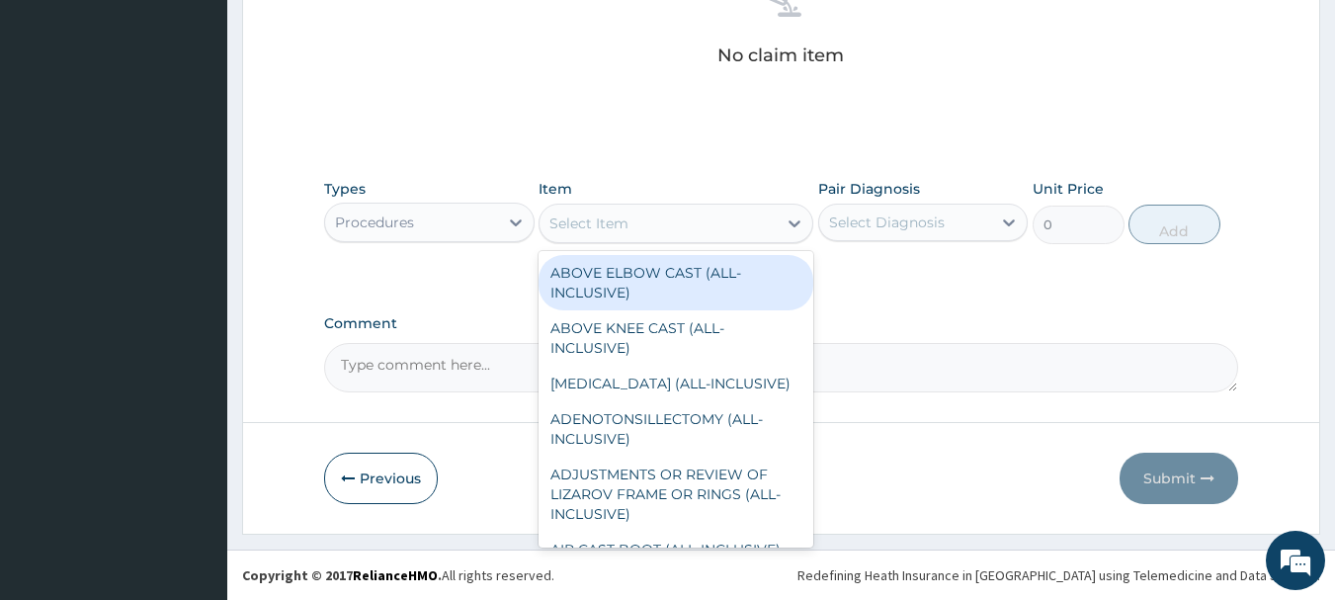
click at [697, 225] on div "Select Item" at bounding box center [658, 224] width 237 height 32
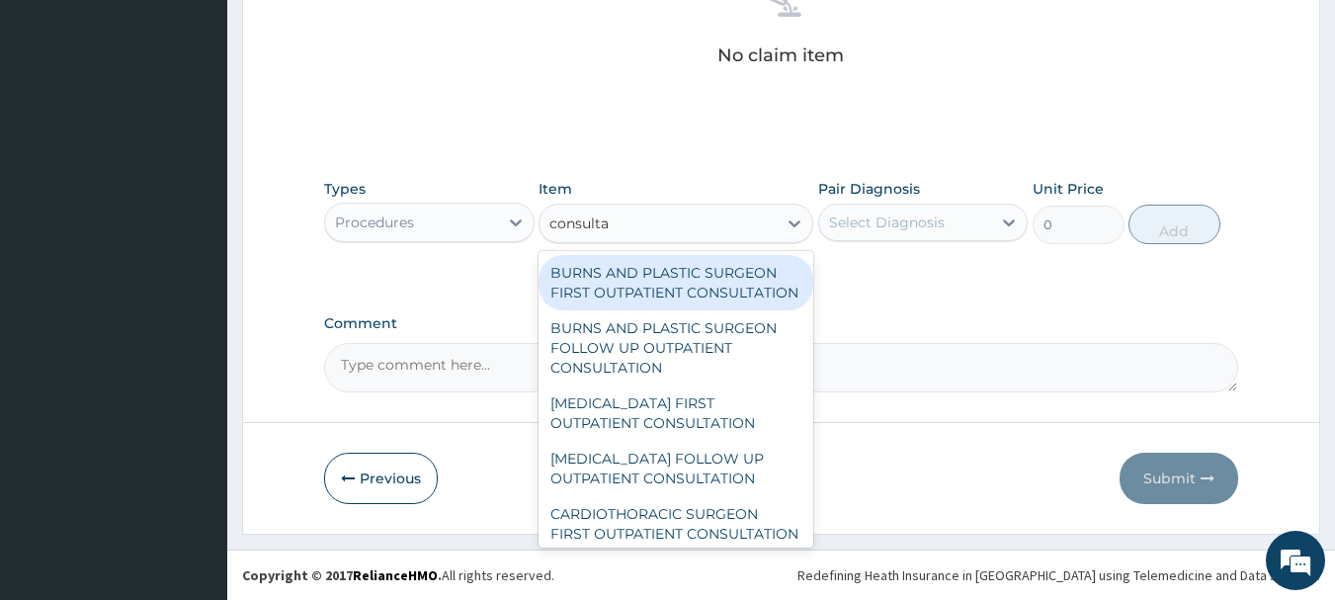
type input "consultat"
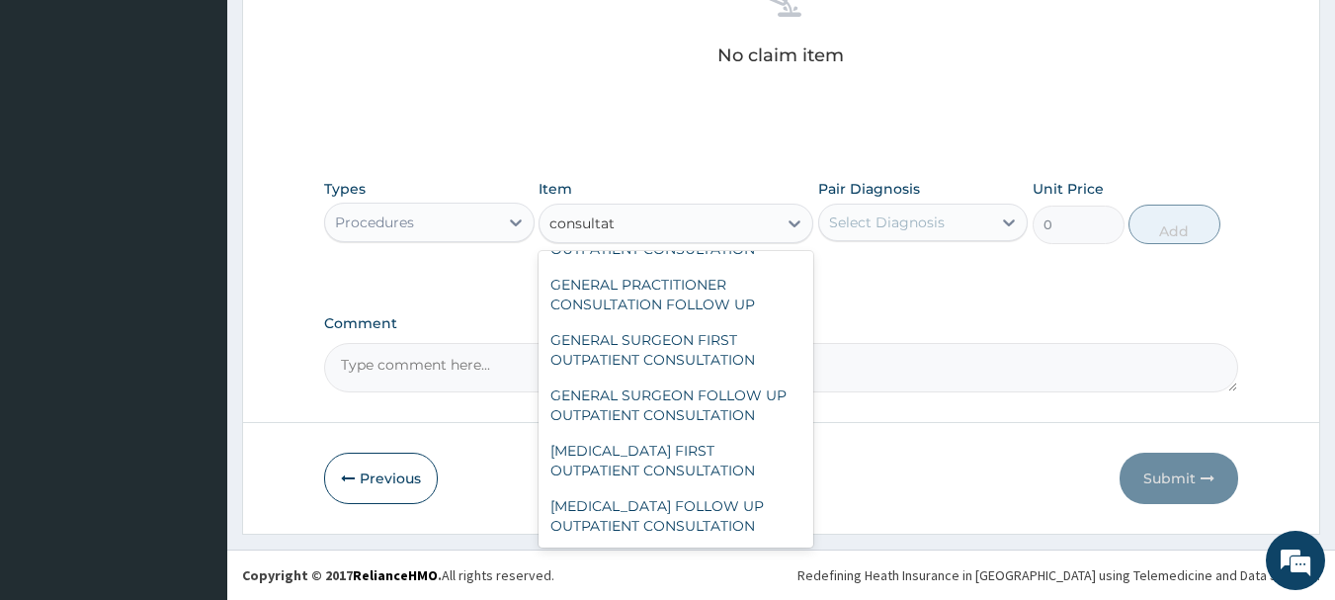
scroll to position [1087, 0]
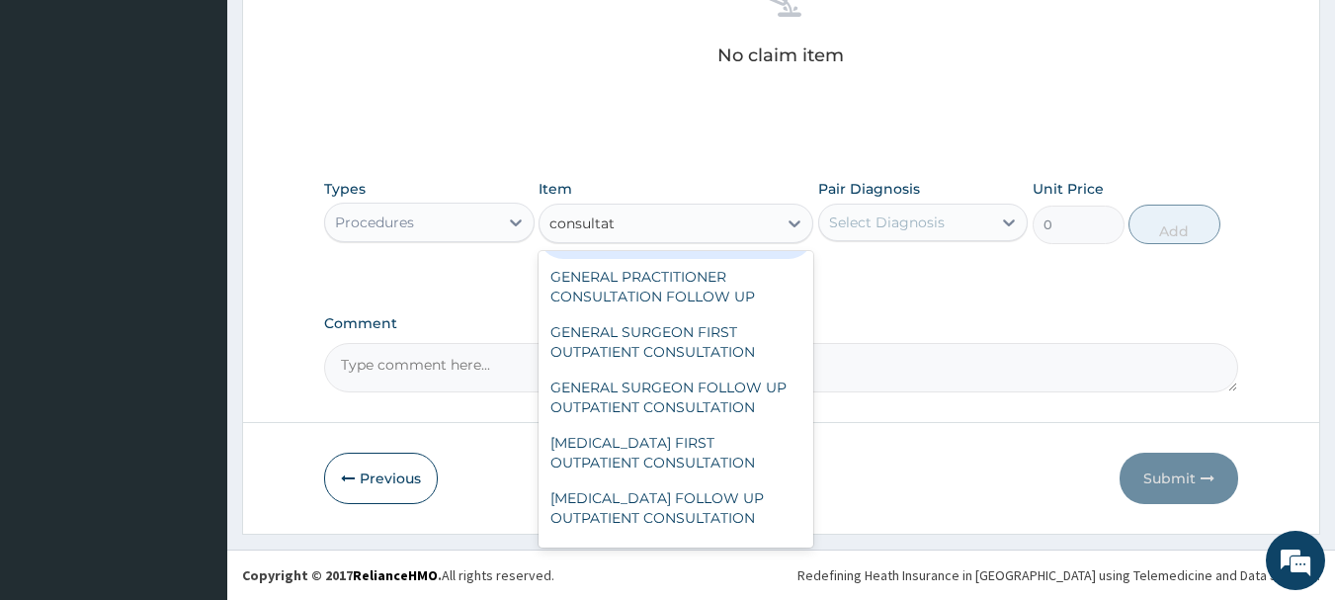
click at [698, 259] on div "GENERAL PRACTITIONER FIRST OUTPATIENT CONSULTATION" at bounding box center [676, 231] width 275 height 55
type input "3750"
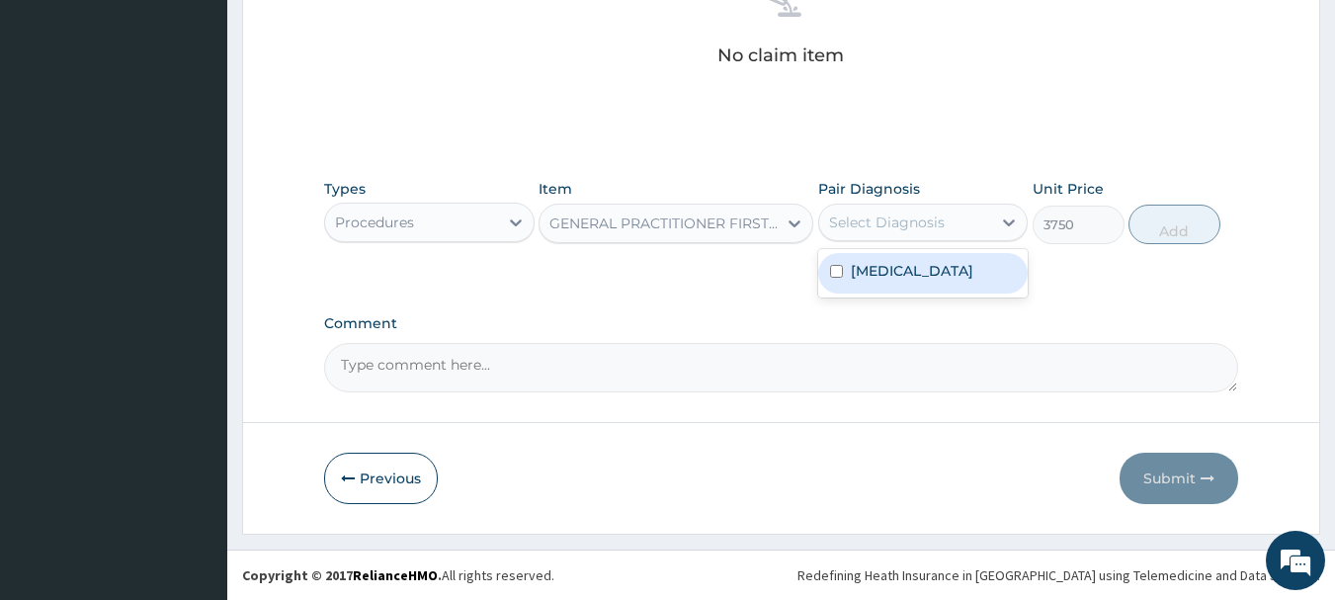
click at [952, 224] on div "Select Diagnosis" at bounding box center [905, 223] width 173 height 32
click at [896, 294] on div "Upper respiratory infection" at bounding box center [923, 273] width 211 height 41
checkbox input "true"
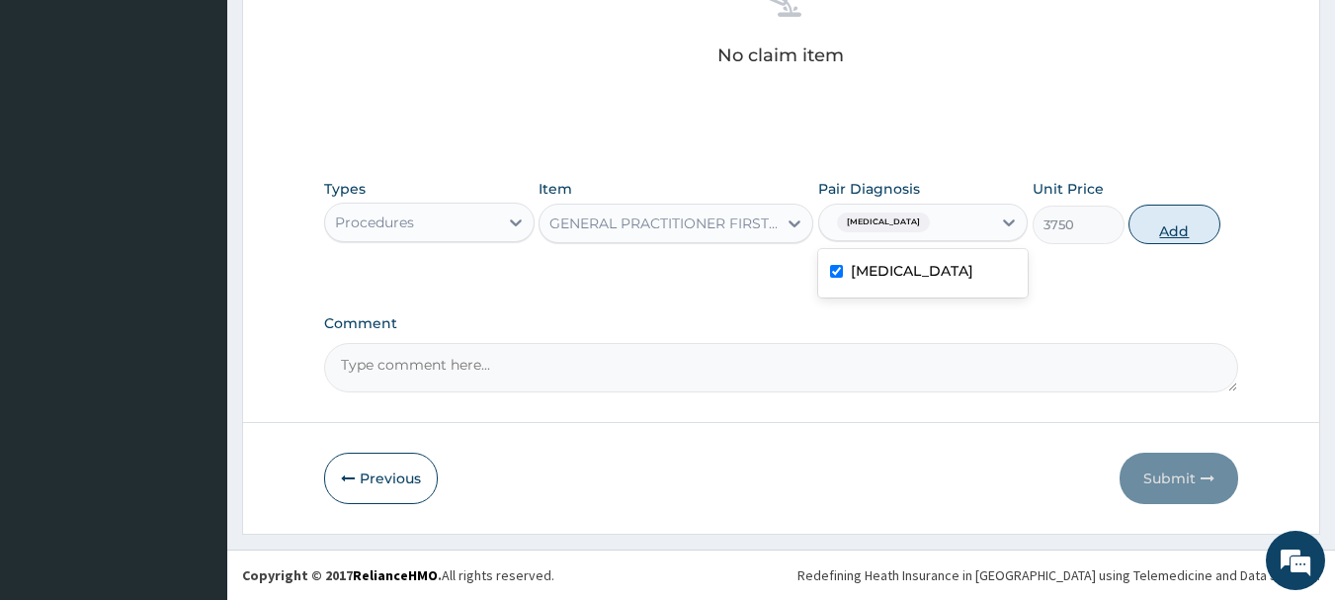
click at [1161, 231] on button "Add" at bounding box center [1175, 225] width 92 height 40
type input "0"
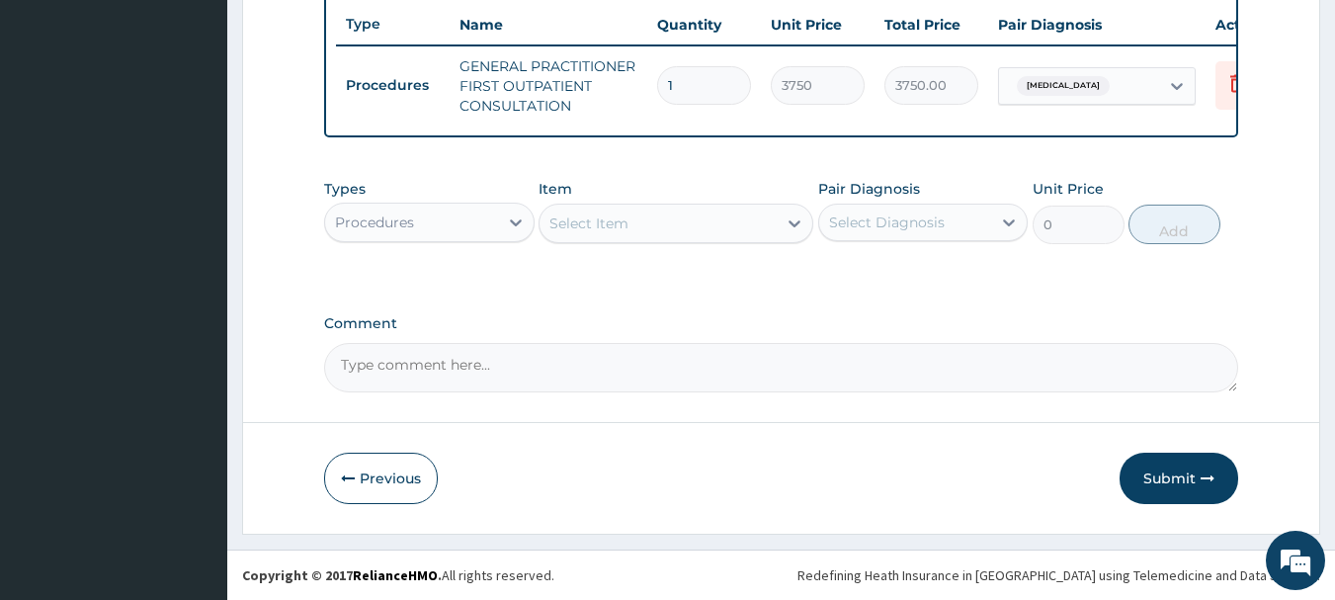
scroll to position [757, 0]
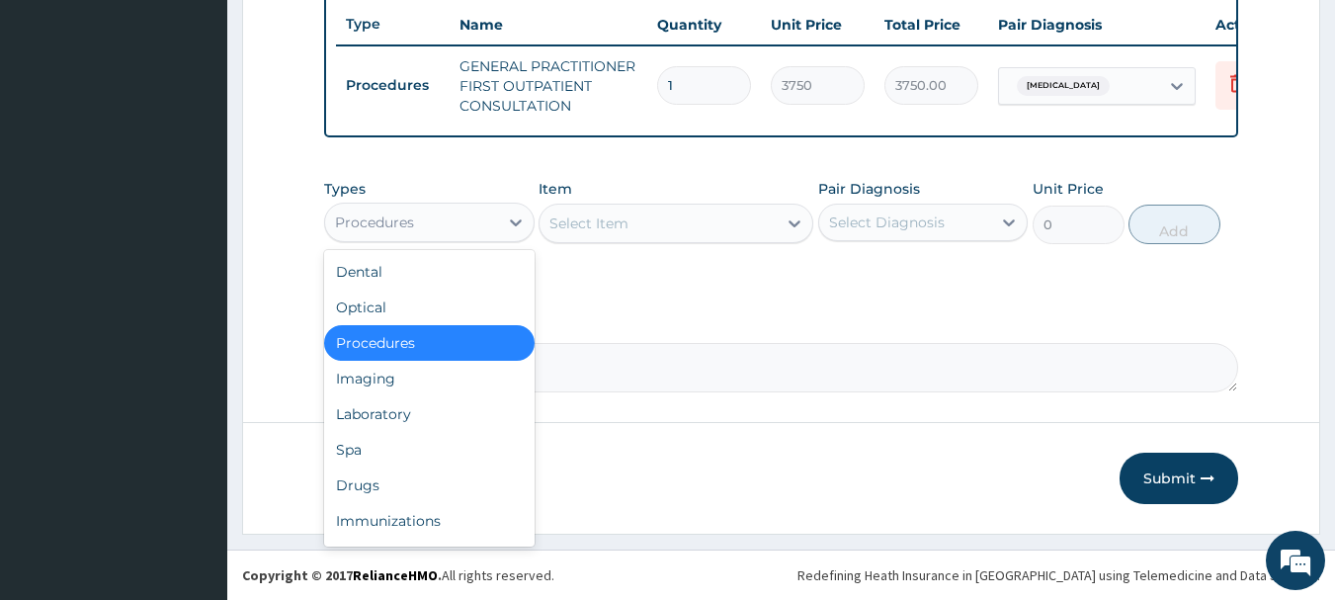
click at [468, 214] on div "Procedures" at bounding box center [411, 223] width 173 height 32
click at [390, 480] on div "Drugs" at bounding box center [429, 486] width 211 height 36
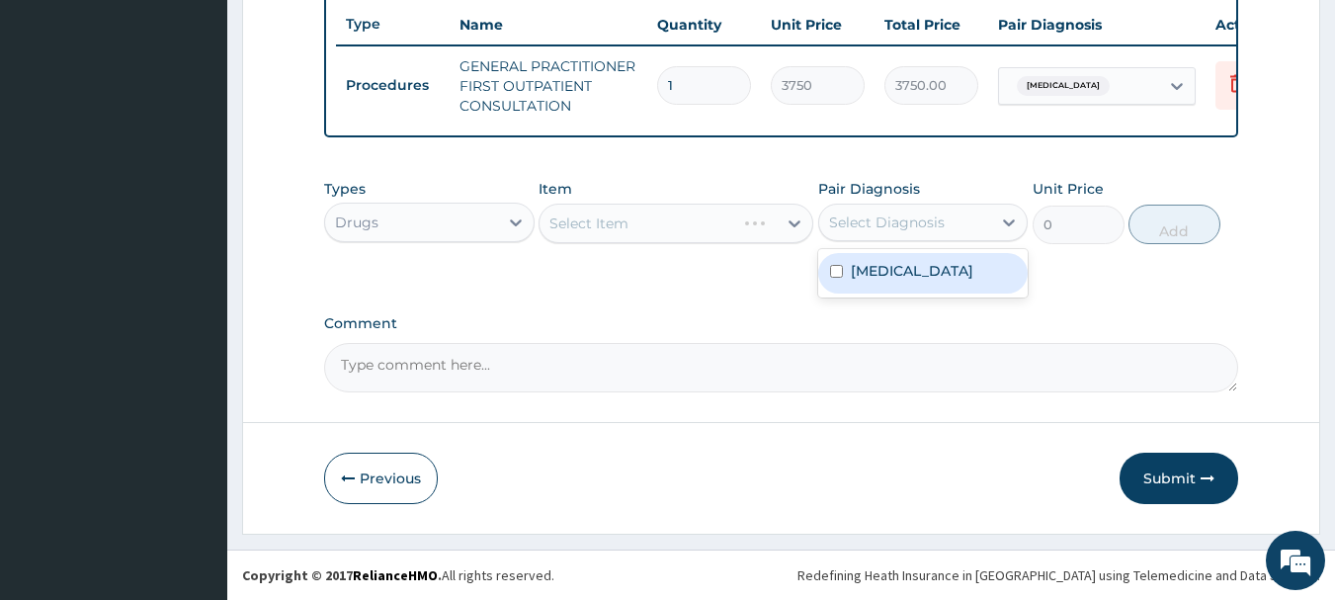
click at [898, 211] on div "Select Diagnosis" at bounding box center [905, 223] width 173 height 32
click at [900, 281] on label "Upper respiratory infection" at bounding box center [912, 271] width 123 height 20
checkbox input "true"
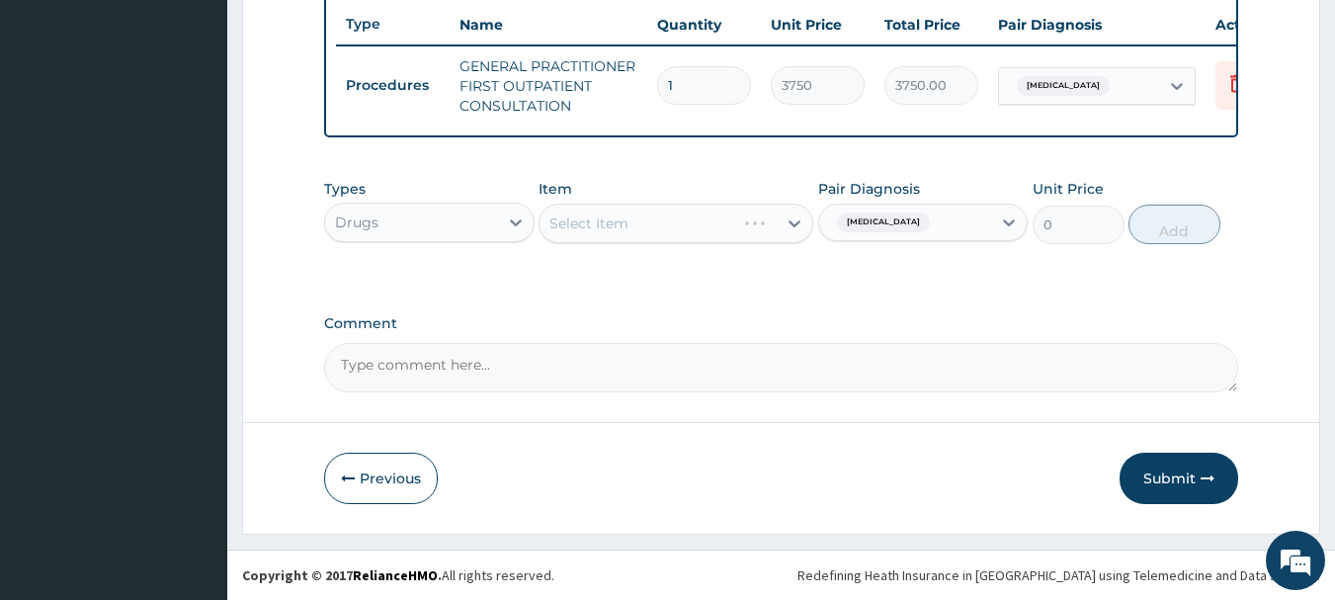
click at [710, 217] on div "Select Item" at bounding box center [676, 224] width 275 height 40
click at [710, 230] on div "Select Item" at bounding box center [658, 224] width 237 height 32
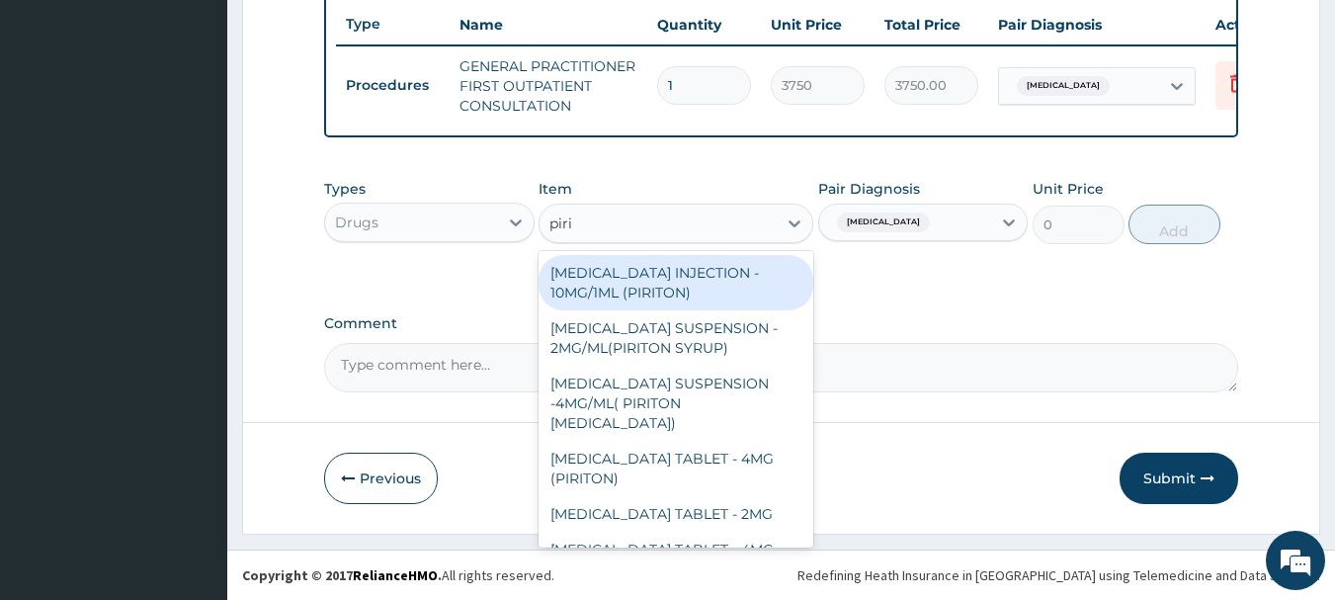
type input "pirit"
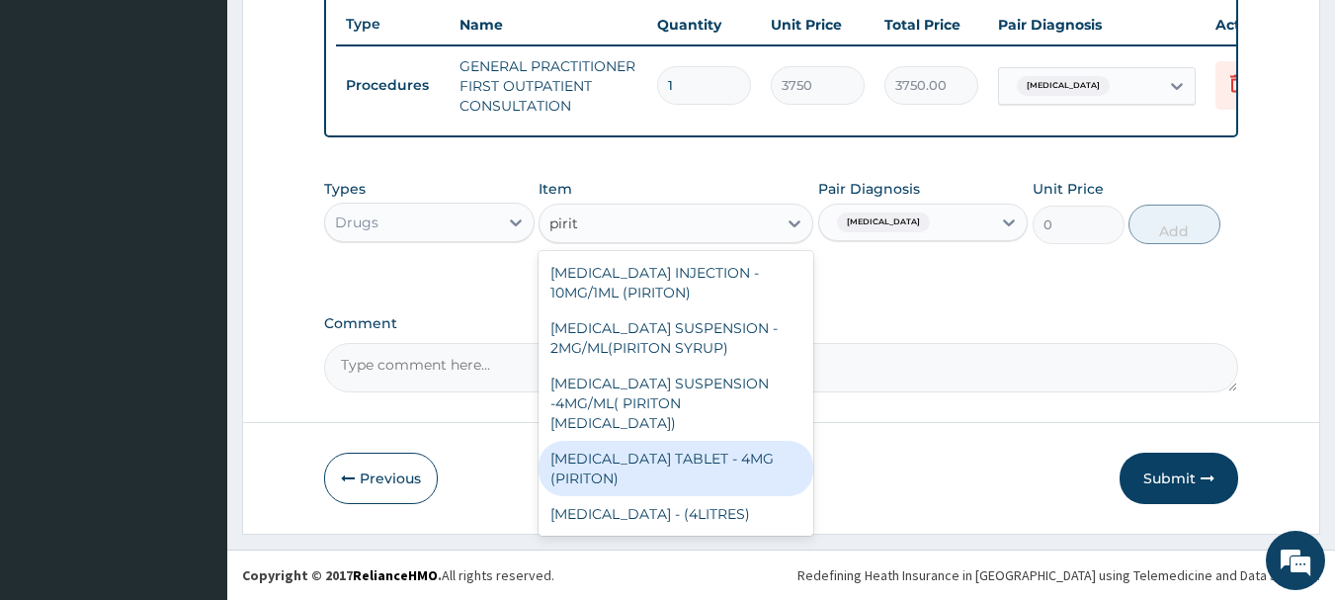
click at [713, 476] on div "CHLORPHENIRAMINE TABLET - 4MG (PIRITON)" at bounding box center [676, 468] width 275 height 55
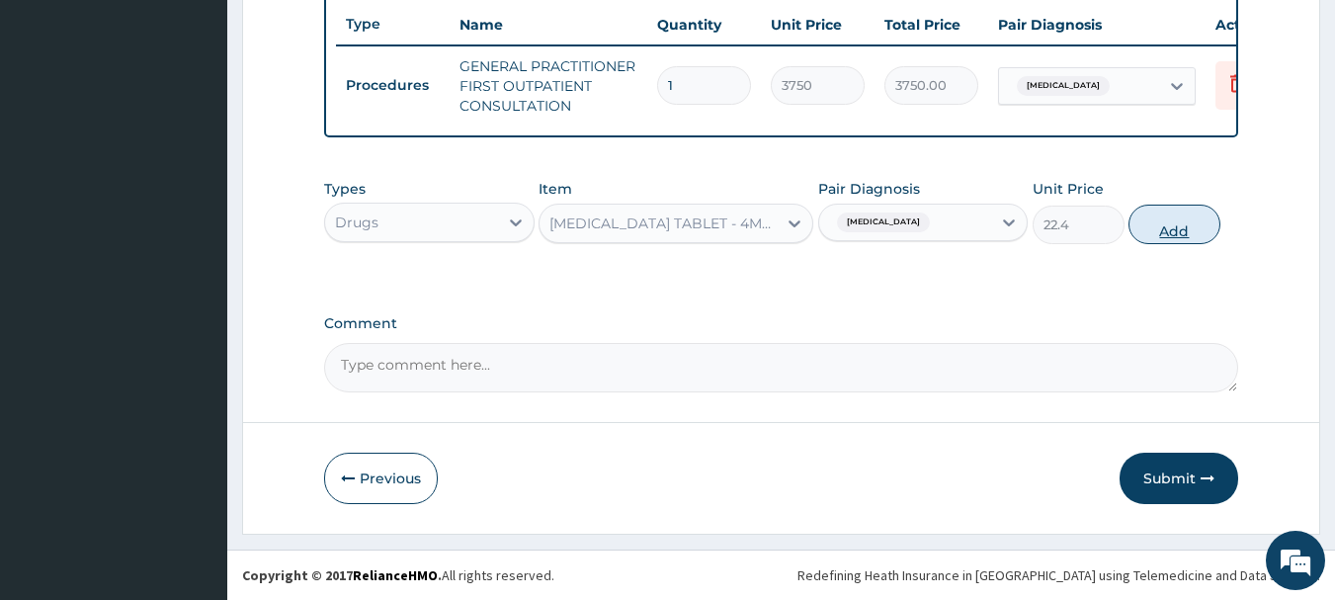
click at [1159, 225] on button "Add" at bounding box center [1175, 225] width 92 height 40
type input "0"
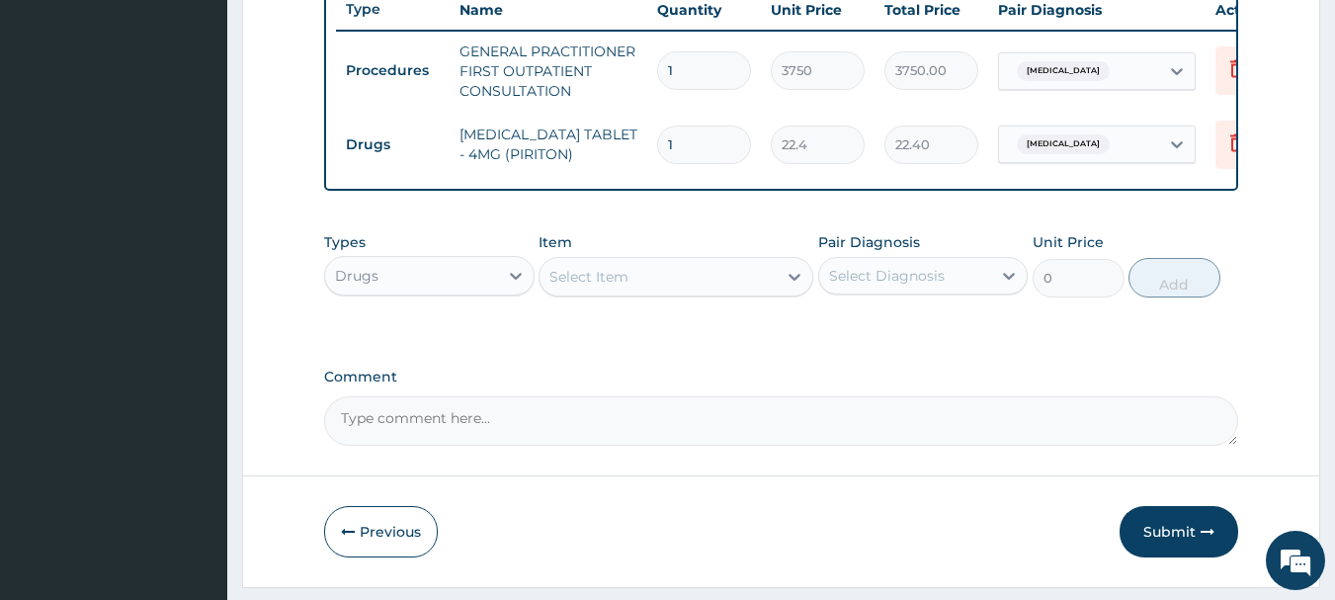
type input "0.00"
type input "3"
type input "67.20"
type input "3"
click at [705, 289] on div "Select Item" at bounding box center [658, 277] width 237 height 32
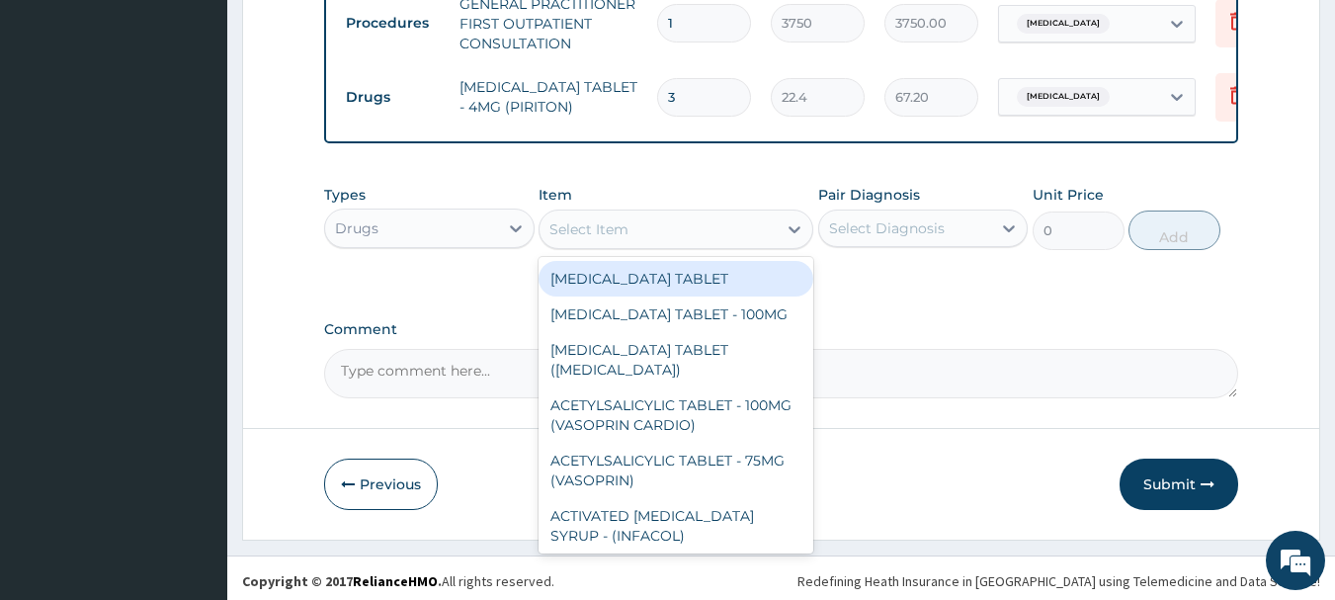
scroll to position [825, 0]
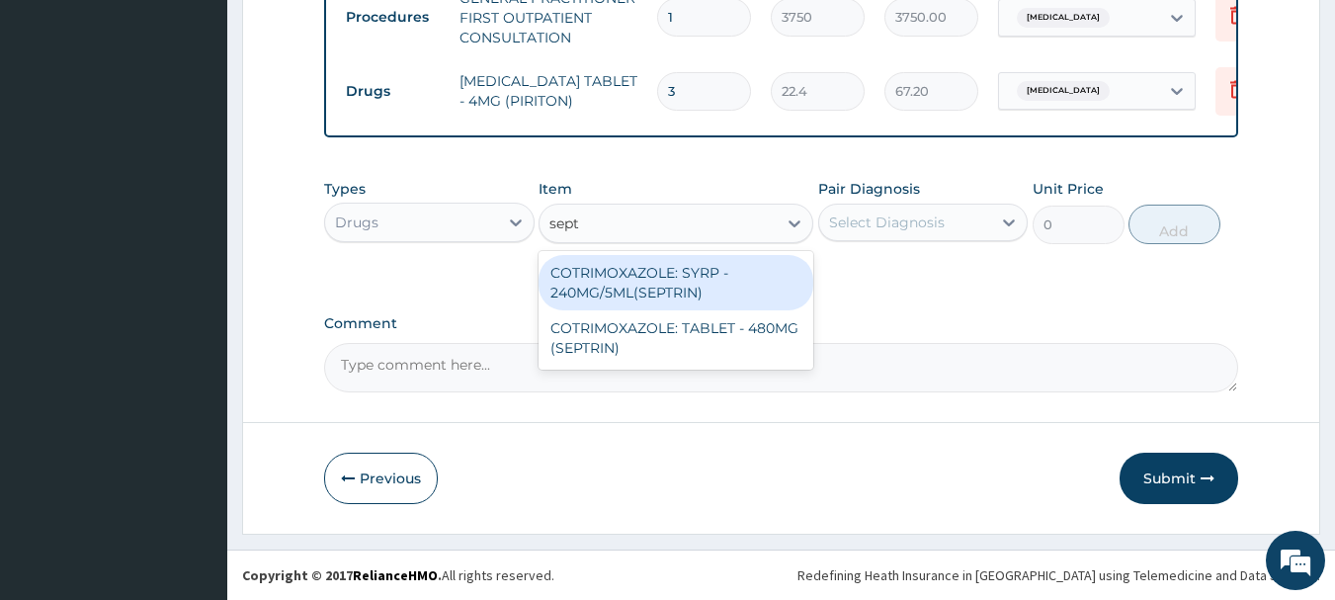
type input "septr"
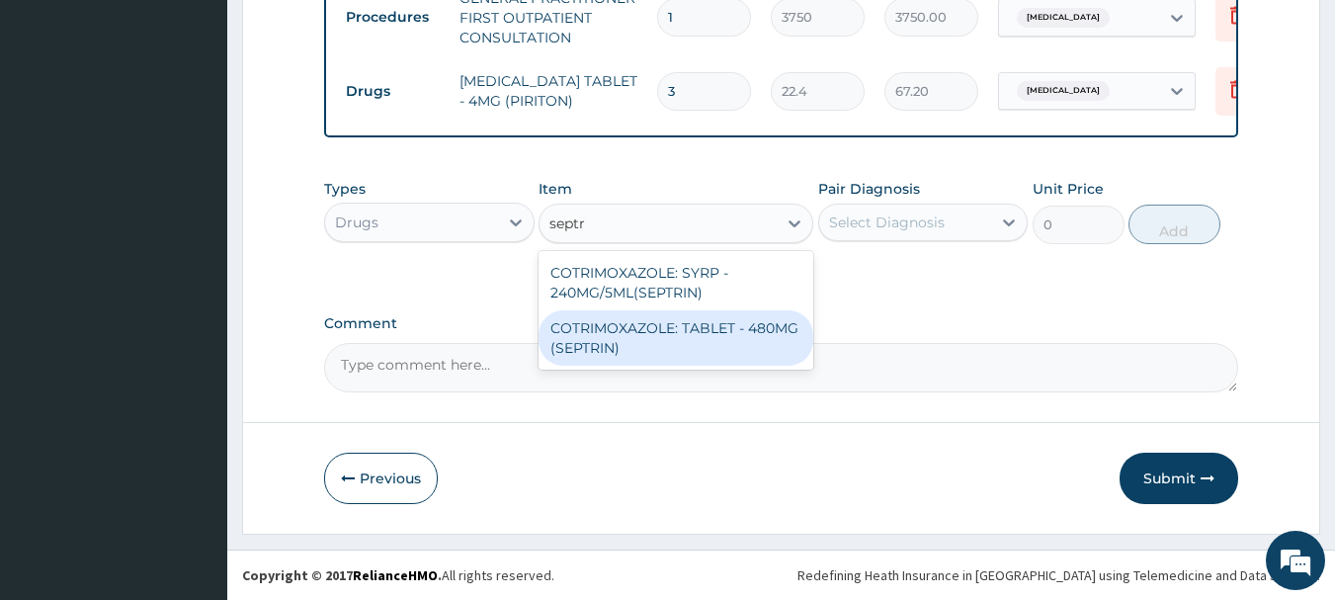
click at [637, 339] on div "COTRIMOXAZOLE: TABLET - 480MG (SEPTRIN)" at bounding box center [676, 337] width 275 height 55
type input "81.2"
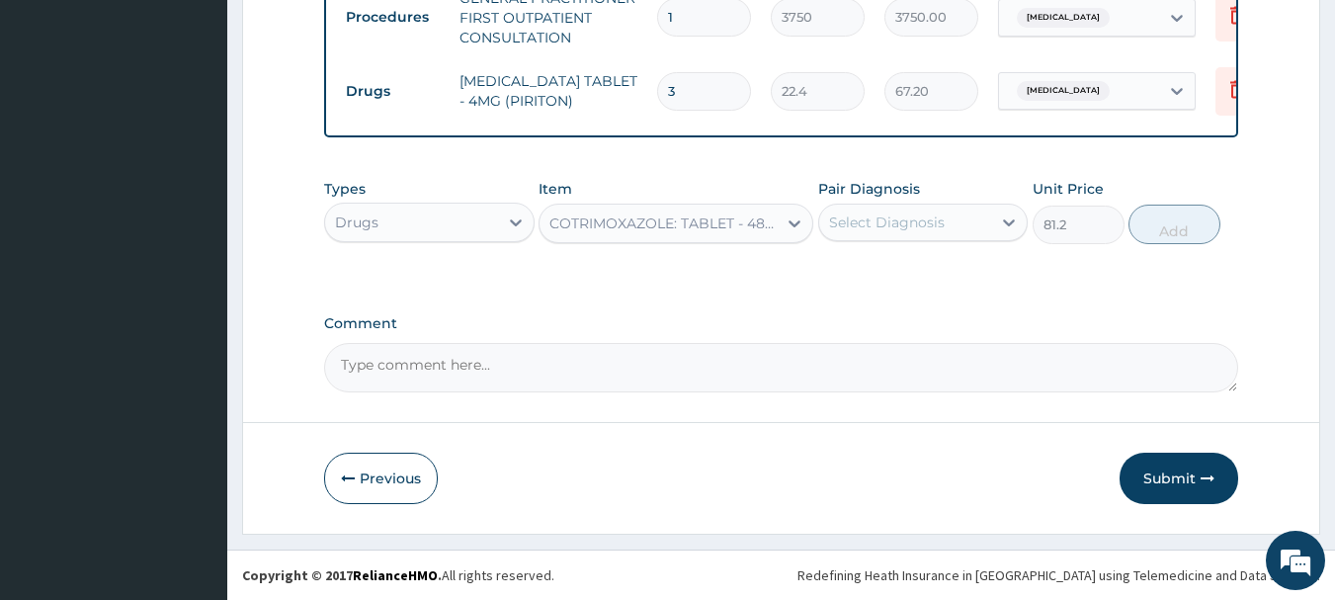
click at [977, 217] on div "Select Diagnosis" at bounding box center [905, 223] width 173 height 32
click at [901, 280] on label "Upper respiratory infection" at bounding box center [912, 271] width 123 height 20
checkbox input "true"
click at [1175, 234] on button "Add" at bounding box center [1175, 225] width 92 height 40
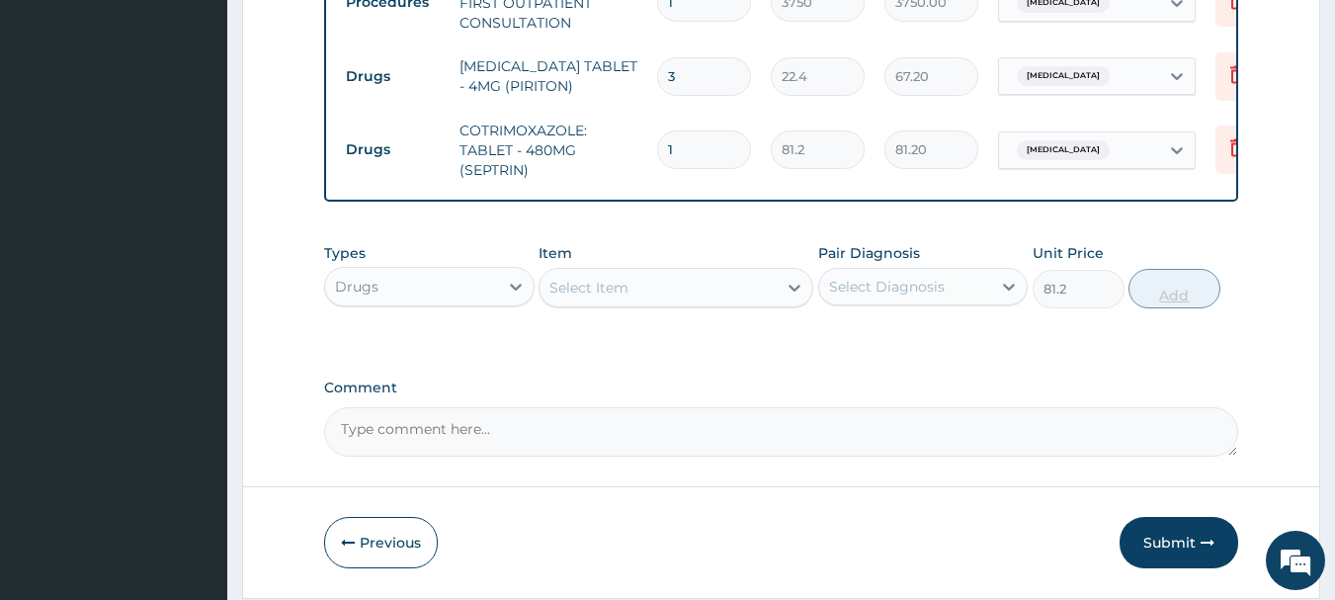
type input "0"
type input "10"
type input "812.00"
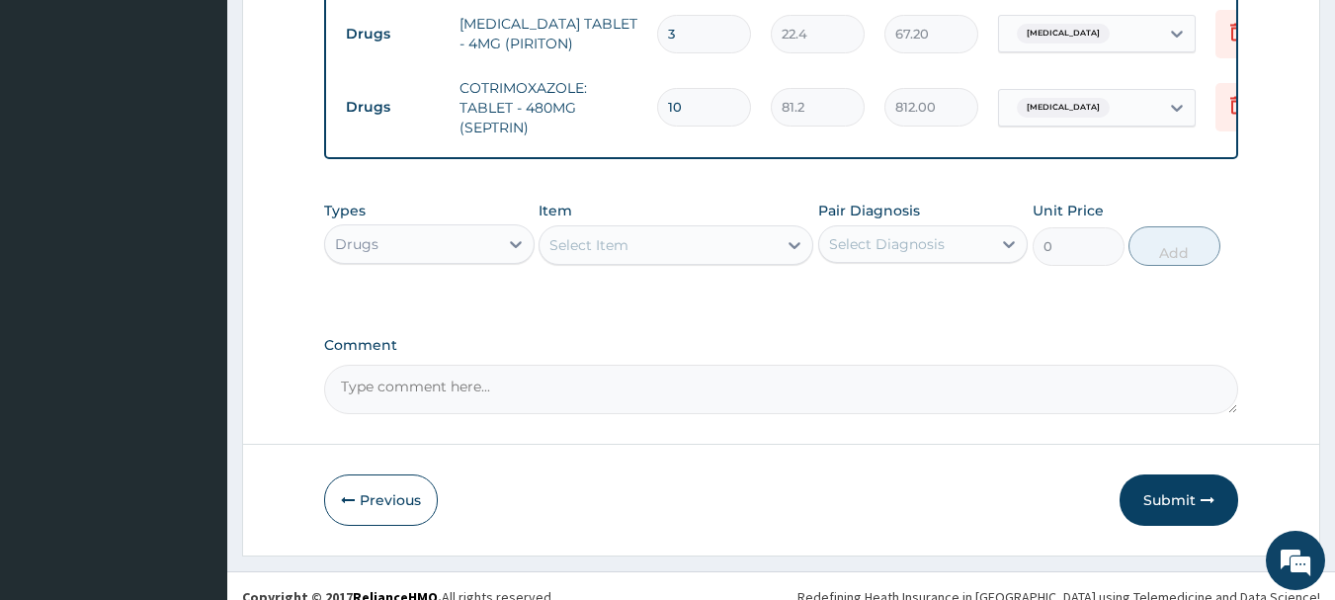
scroll to position [904, 0]
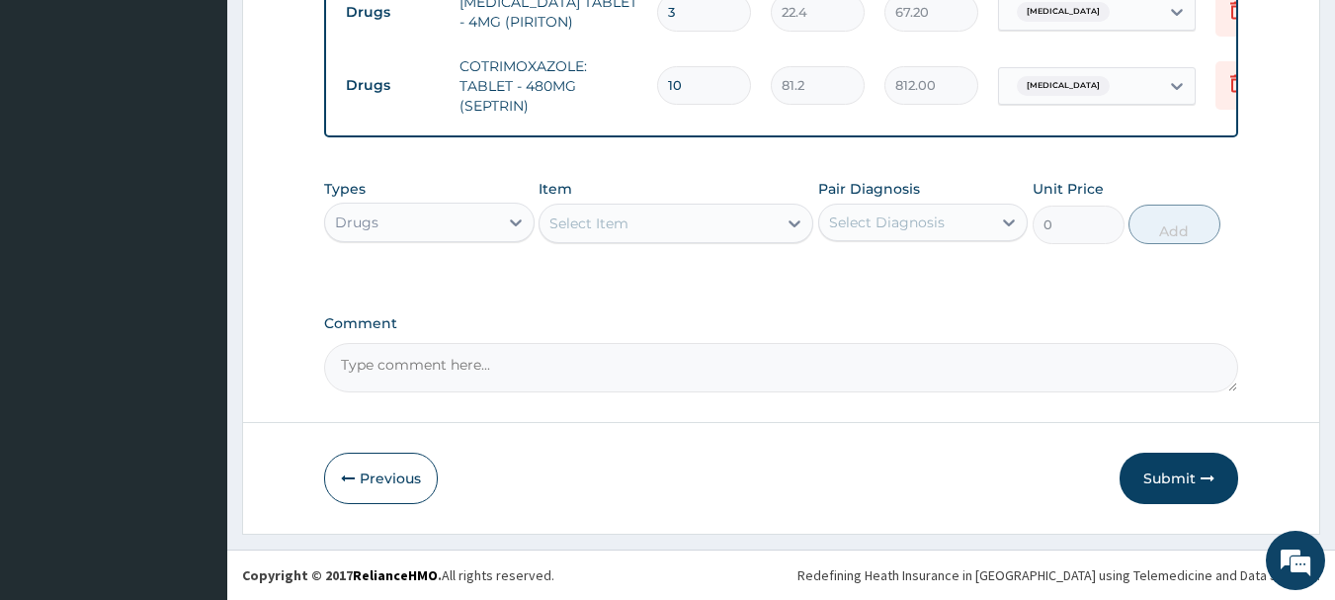
type input "10"
click at [630, 232] on div "Select Item" at bounding box center [658, 224] width 237 height 32
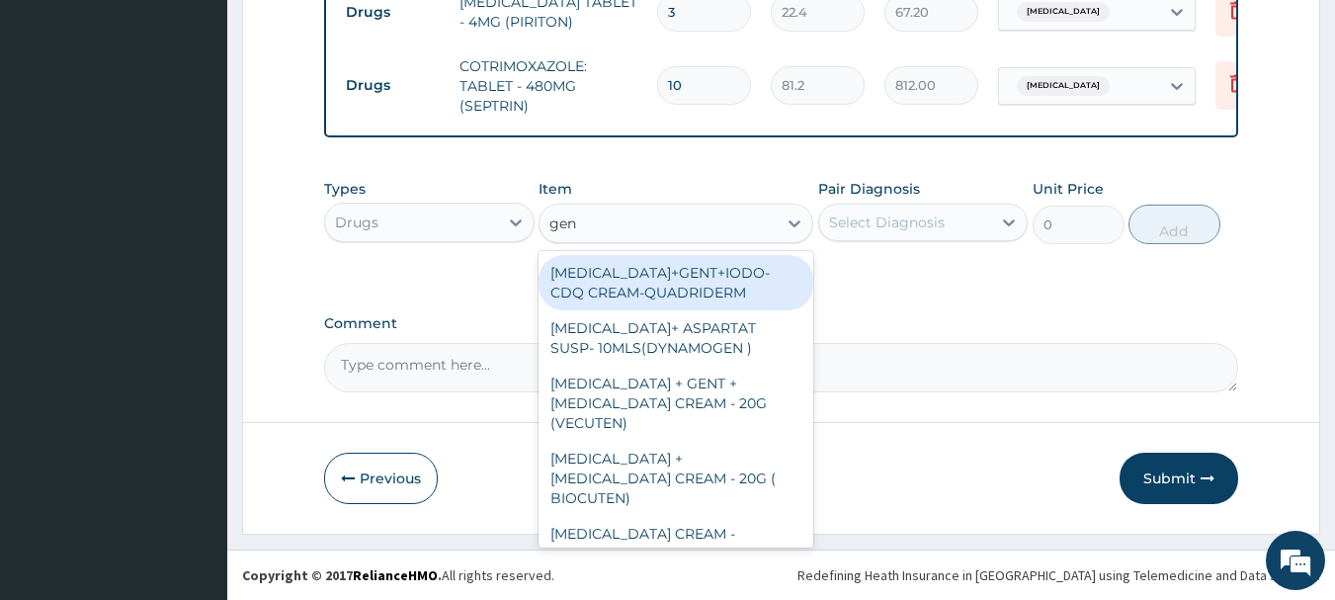
type input "gent"
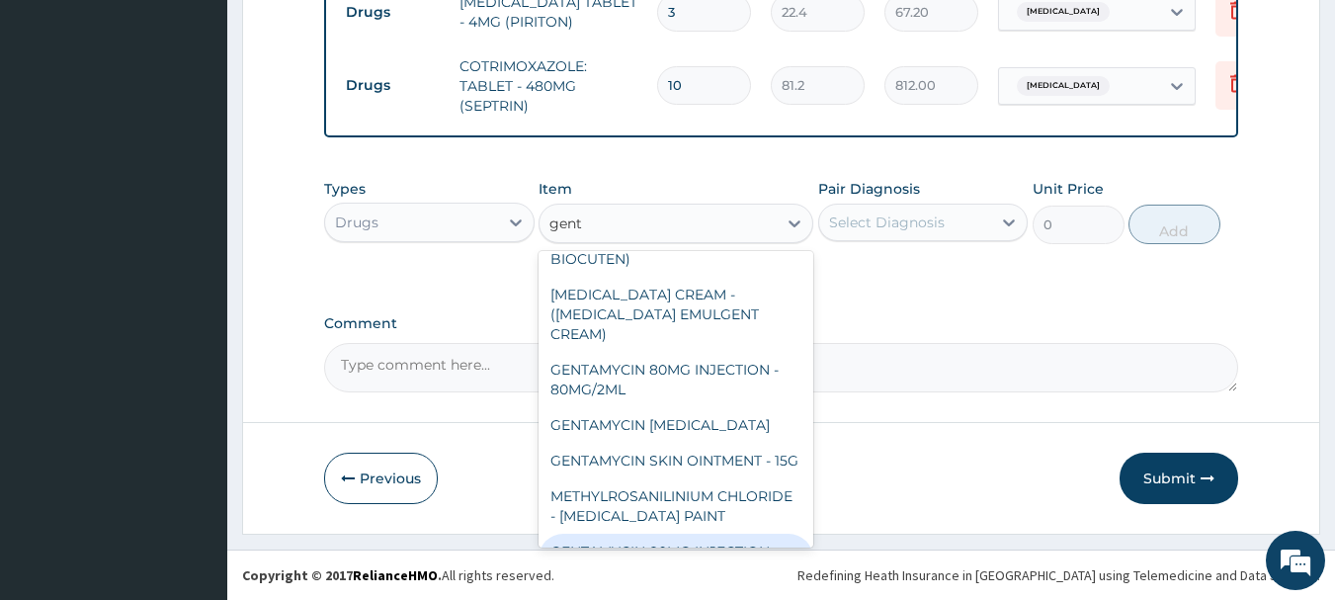
scroll to position [150, 0]
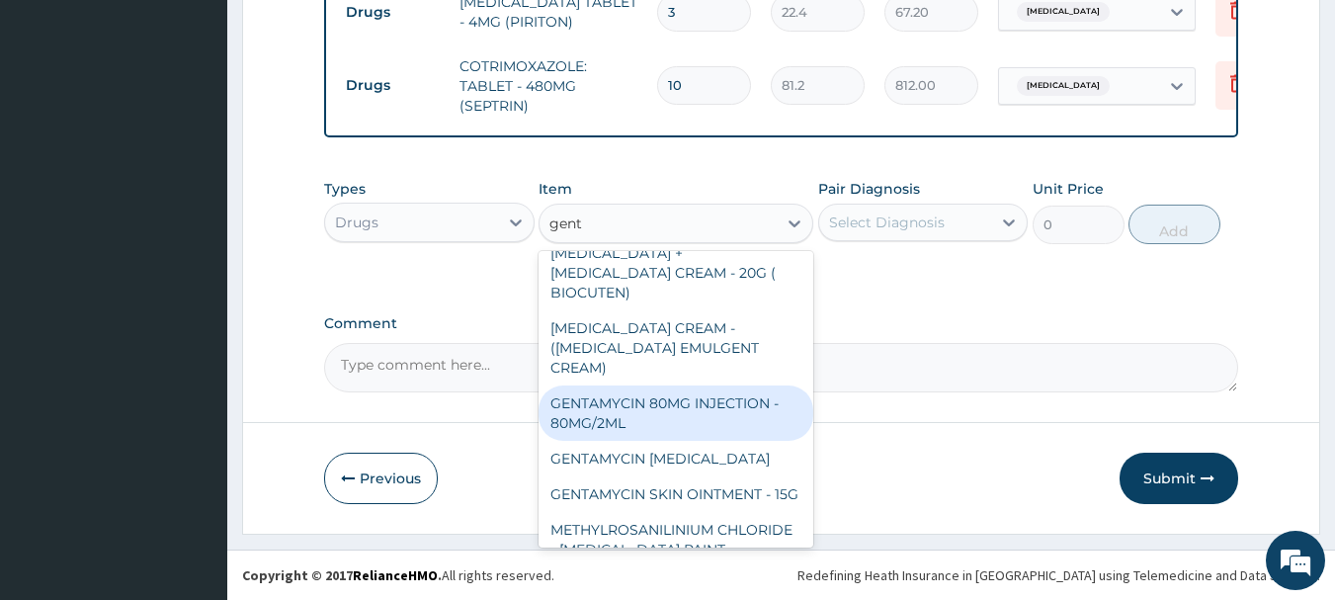
click at [691, 392] on div "GENTAMYCIN 80MG INJECTION - 80MG/2ML" at bounding box center [676, 413] width 275 height 55
type input "280"
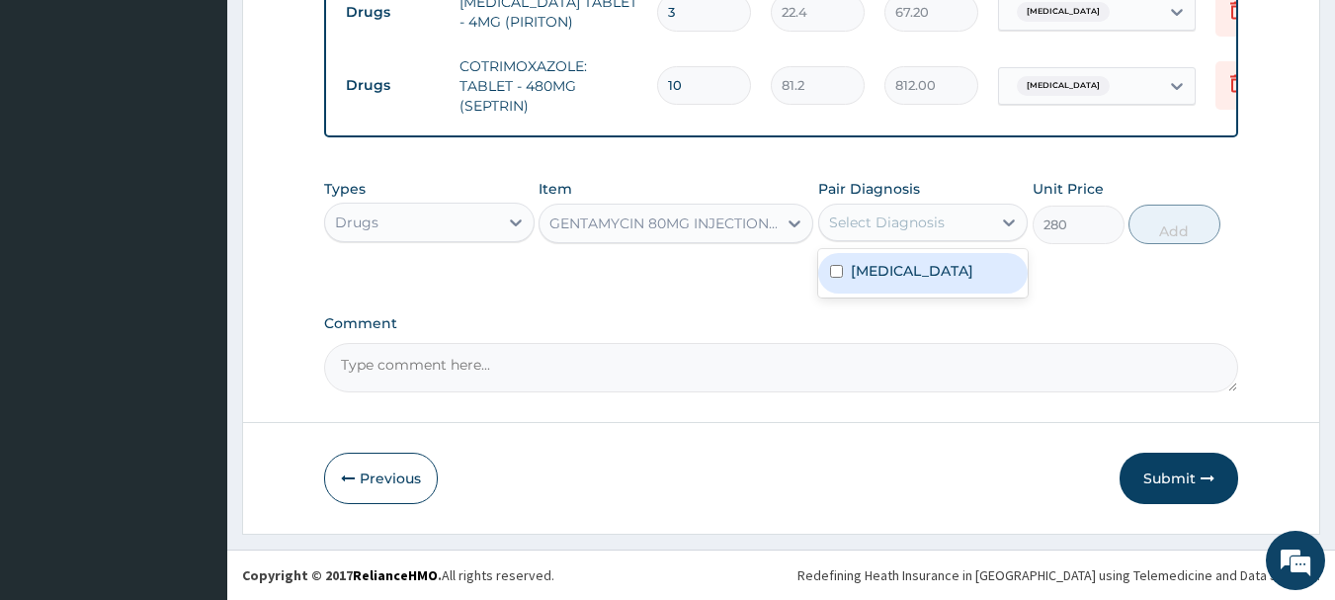
click at [918, 217] on div "Select Diagnosis" at bounding box center [887, 223] width 116 height 20
click at [925, 263] on label "Upper respiratory infection" at bounding box center [912, 271] width 123 height 20
checkbox input "true"
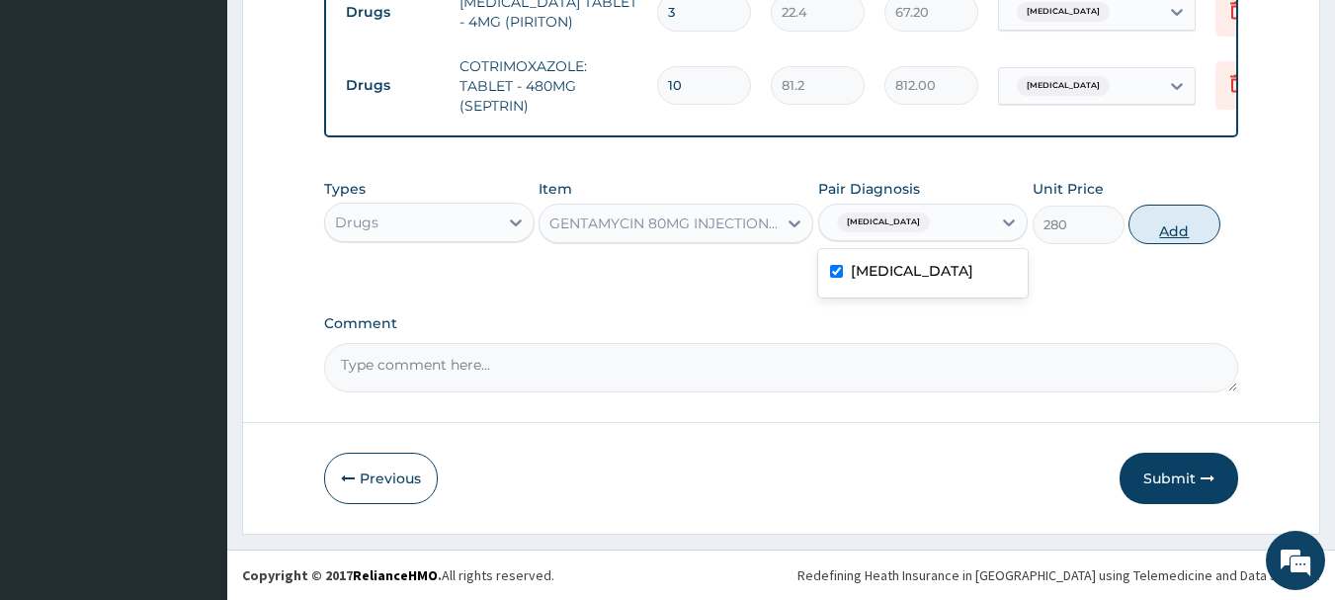
click at [1191, 230] on button "Add" at bounding box center [1175, 225] width 92 height 40
type input "0"
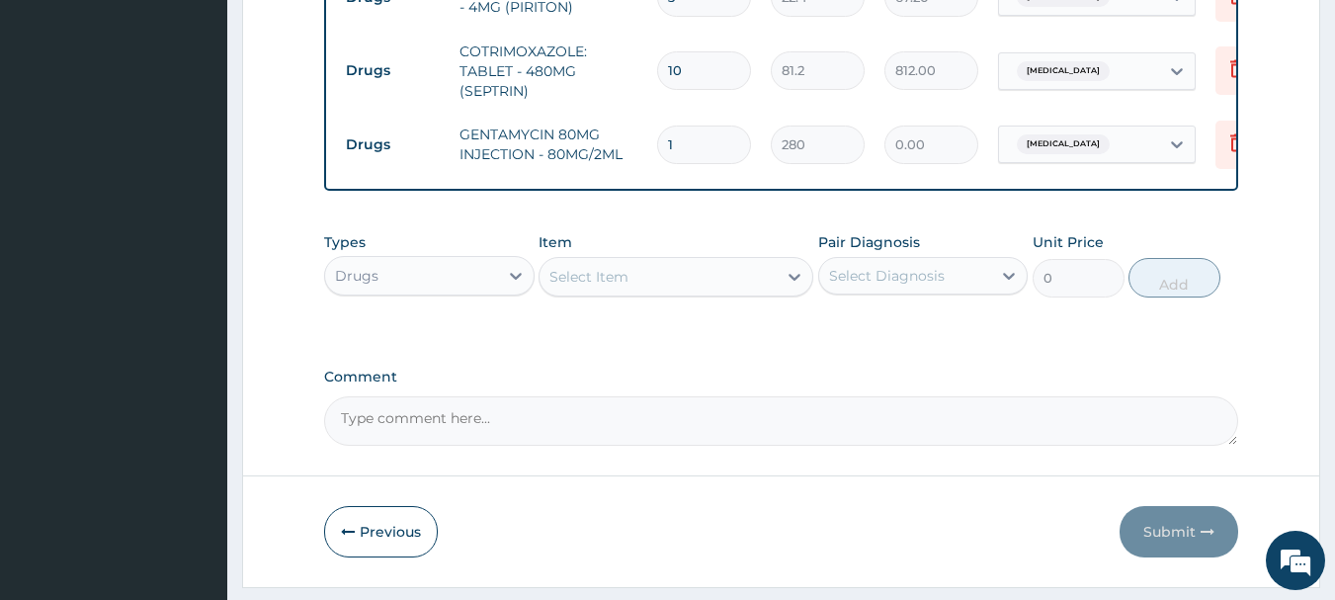
type input "0.00"
type input "2"
type input "560.00"
type input "2"
click at [711, 293] on div "Select Item" at bounding box center [658, 277] width 237 height 32
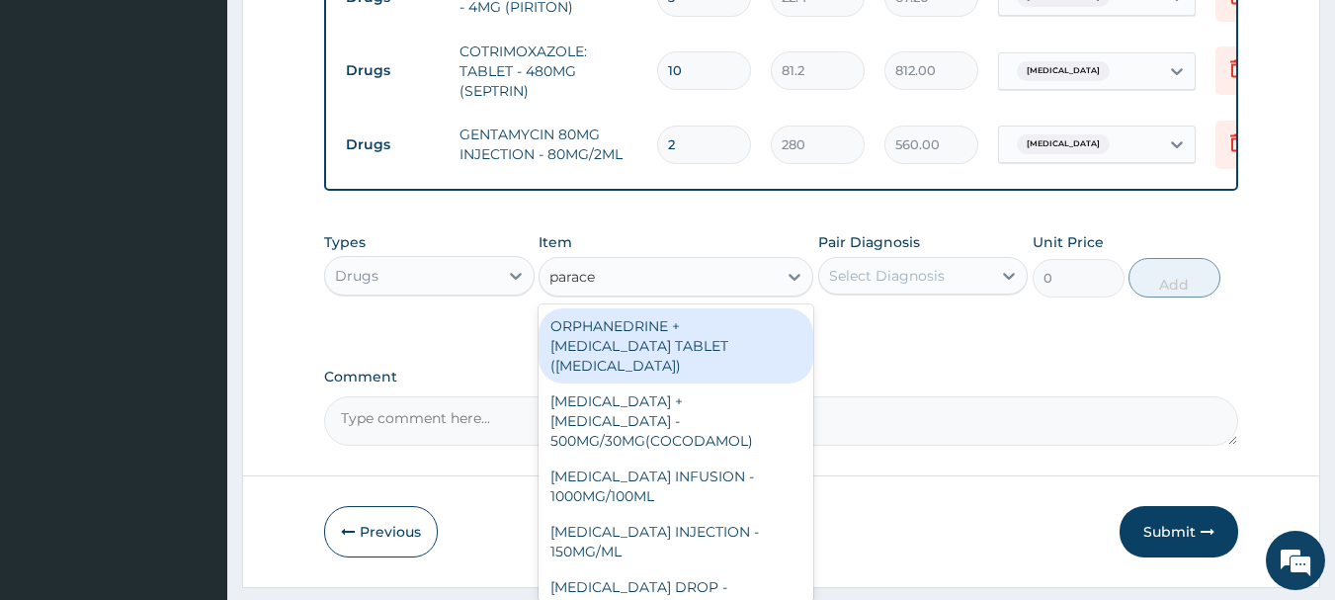
type input "paracet"
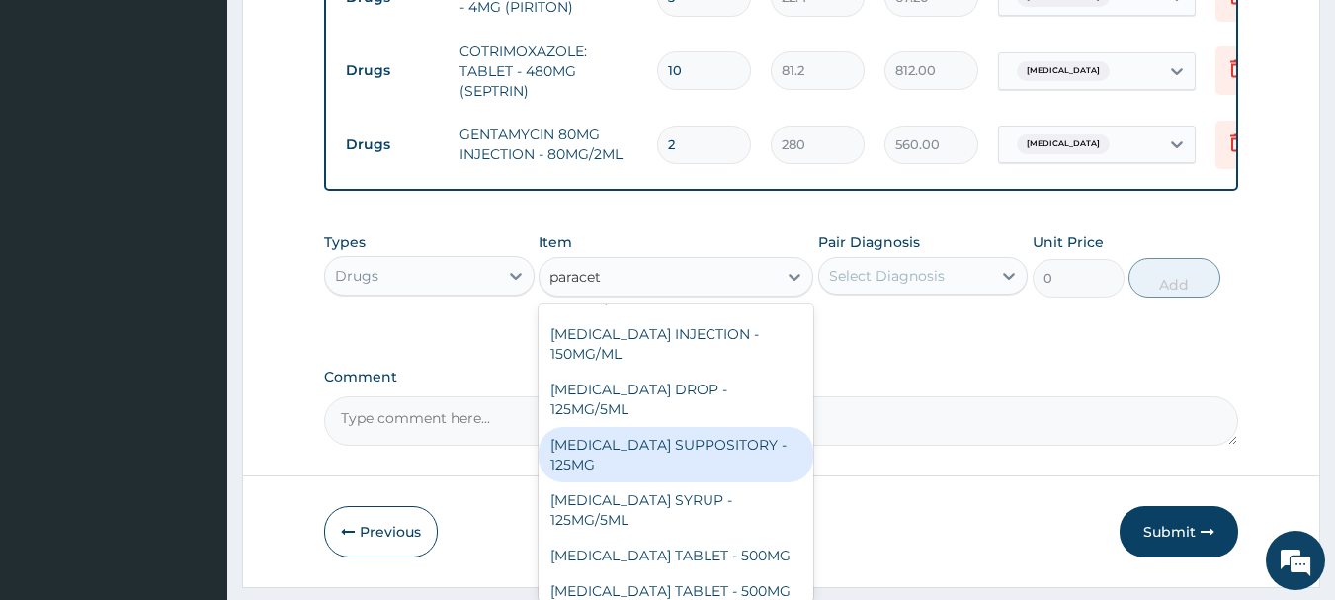
scroll to position [210, 0]
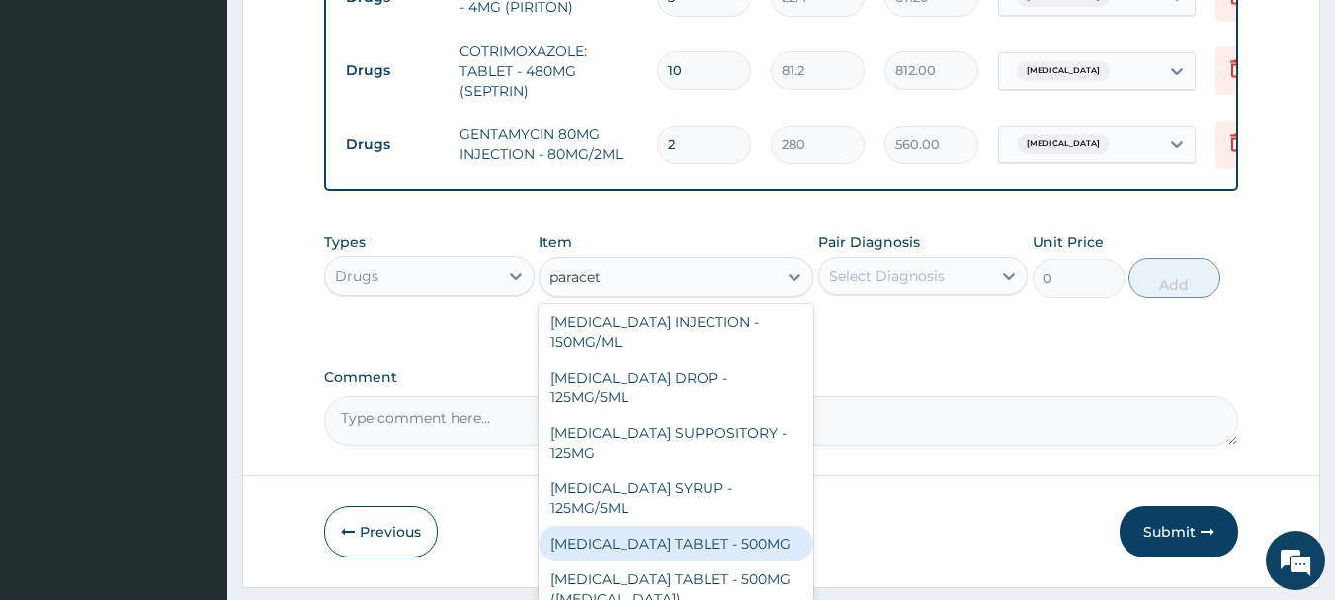
click at [685, 534] on div "PARACETAMOL TABLET - 500MG" at bounding box center [676, 544] width 275 height 36
type input "33.6"
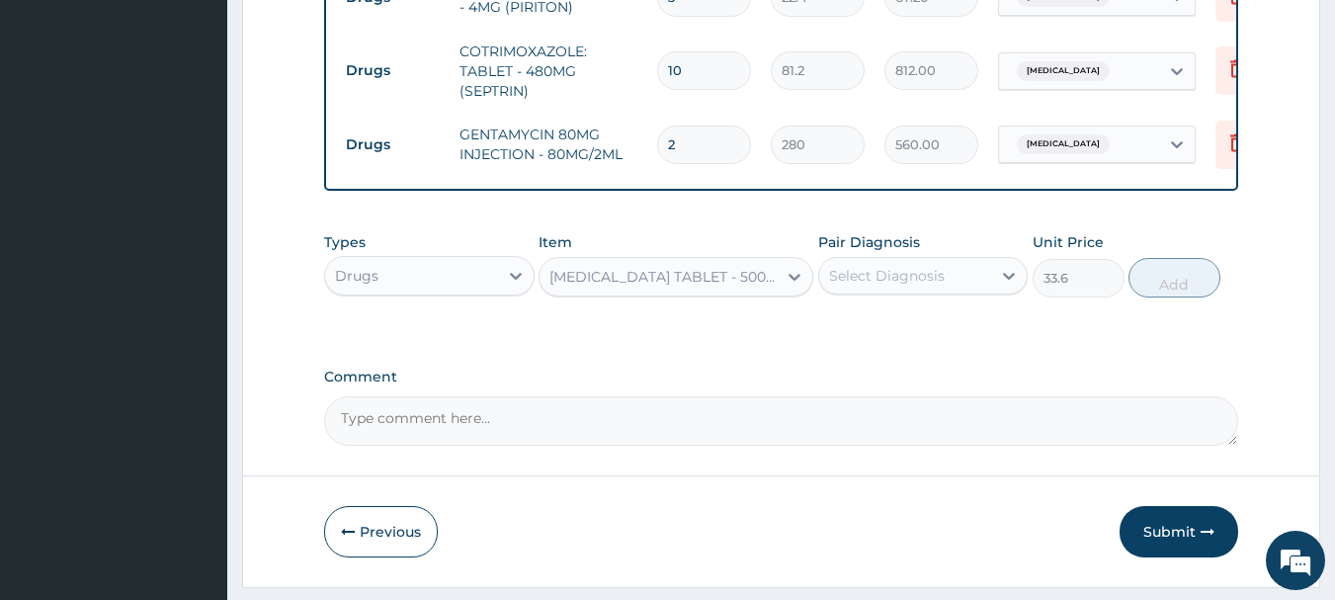
click at [955, 272] on div "Select Diagnosis" at bounding box center [923, 276] width 211 height 38
click at [910, 334] on label "Upper respiratory infection" at bounding box center [912, 324] width 123 height 20
checkbox input "true"
click at [1160, 291] on button "Add" at bounding box center [1175, 278] width 92 height 40
type input "0"
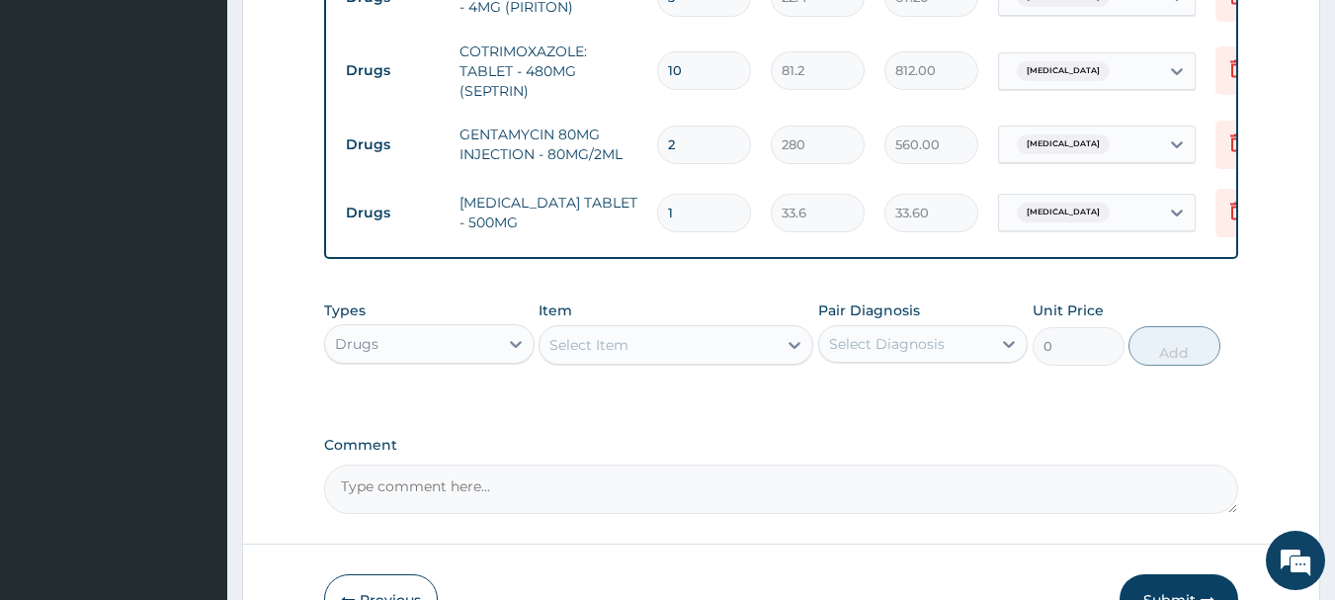
type input "15"
type input "504.00"
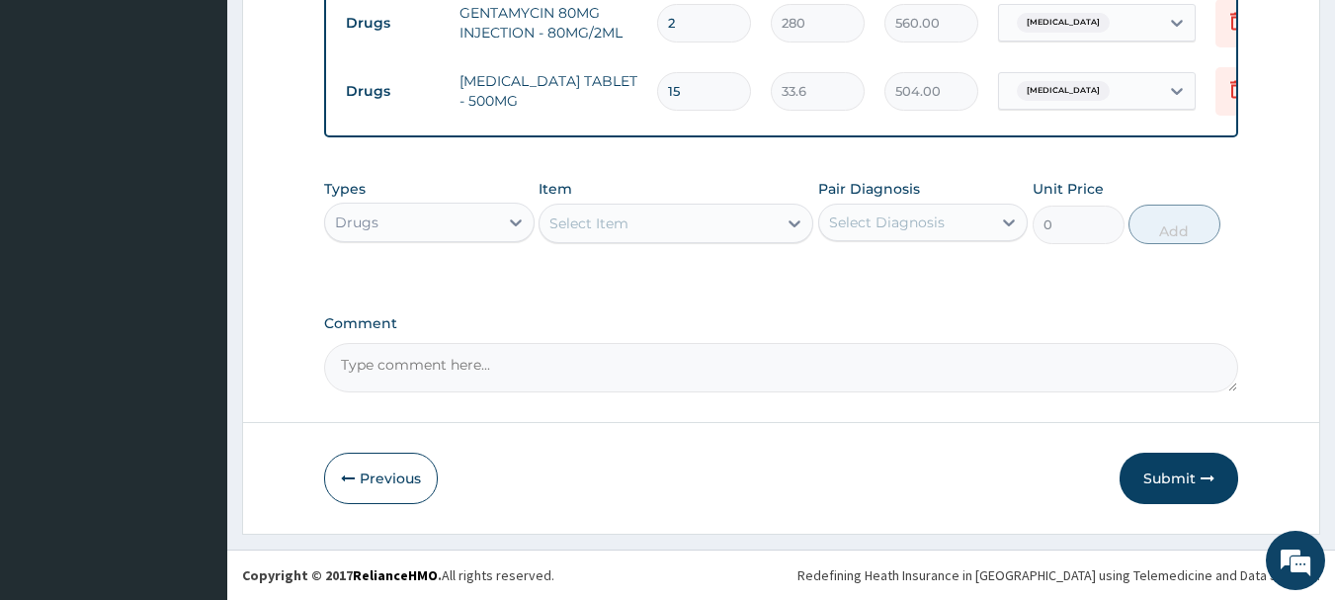
scroll to position [1041, 0]
type input "15"
click at [1179, 492] on button "Submit" at bounding box center [1179, 478] width 119 height 51
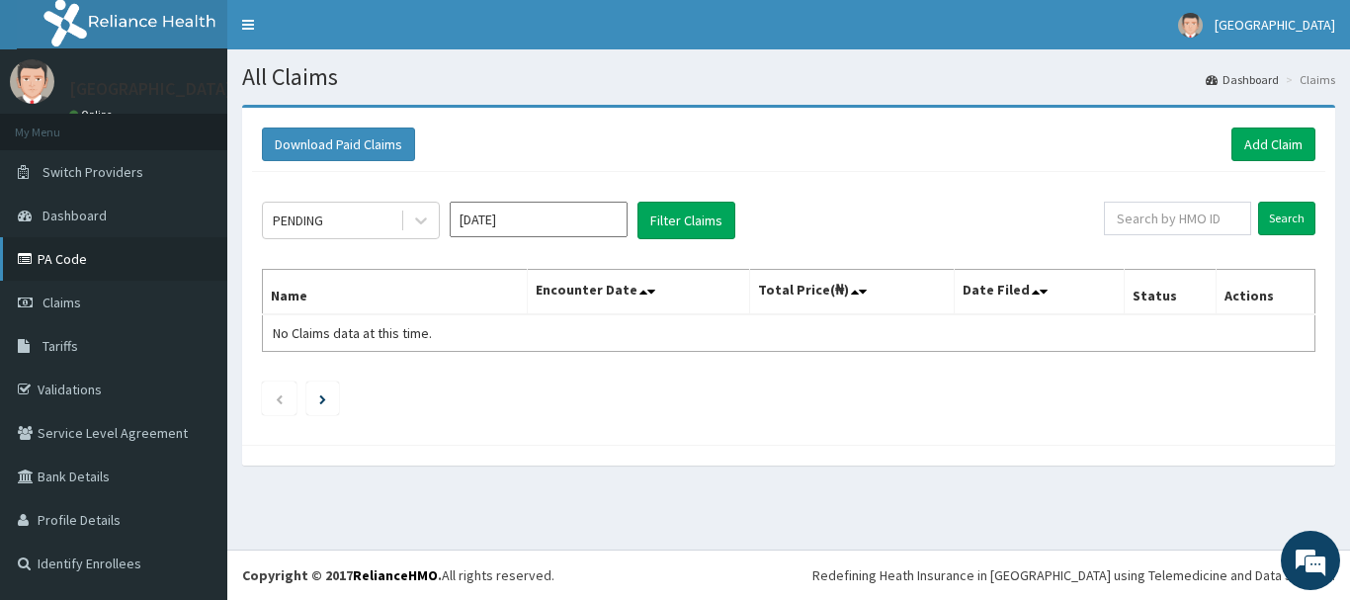
click at [101, 259] on link "PA Code" at bounding box center [113, 258] width 227 height 43
